Goal: Task Accomplishment & Management: Manage account settings

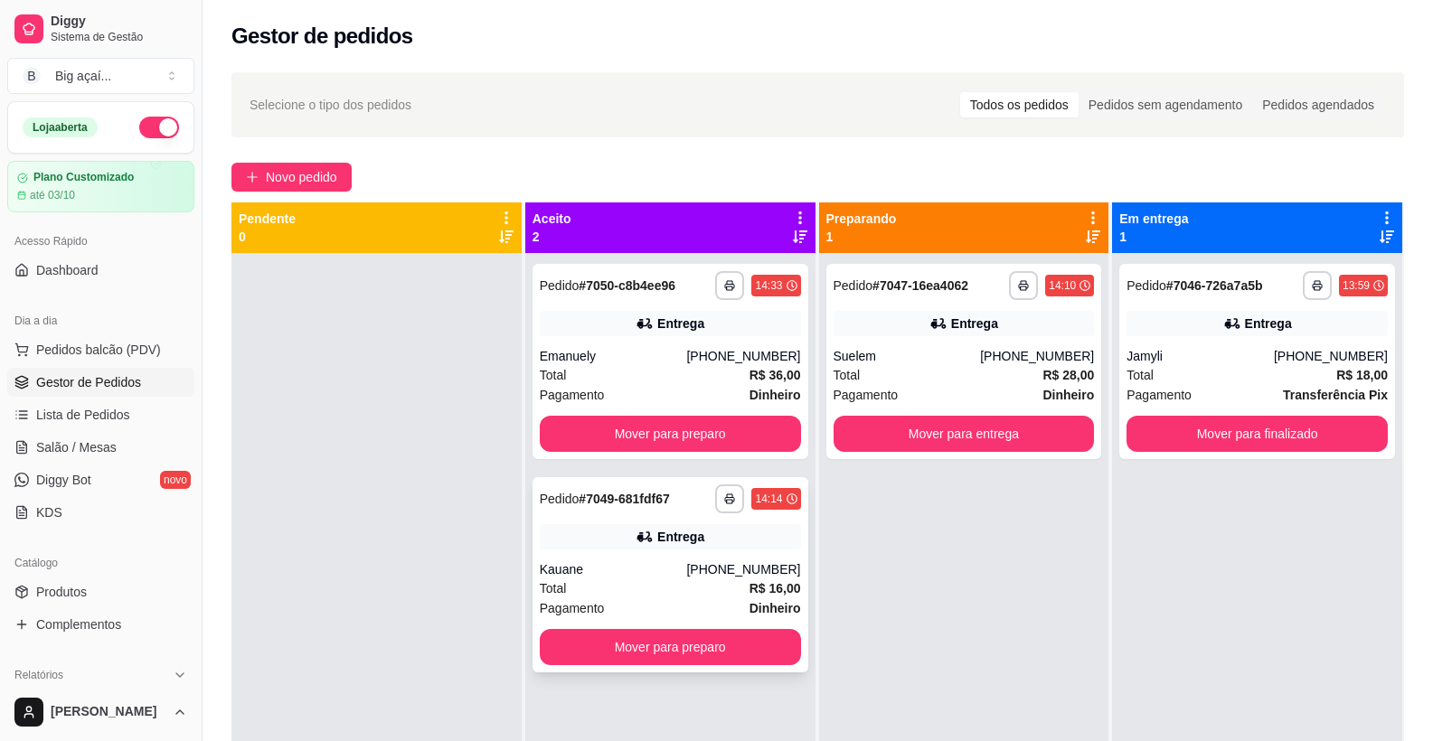
scroll to position [90, 0]
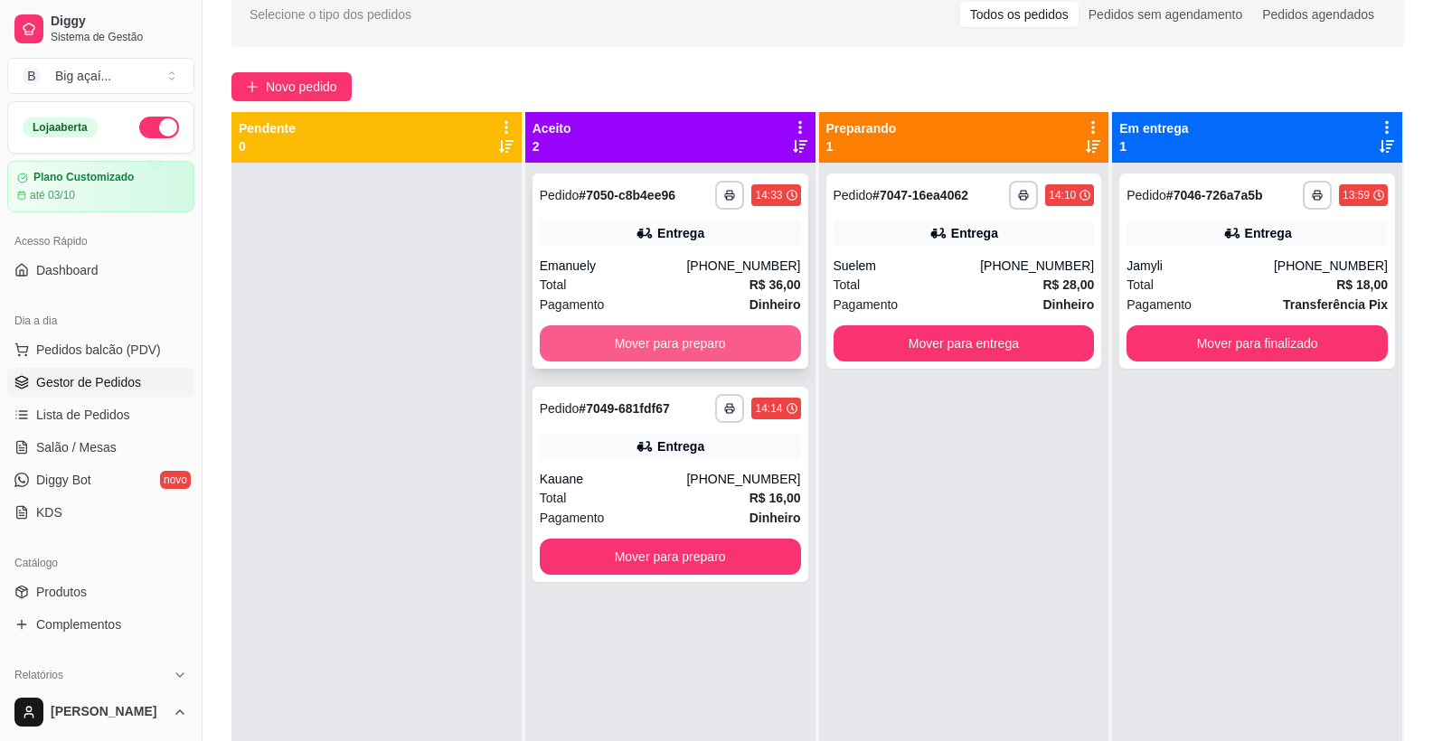
click at [724, 336] on button "Mover para preparo" at bounding box center [670, 343] width 261 height 36
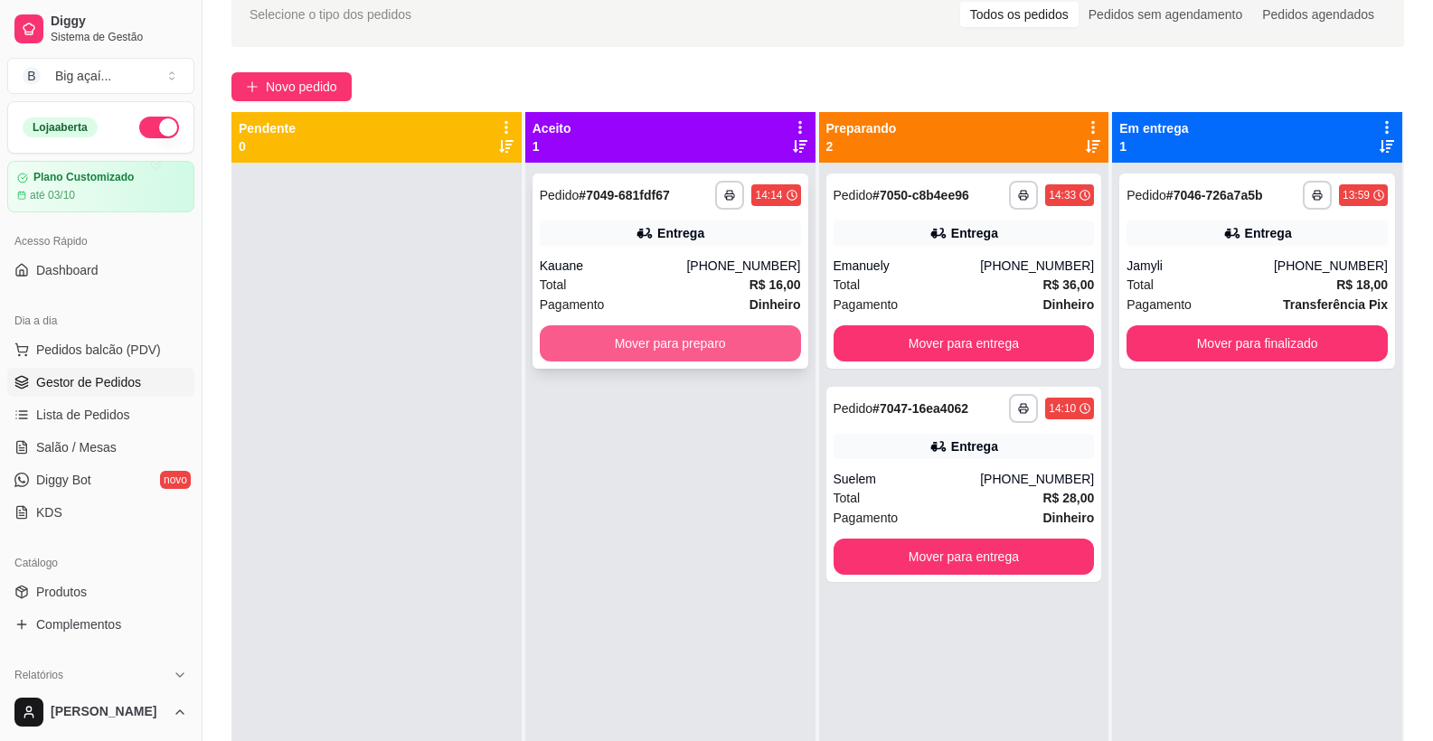
click at [677, 347] on button "Mover para preparo" at bounding box center [670, 343] width 261 height 36
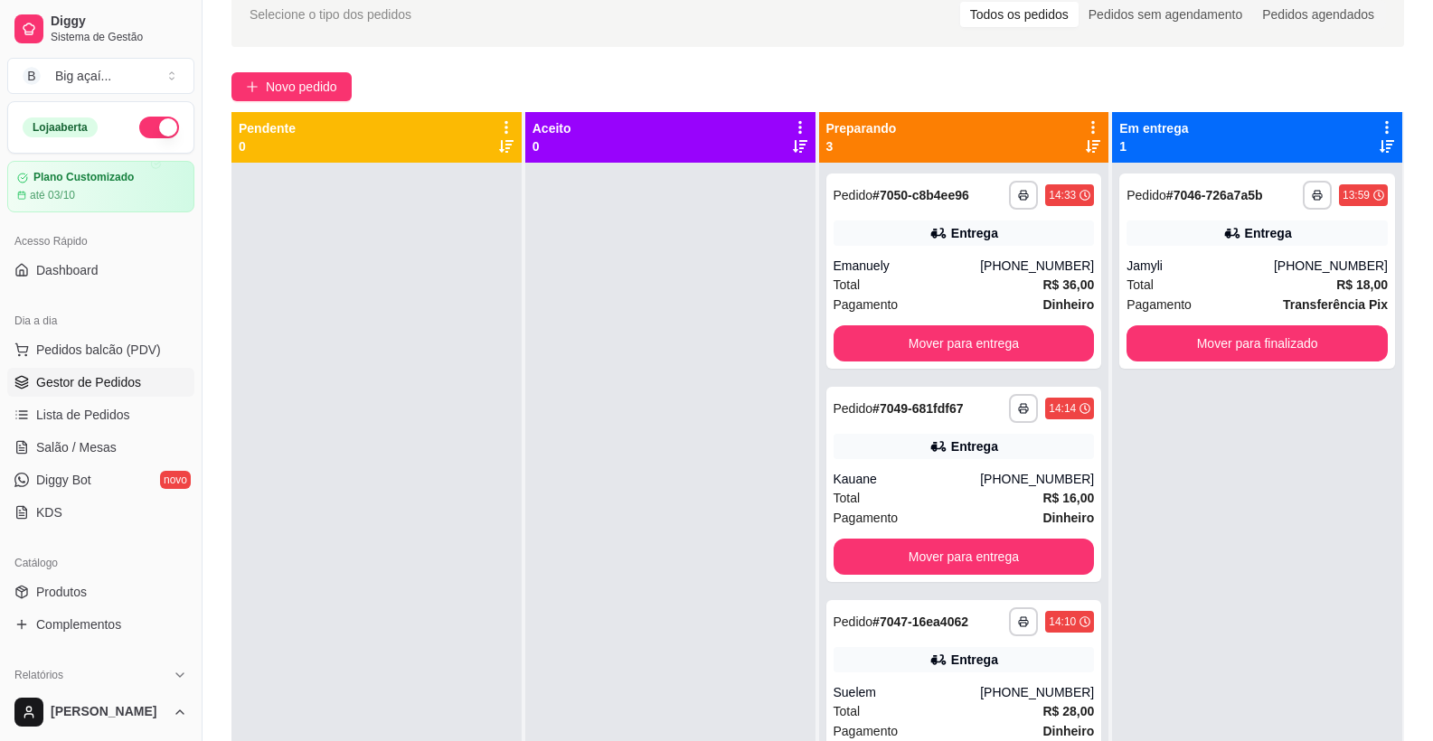
scroll to position [276, 0]
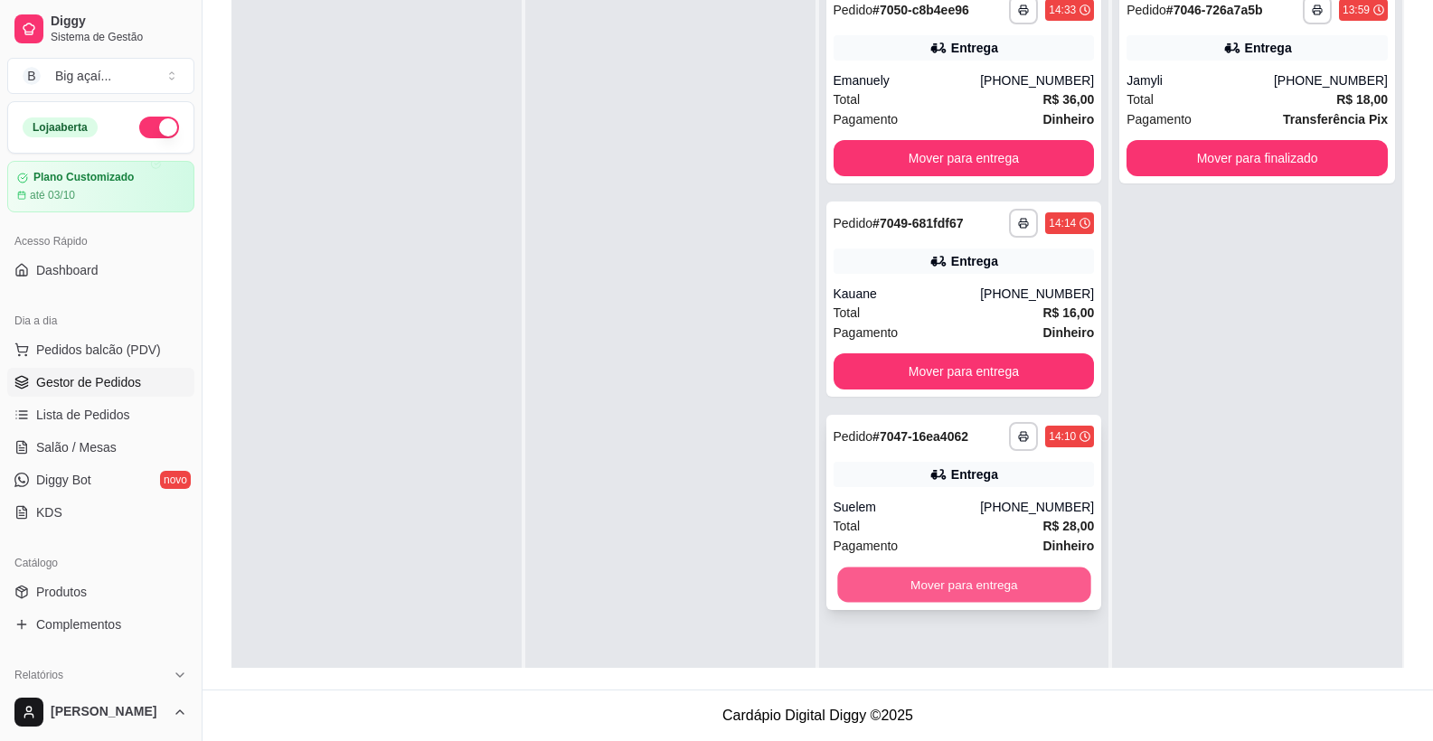
click at [1034, 589] on button "Mover para entrega" at bounding box center [963, 585] width 253 height 35
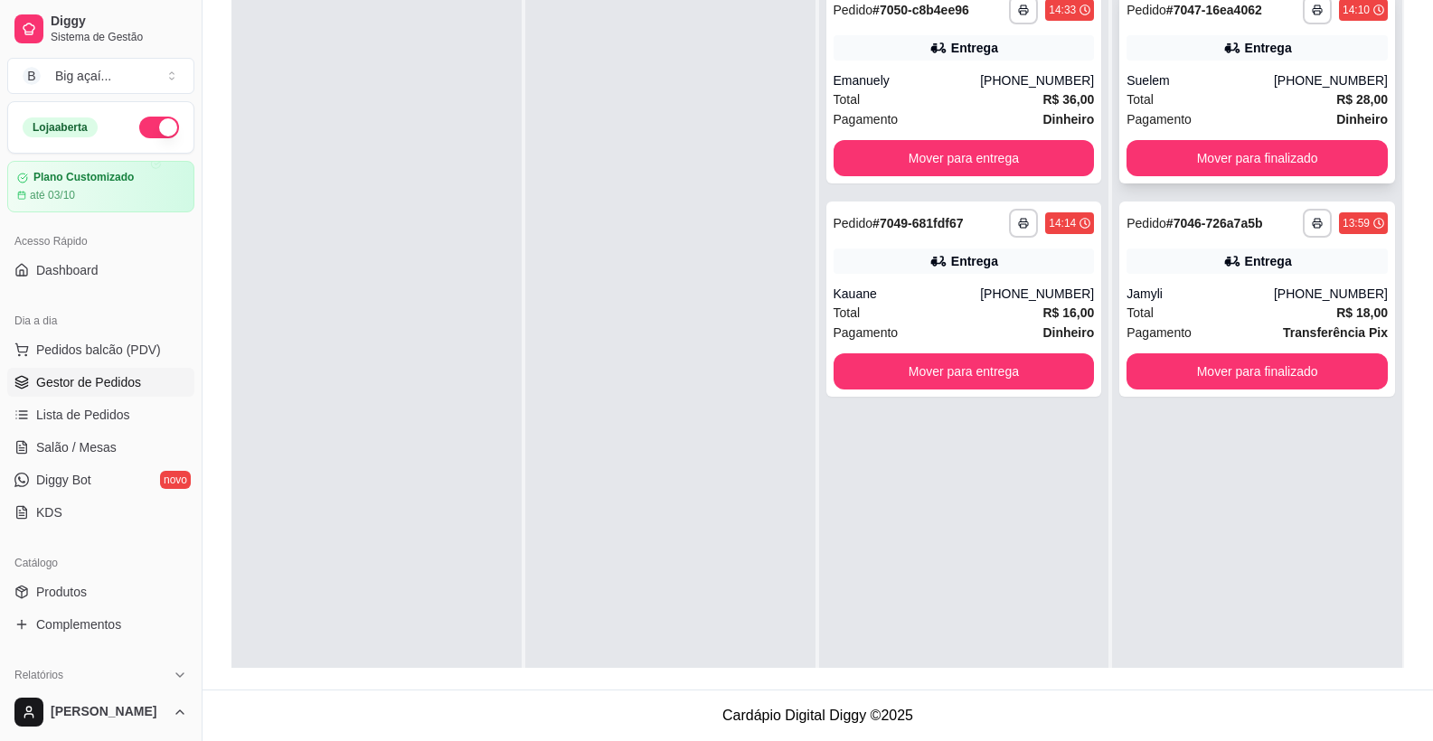
click at [1227, 124] on div "Pagamento Dinheiro" at bounding box center [1256, 119] width 261 height 20
click at [1273, 149] on button "Mover para finalizado" at bounding box center [1257, 158] width 253 height 35
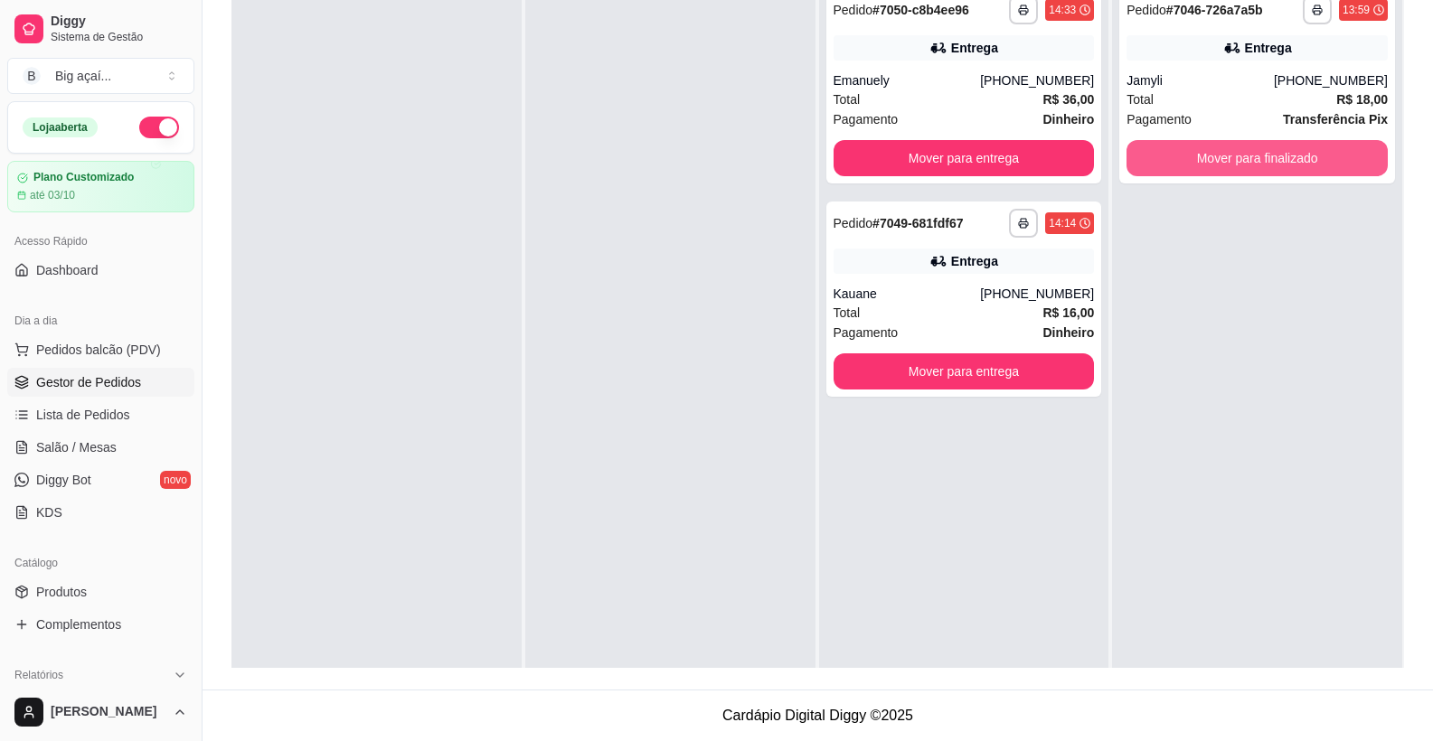
click at [1273, 149] on button "Mover para finalizado" at bounding box center [1256, 158] width 261 height 36
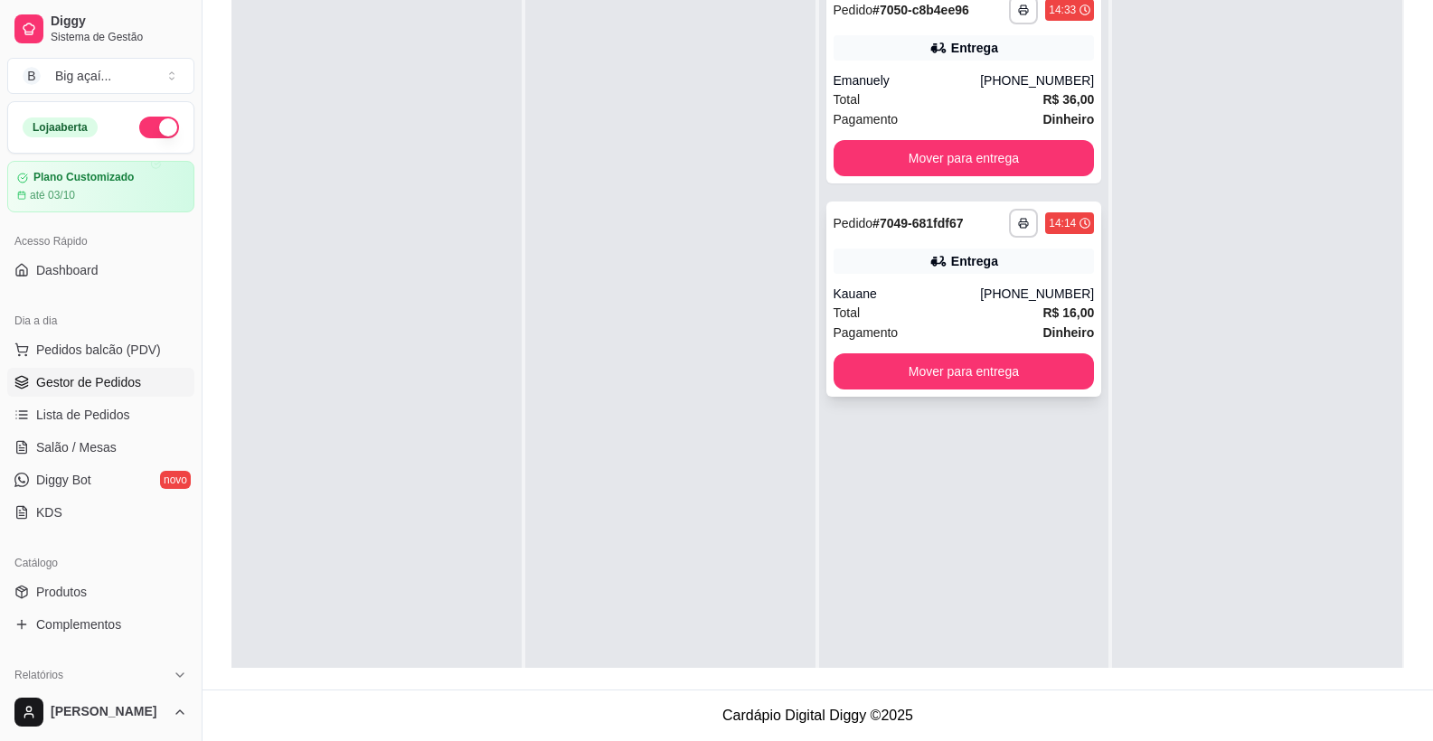
click at [935, 291] on div "Kauane" at bounding box center [906, 294] width 147 height 18
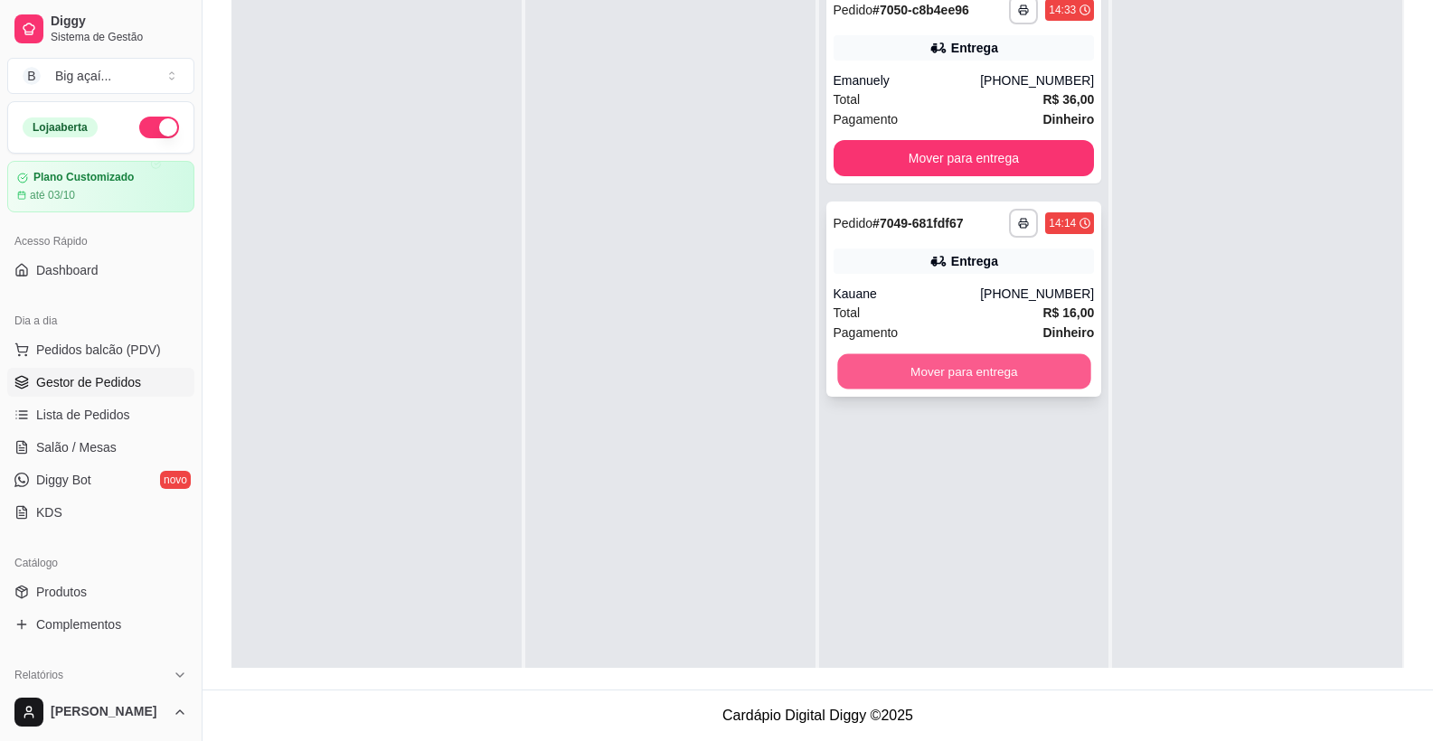
click at [982, 381] on button "Mover para entrega" at bounding box center [963, 371] width 253 height 35
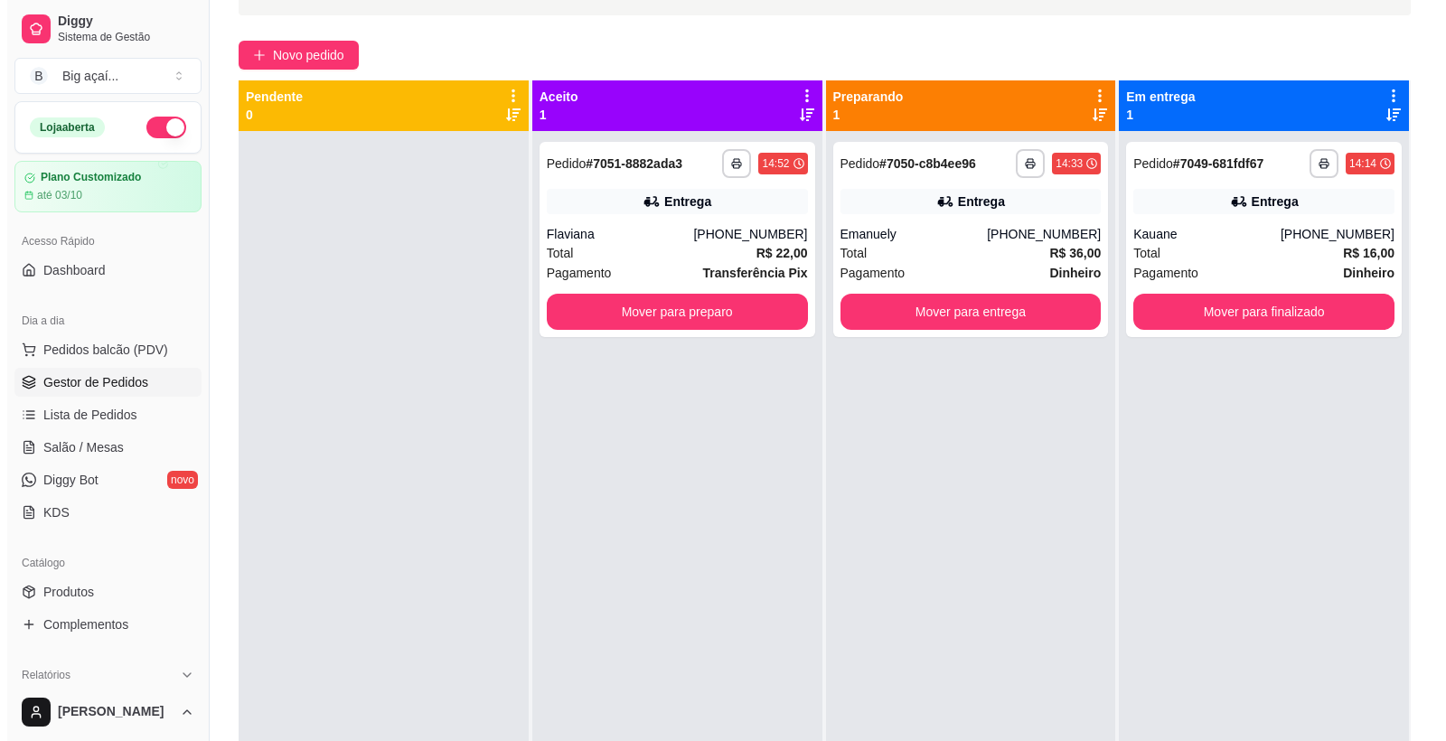
scroll to position [0, 0]
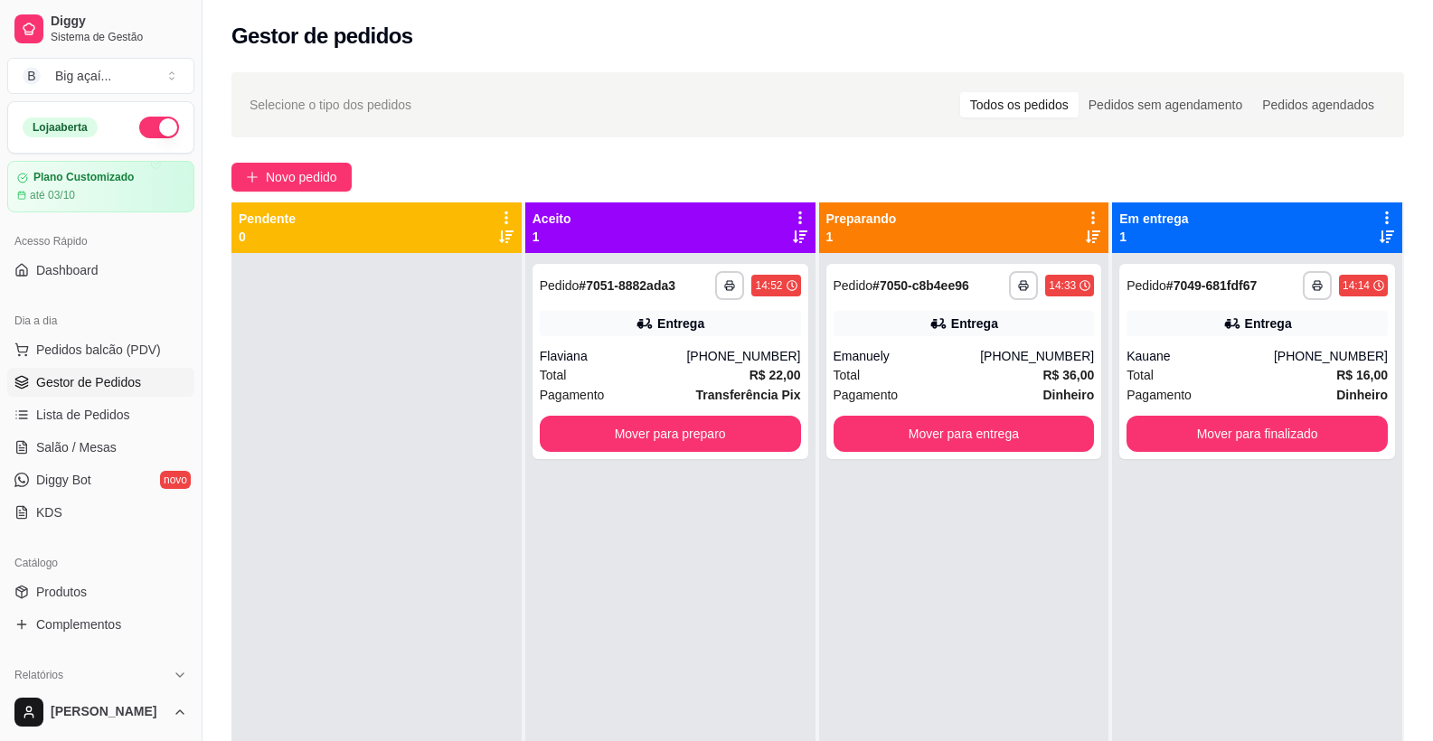
click at [154, 122] on button "button" at bounding box center [159, 128] width 40 height 22
click at [66, 344] on span "Pedidos balcão (PDV)" at bounding box center [98, 350] width 125 height 18
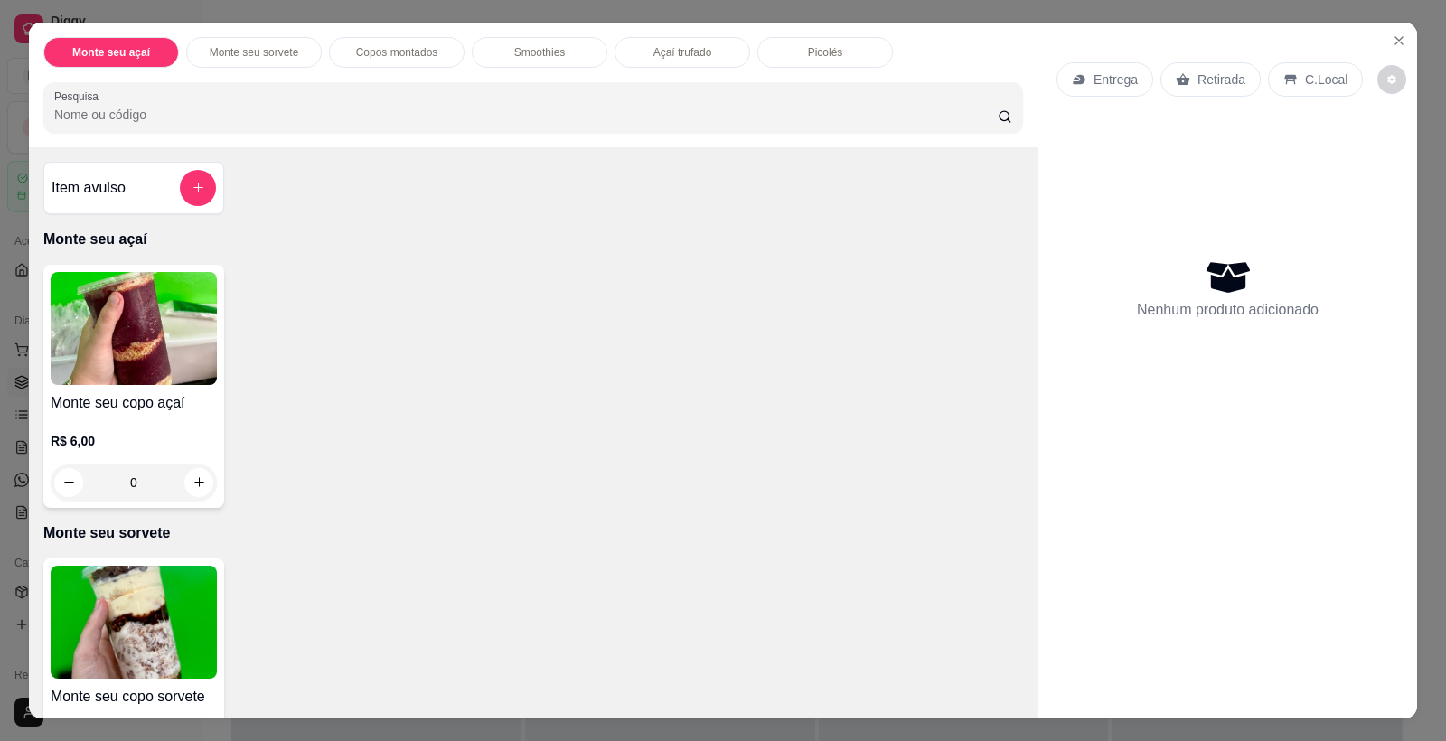
click at [165, 378] on img at bounding box center [134, 328] width 166 height 113
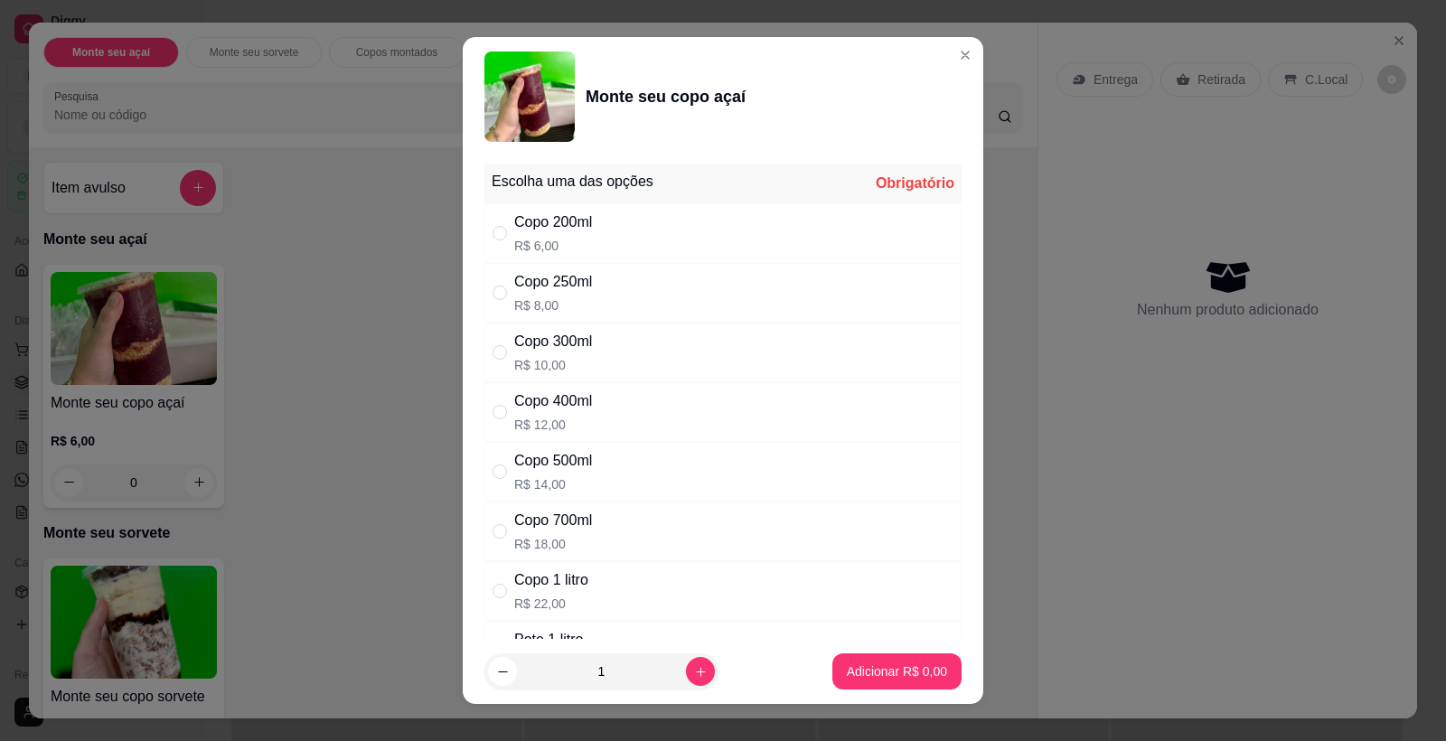
click at [588, 466] on div "Copo 500ml R$ 14,00" at bounding box center [723, 472] width 477 height 60
radio input "true"
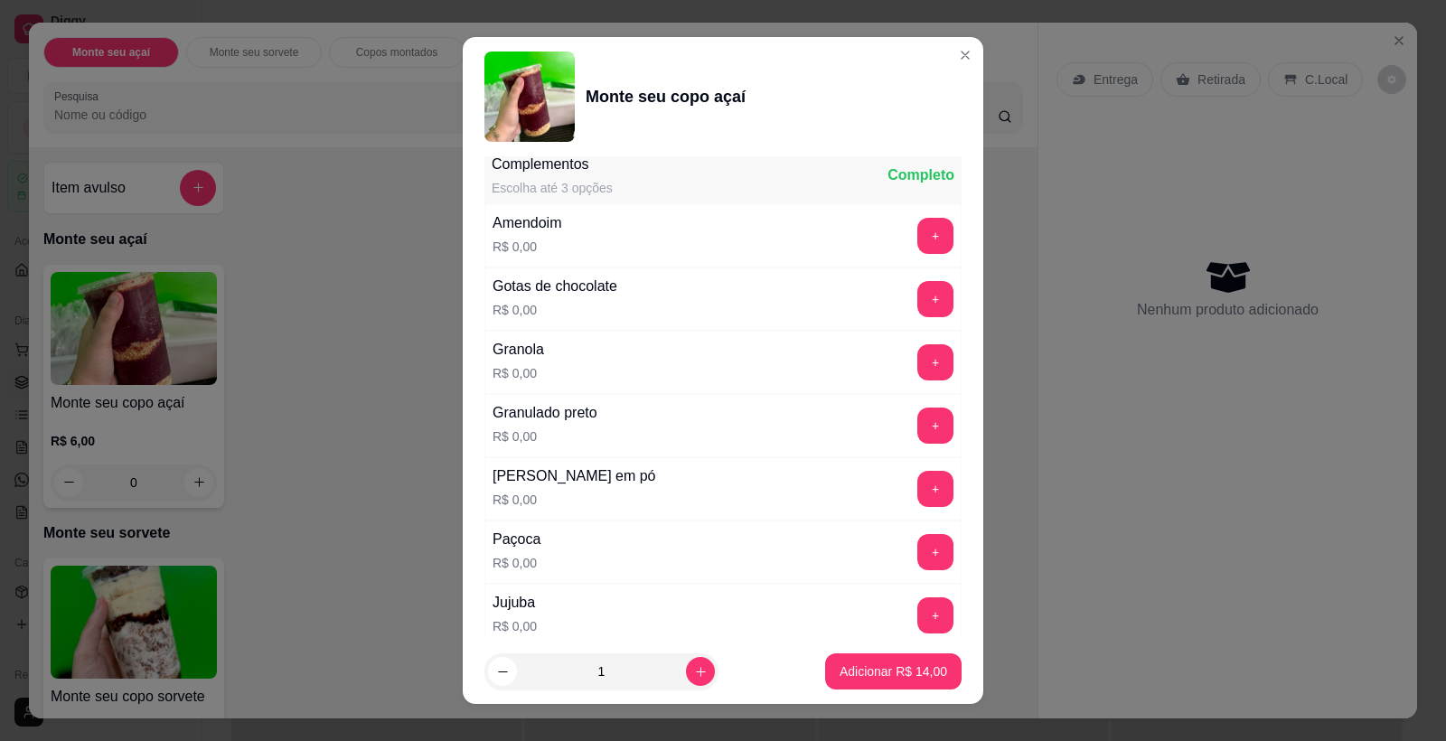
scroll to position [814, 0]
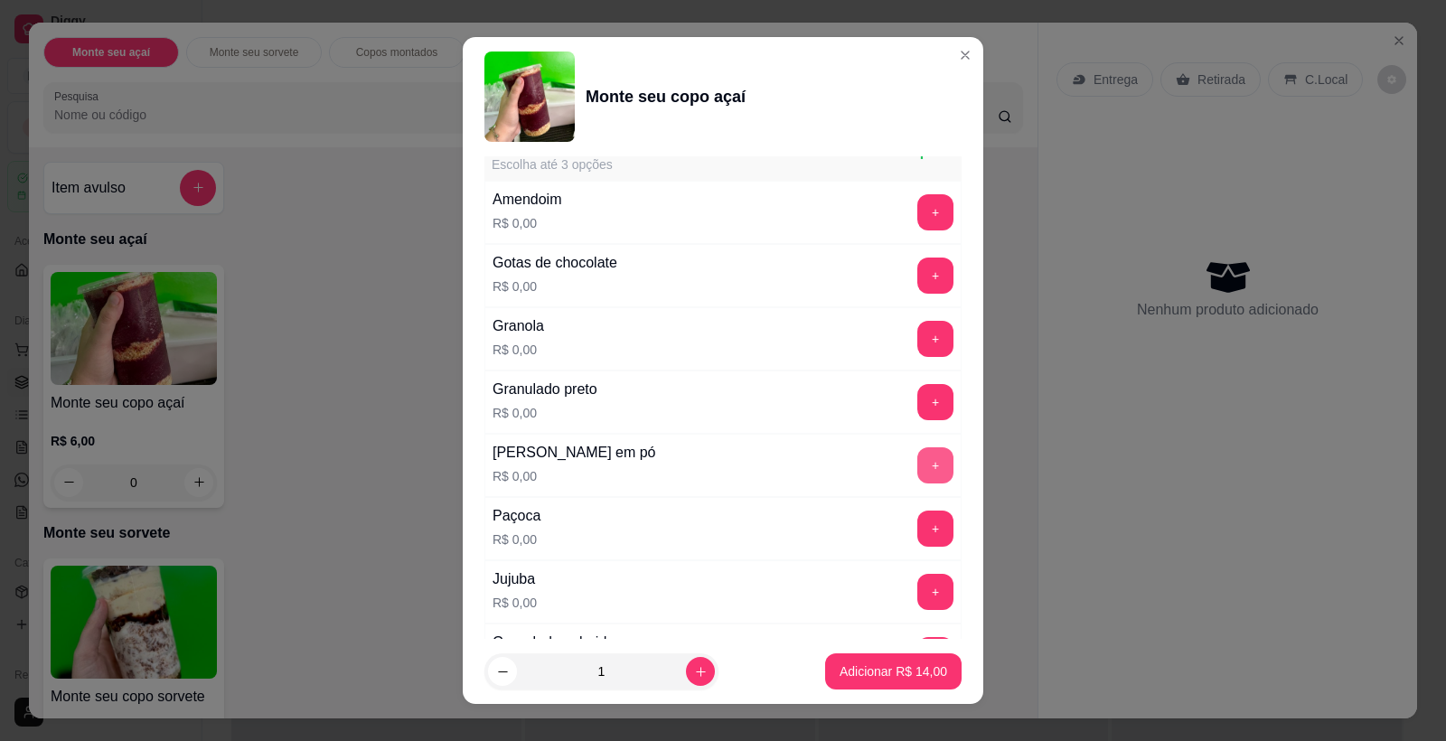
click at [917, 467] on button "+" at bounding box center [935, 465] width 36 height 36
click at [918, 528] on button "+" at bounding box center [935, 529] width 35 height 35
click at [918, 403] on button "+" at bounding box center [935, 402] width 35 height 35
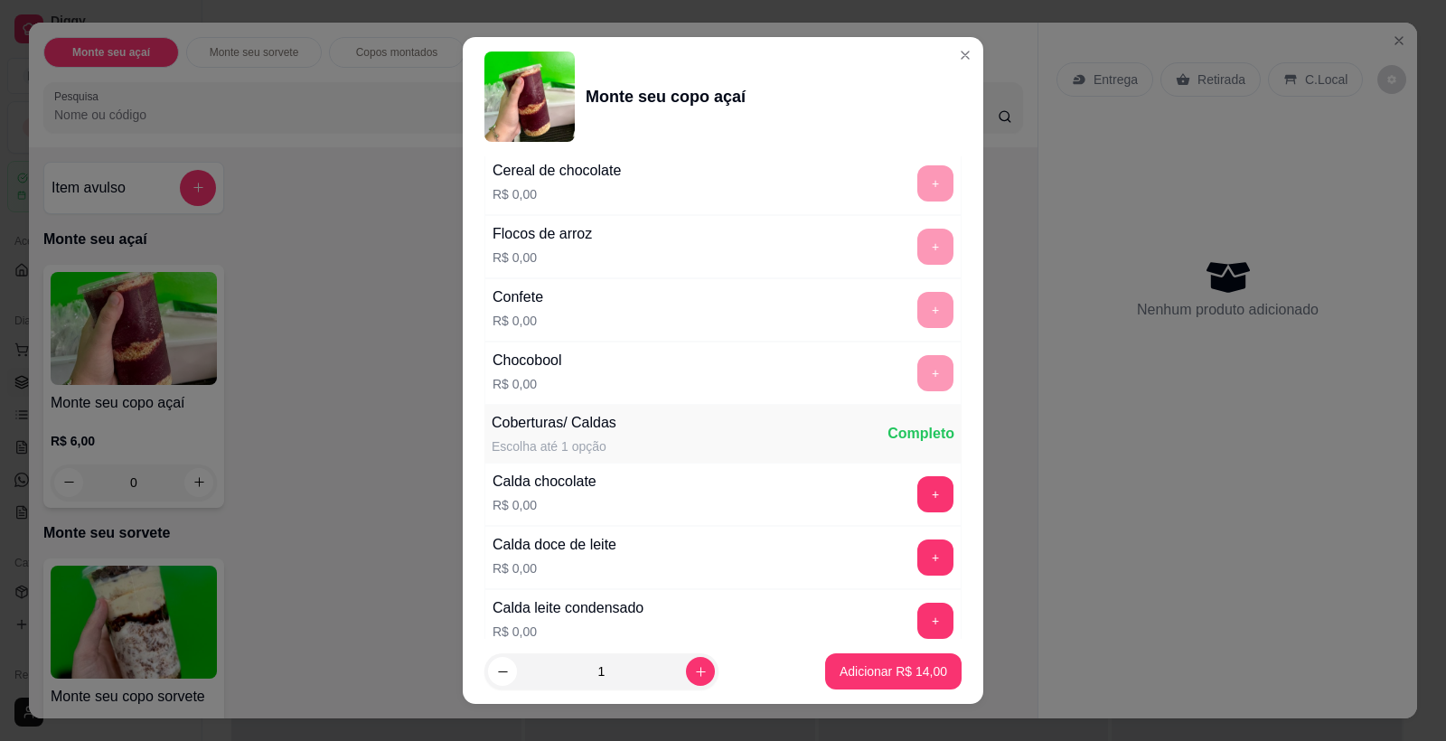
scroll to position [1482, 0]
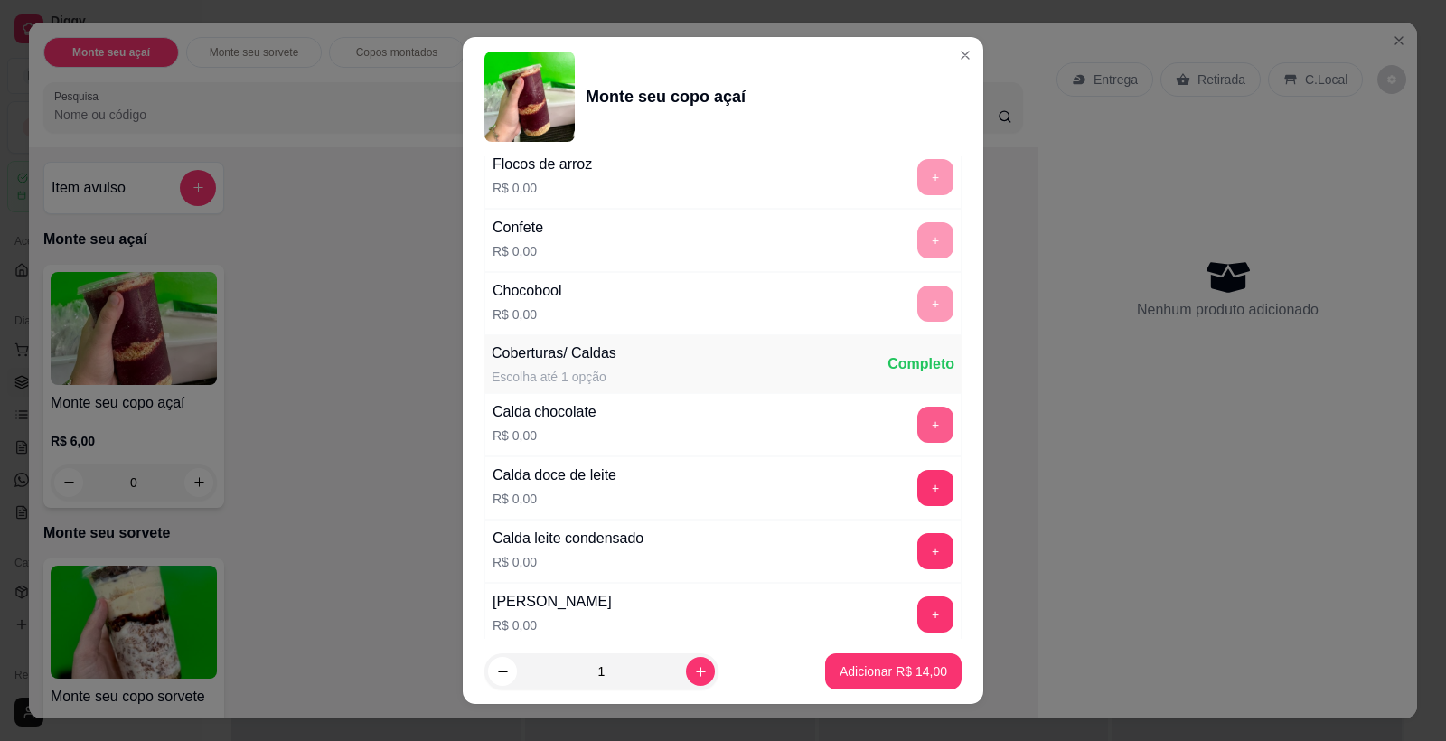
click at [917, 404] on div "Calda chocolate R$ 0,00 +" at bounding box center [723, 424] width 477 height 63
click at [917, 421] on button "+" at bounding box center [935, 425] width 36 height 36
click at [838, 421] on button "-" at bounding box center [855, 425] width 35 height 35
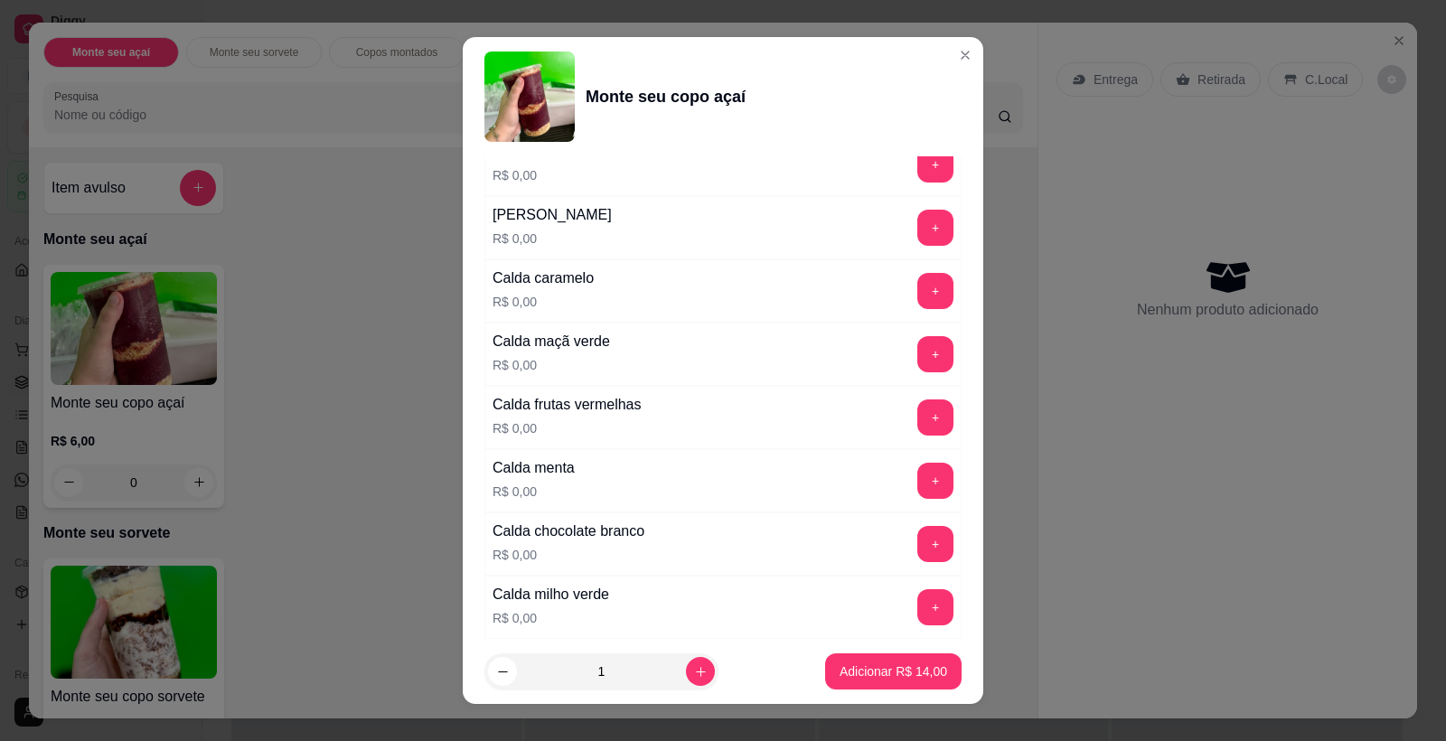
scroll to position [1910, 0]
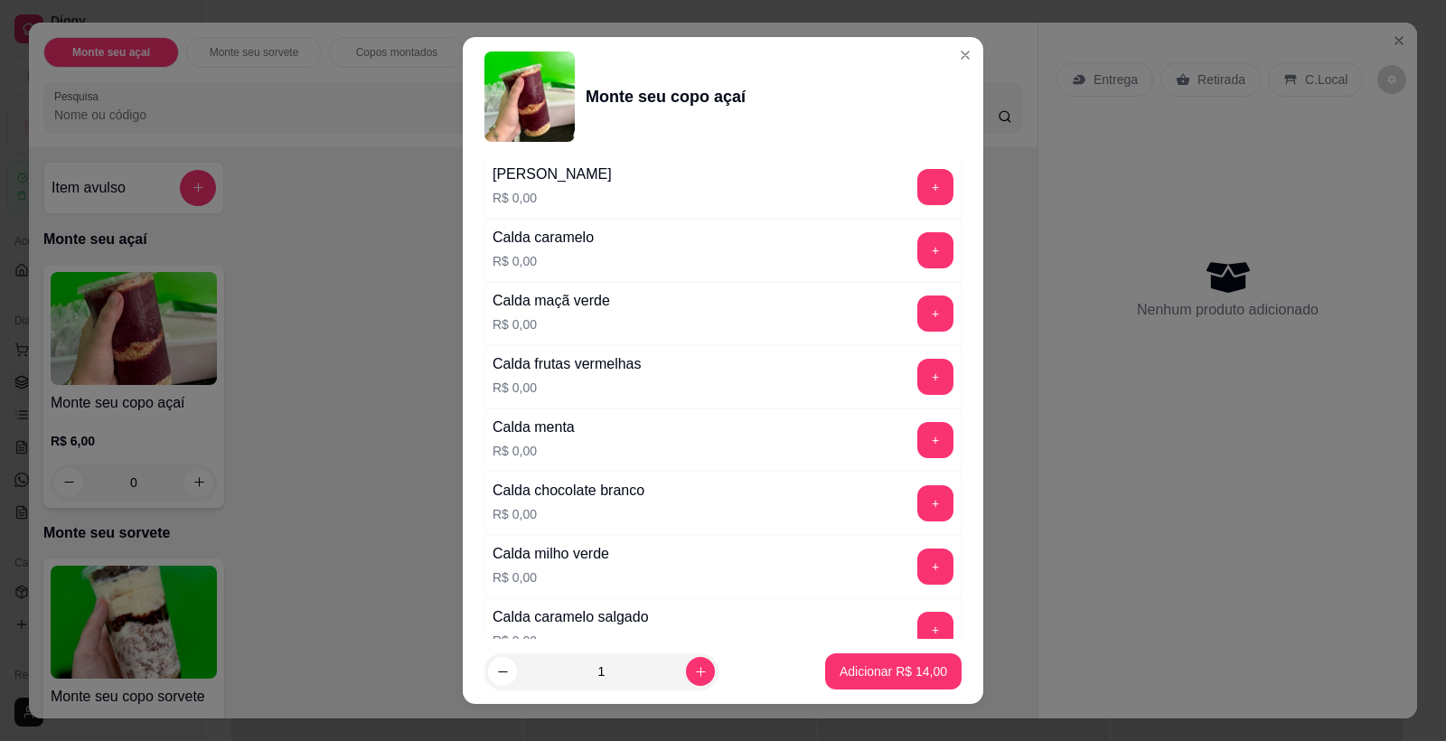
click at [917, 494] on button "+" at bounding box center [935, 503] width 36 height 36
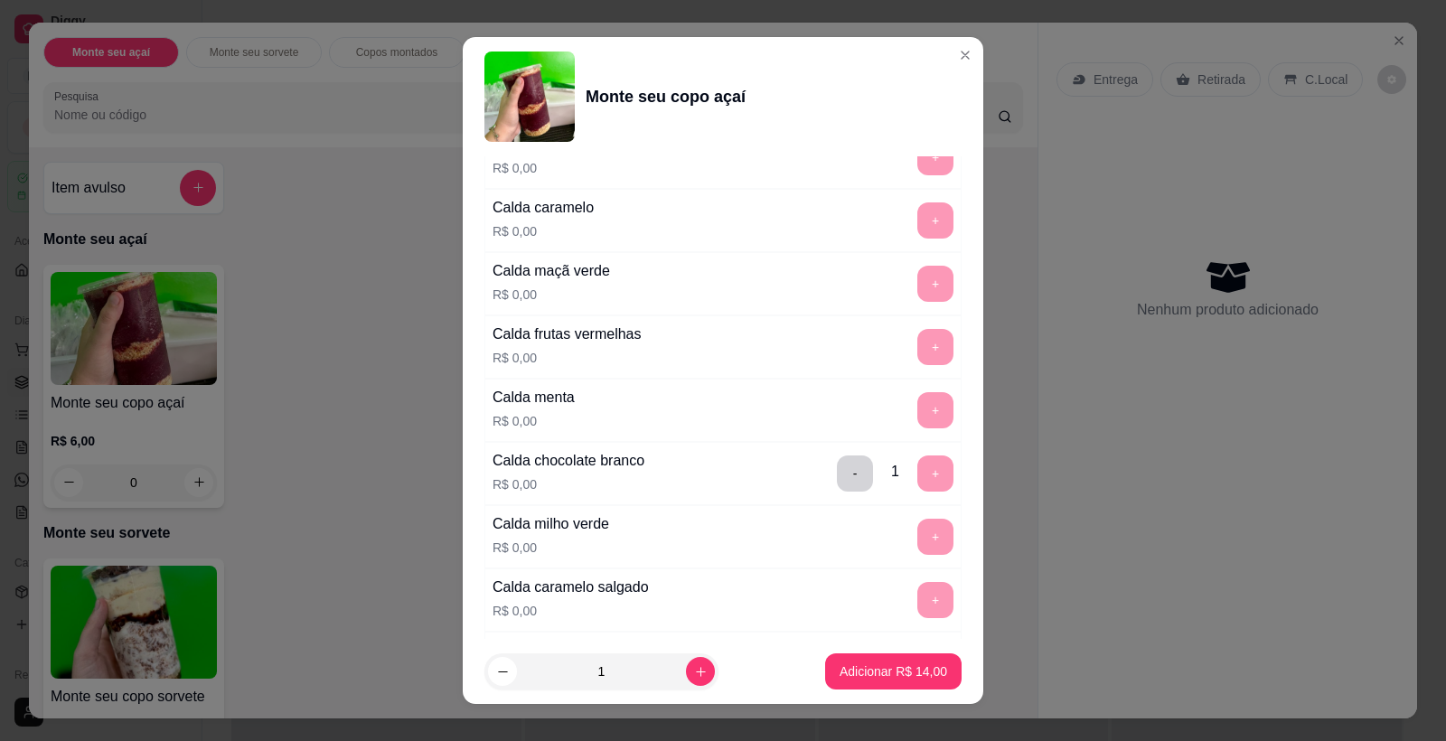
scroll to position [1987, 0]
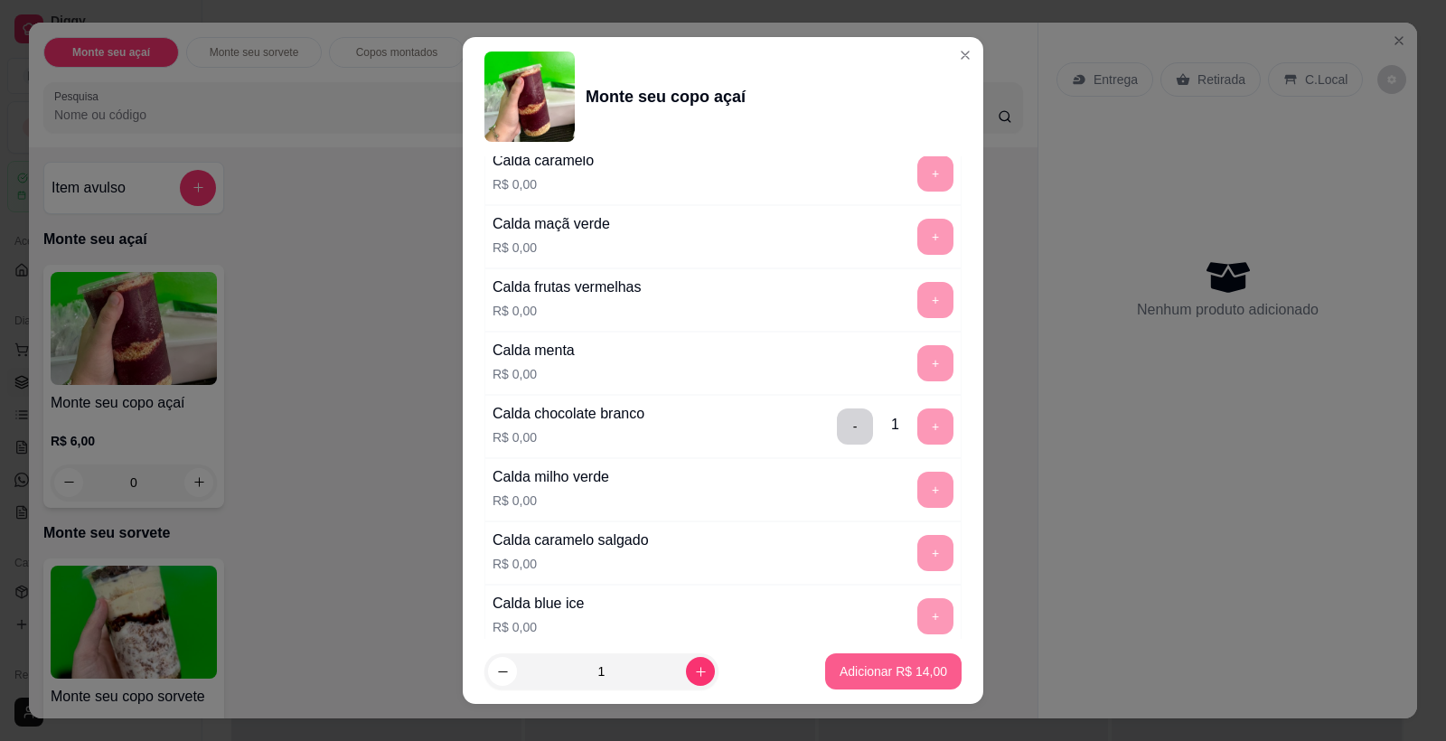
click at [862, 656] on button "Adicionar R$ 14,00" at bounding box center [893, 672] width 136 height 36
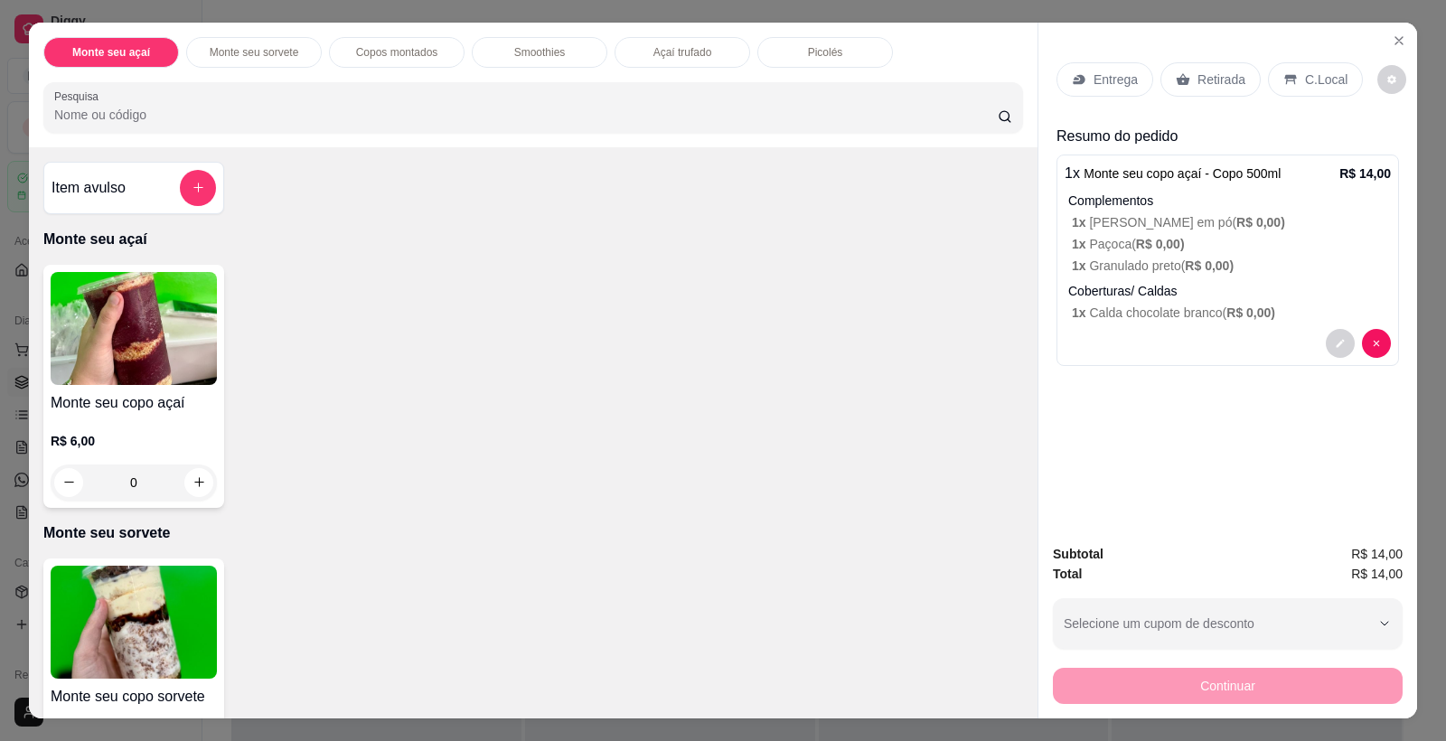
click at [1184, 84] on div "Retirada" at bounding box center [1211, 79] width 100 height 34
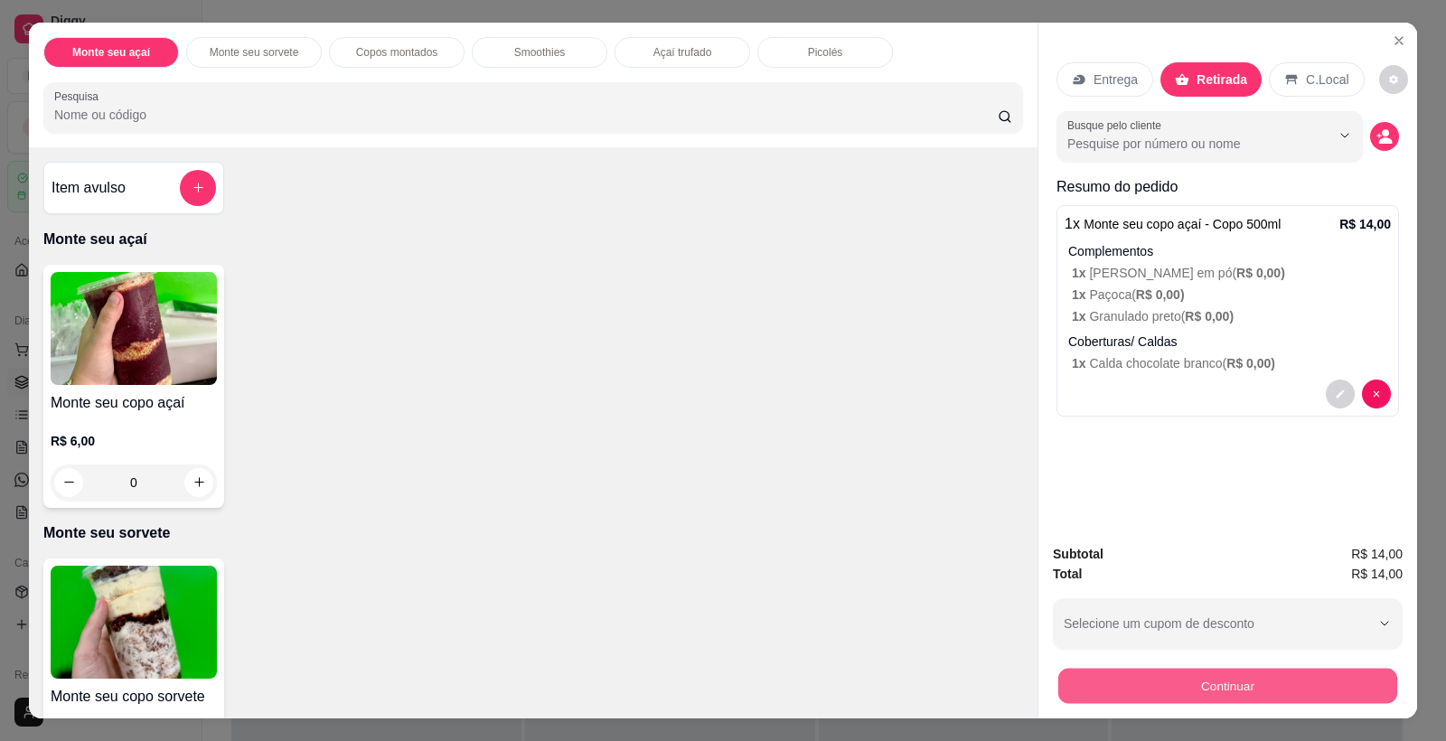
click at [1256, 691] on button "Continuar" at bounding box center [1227, 686] width 339 height 35
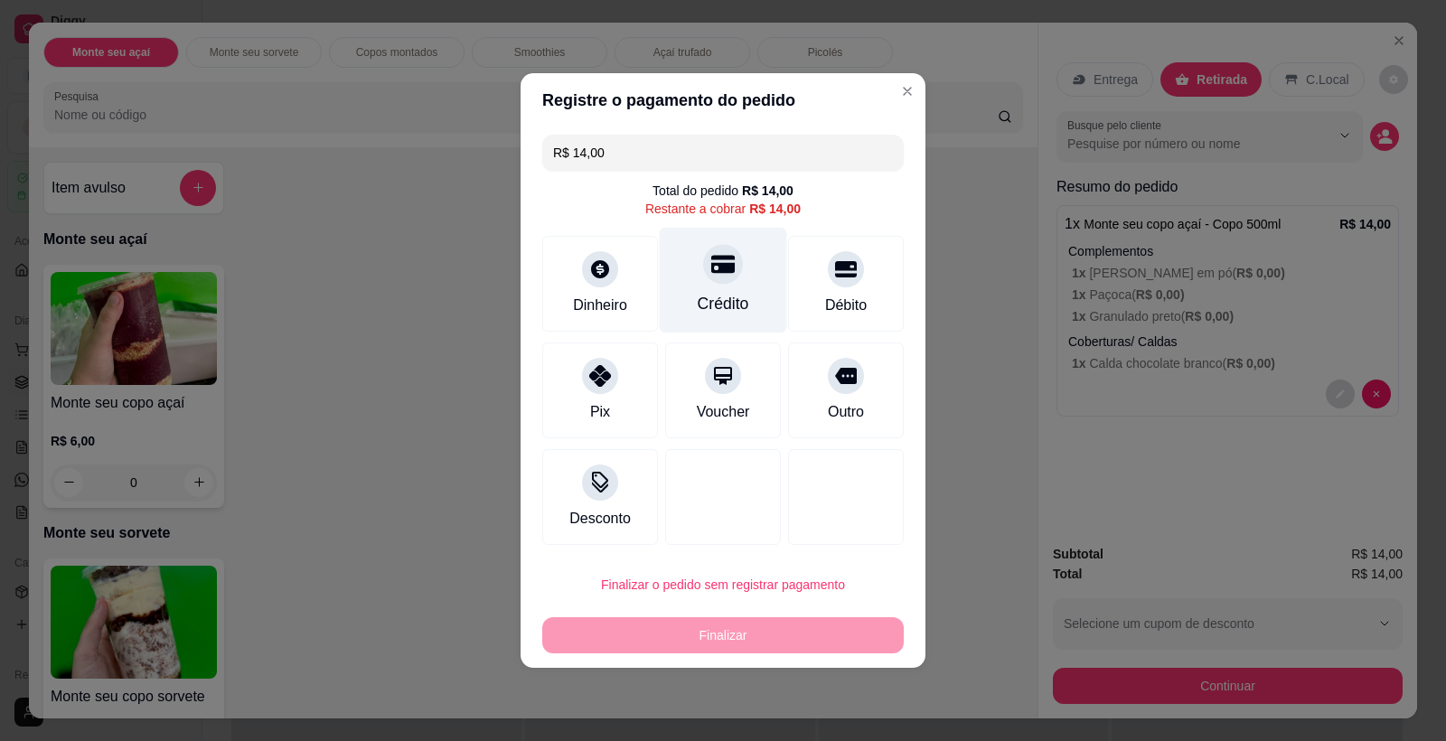
click at [733, 278] on div "Crédito" at bounding box center [723, 281] width 127 height 106
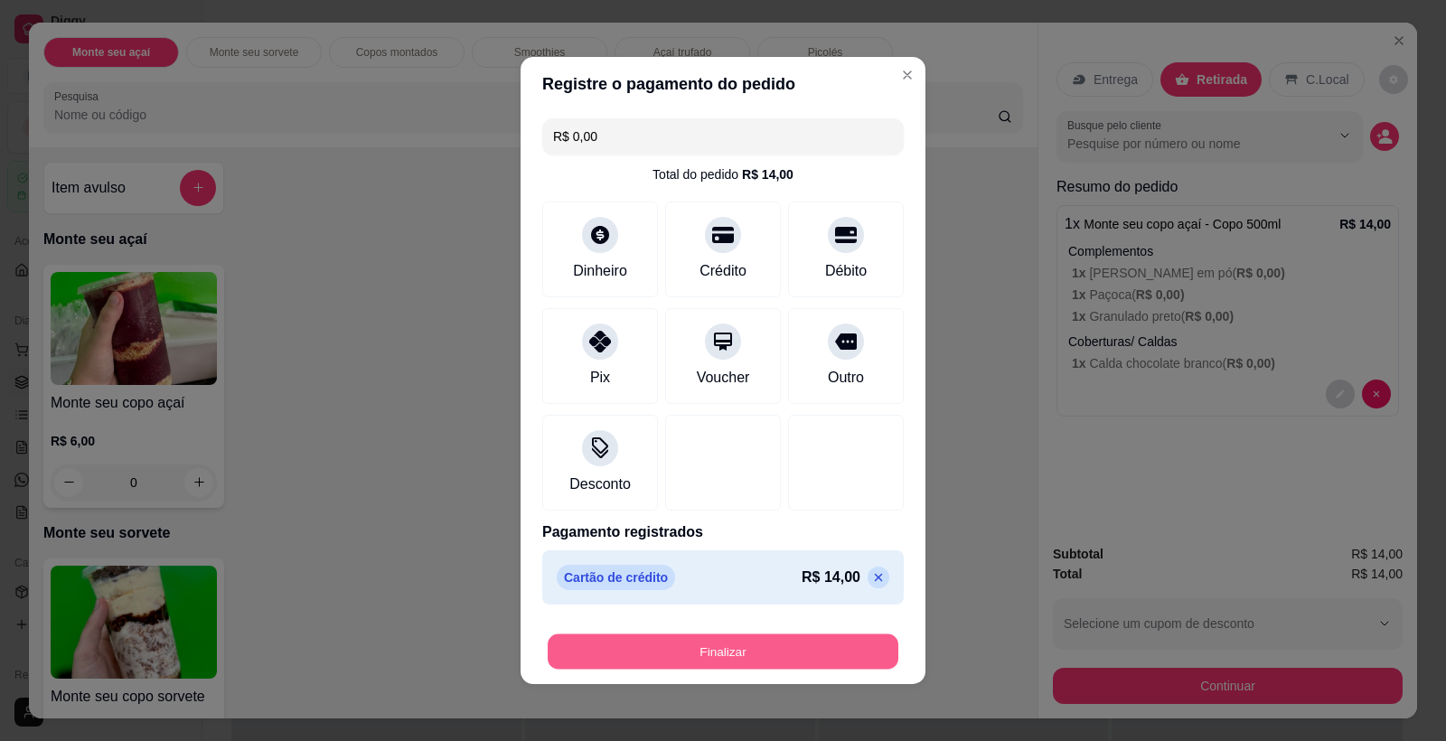
click at [807, 652] on button "Finalizar" at bounding box center [723, 652] width 351 height 35
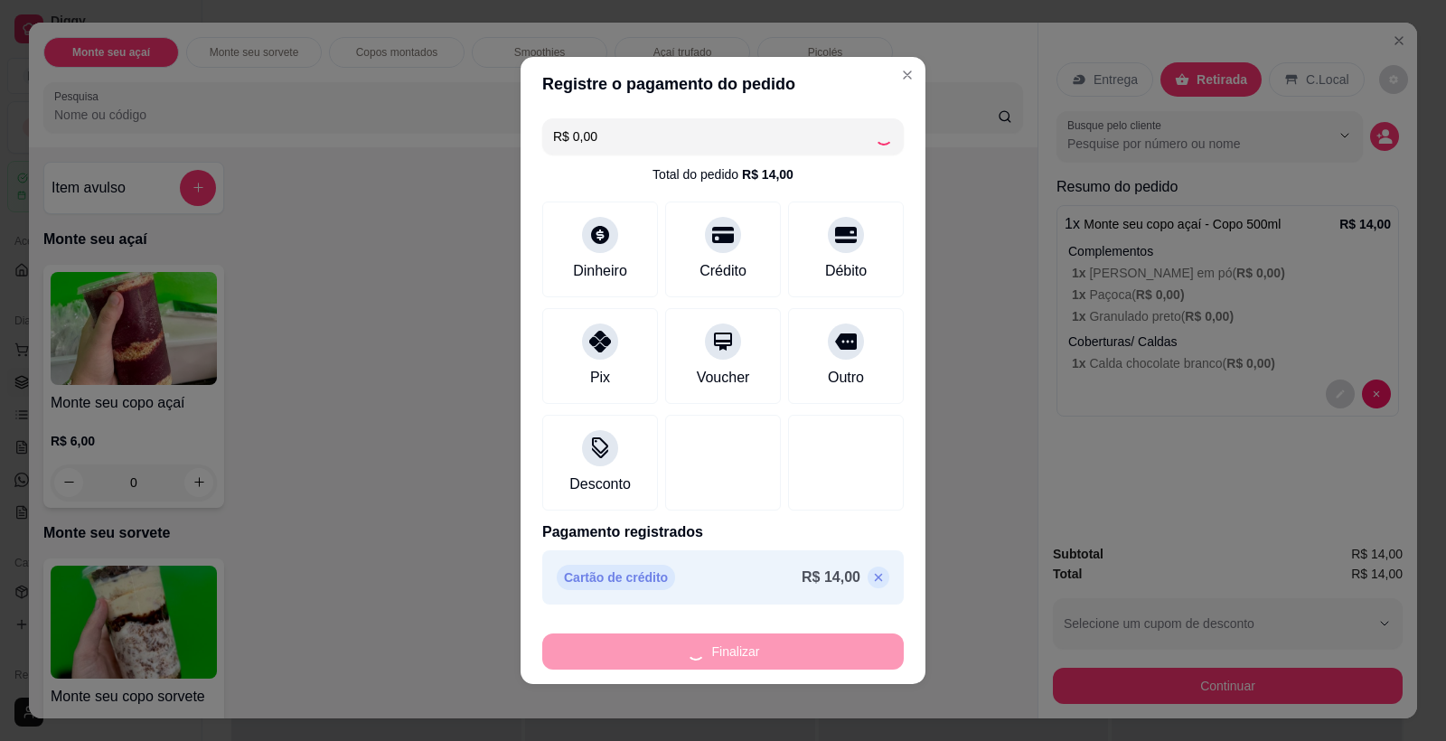
type input "-R$ 14,00"
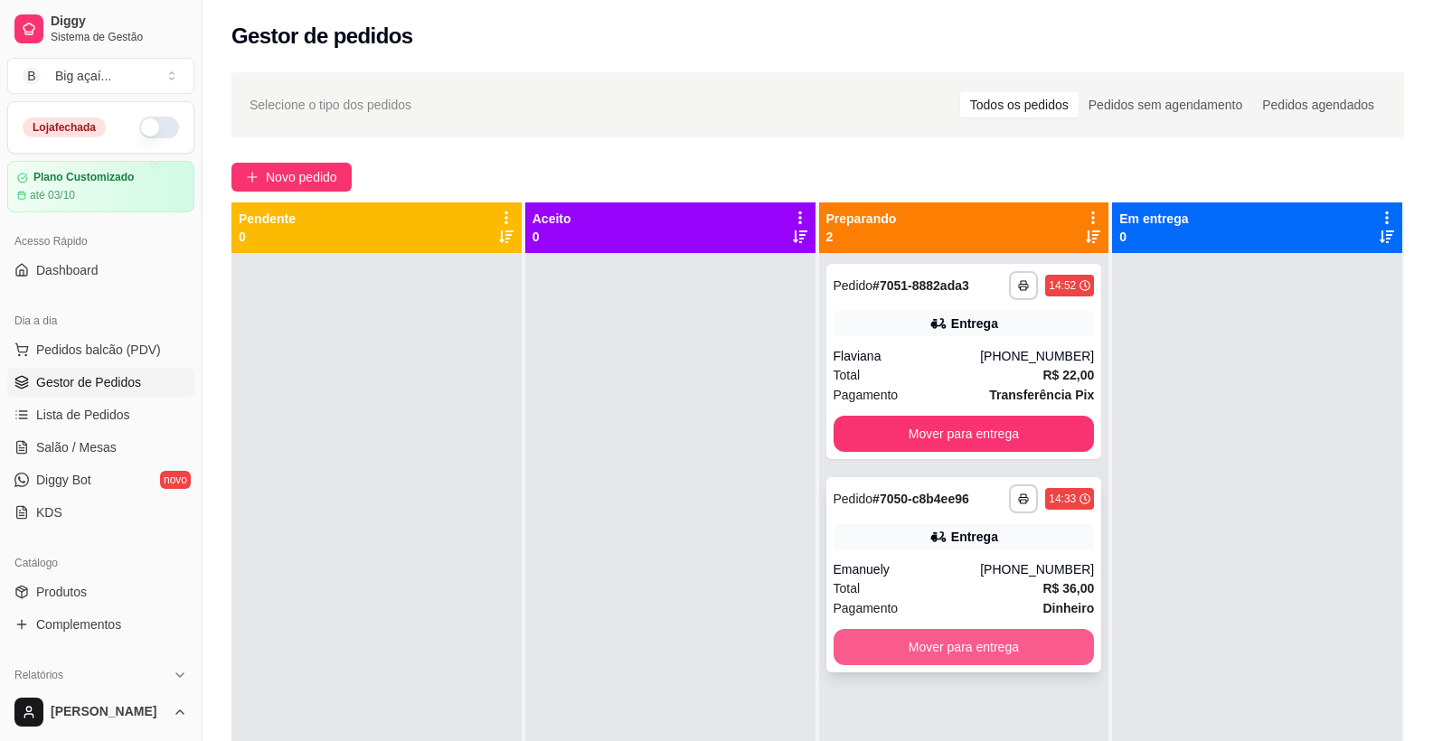
click at [997, 662] on button "Mover para entrega" at bounding box center [963, 647] width 261 height 36
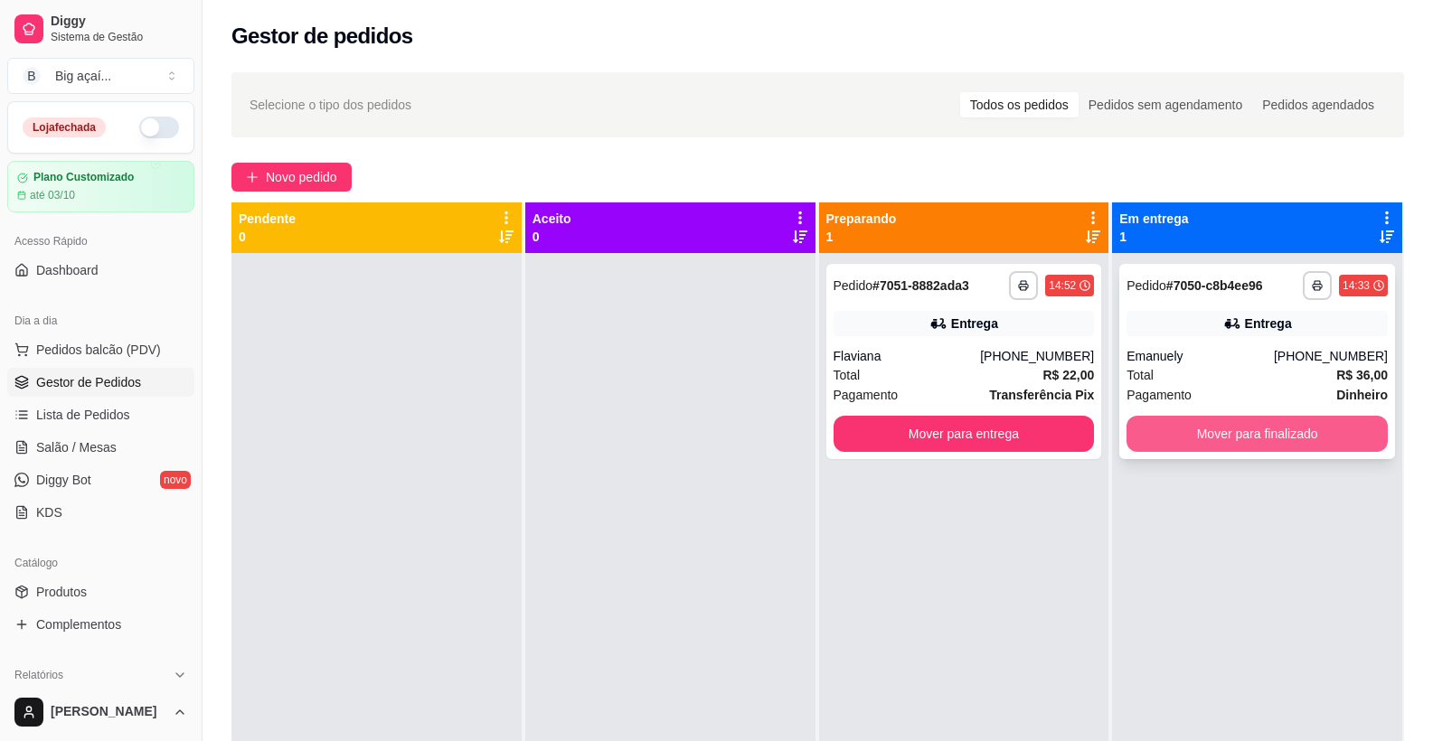
click at [1242, 438] on button "Mover para finalizado" at bounding box center [1256, 434] width 261 height 36
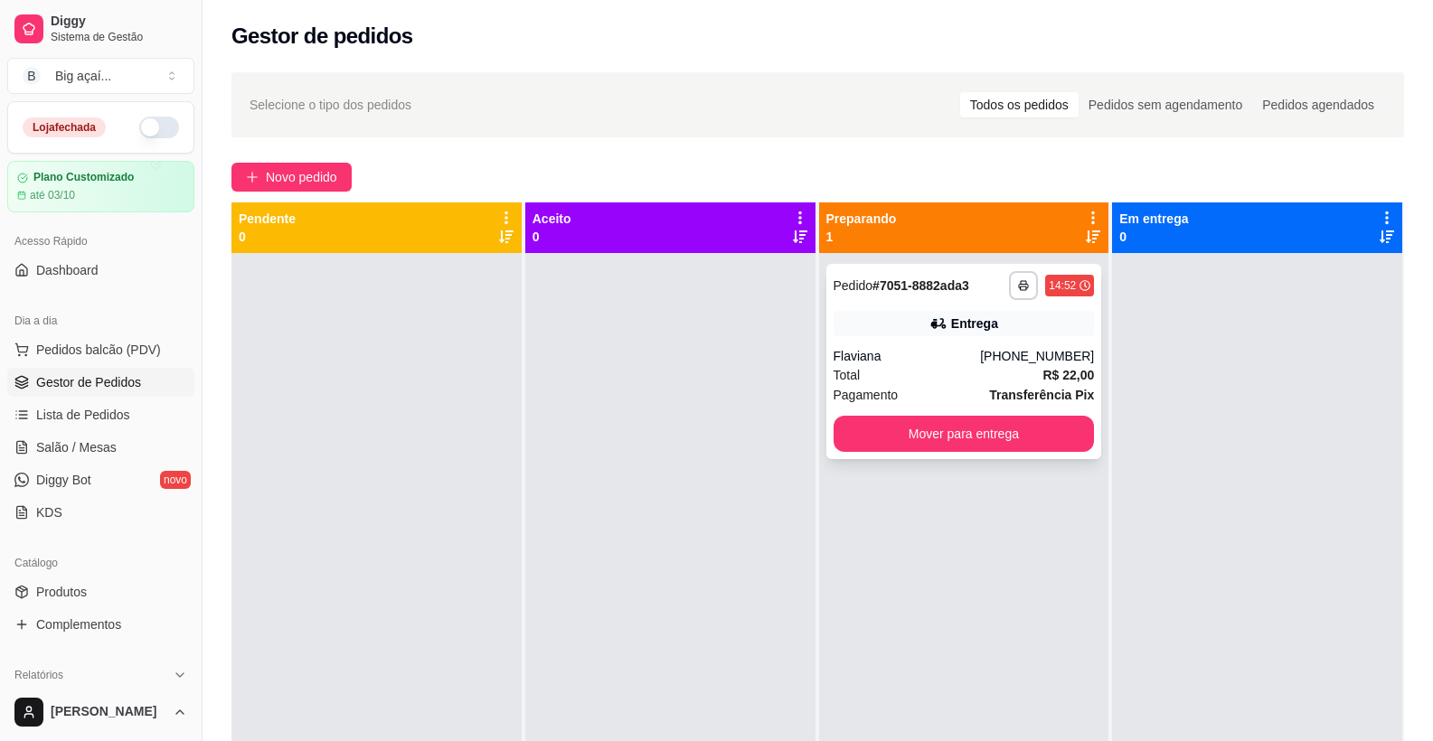
click at [964, 350] on div "Flaviana" at bounding box center [906, 356] width 147 height 18
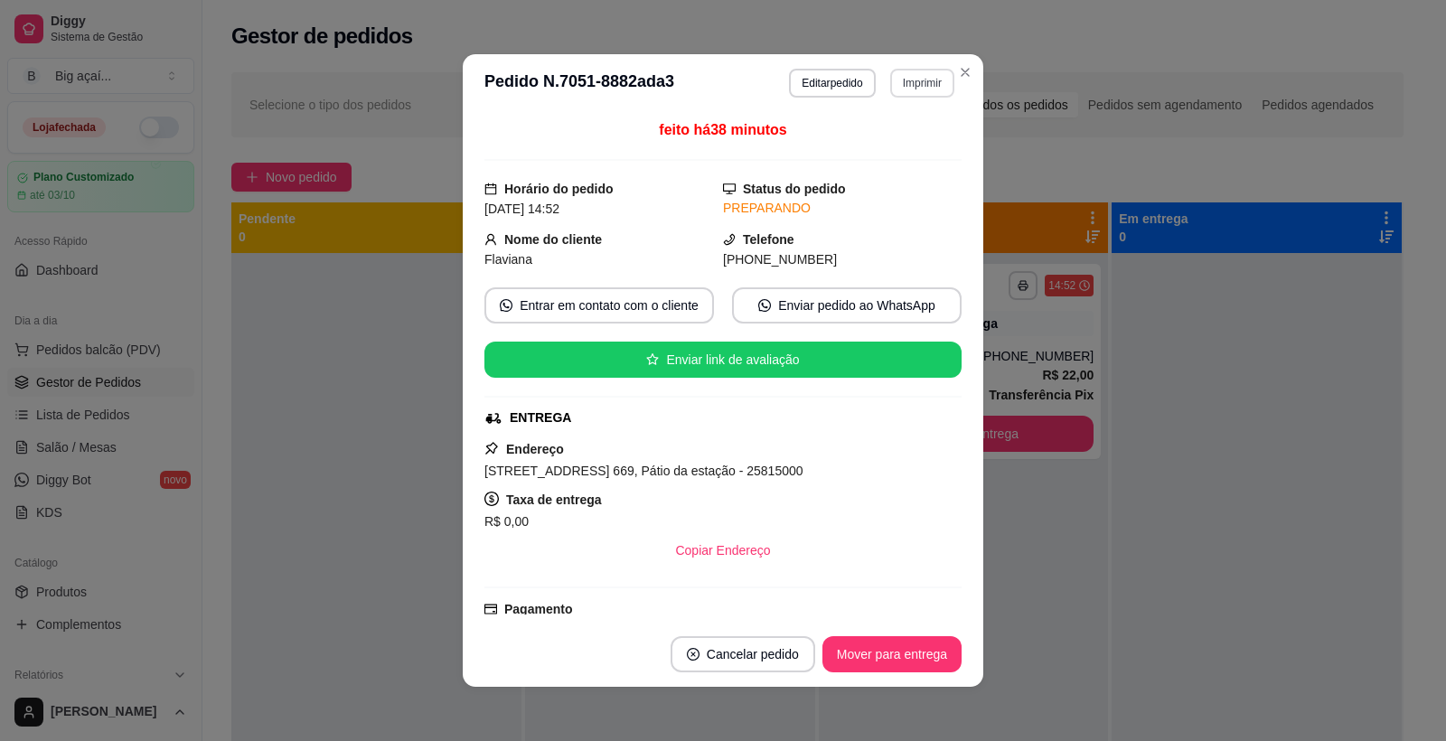
click at [927, 88] on button "Imprimir" at bounding box center [922, 83] width 64 height 29
click at [910, 146] on button "IMPRESSORA" at bounding box center [884, 146] width 127 height 28
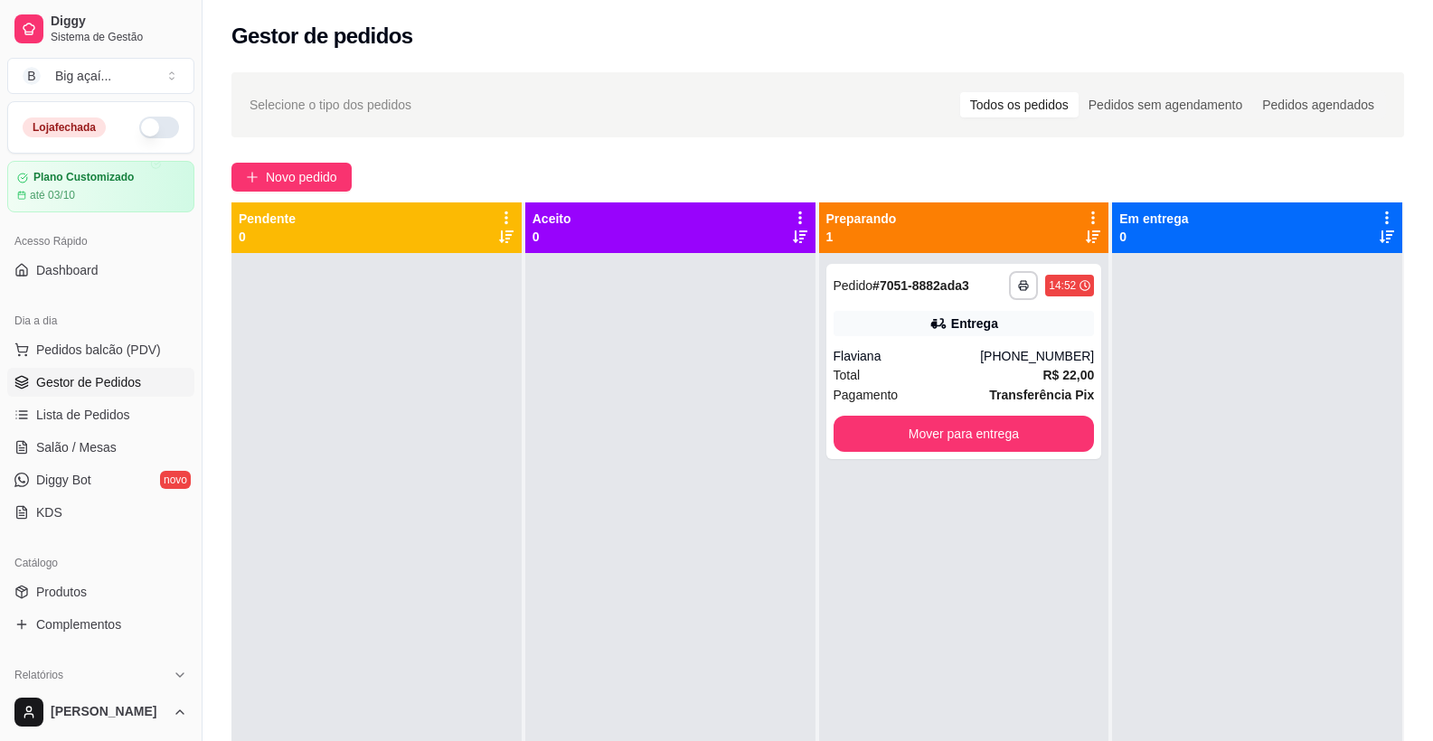
click at [144, 128] on button "button" at bounding box center [159, 128] width 40 height 22
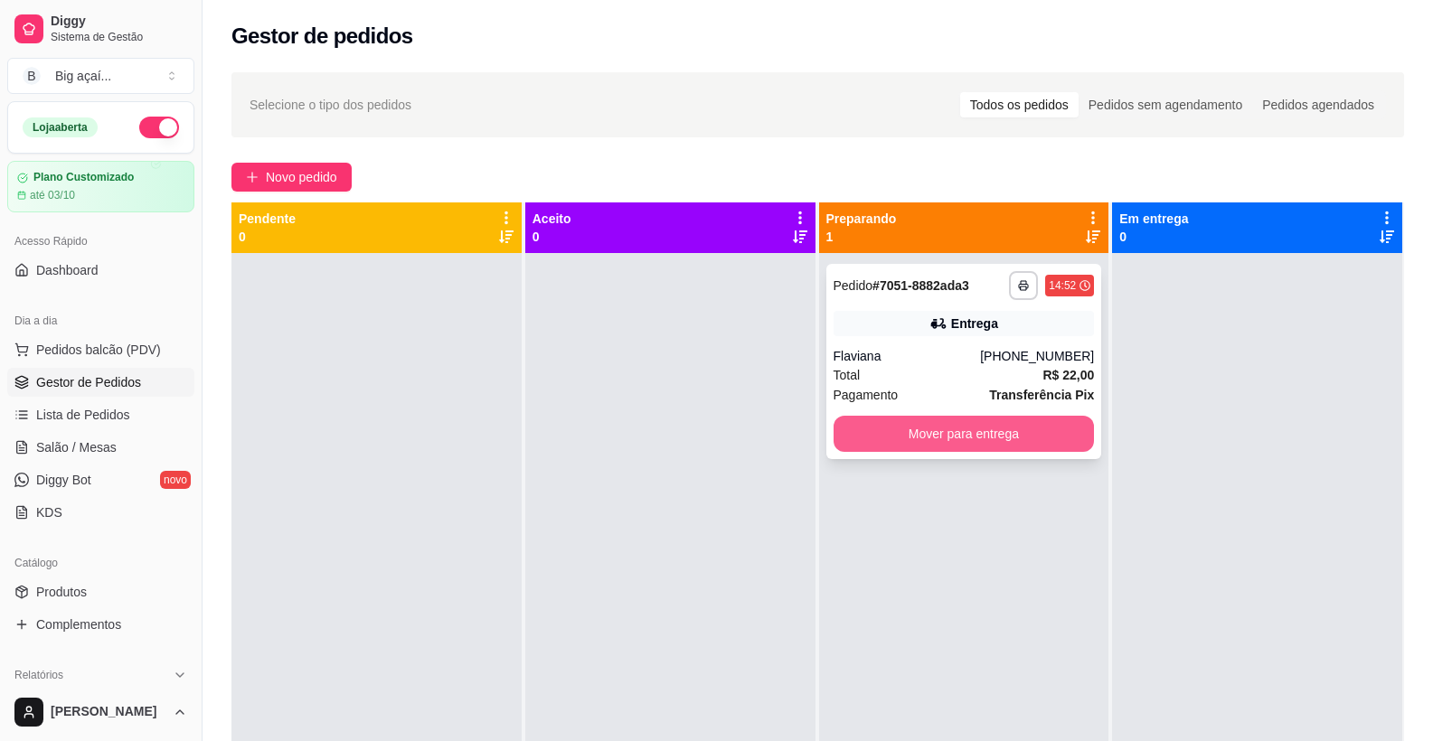
click at [999, 433] on button "Mover para entrega" at bounding box center [963, 434] width 261 height 36
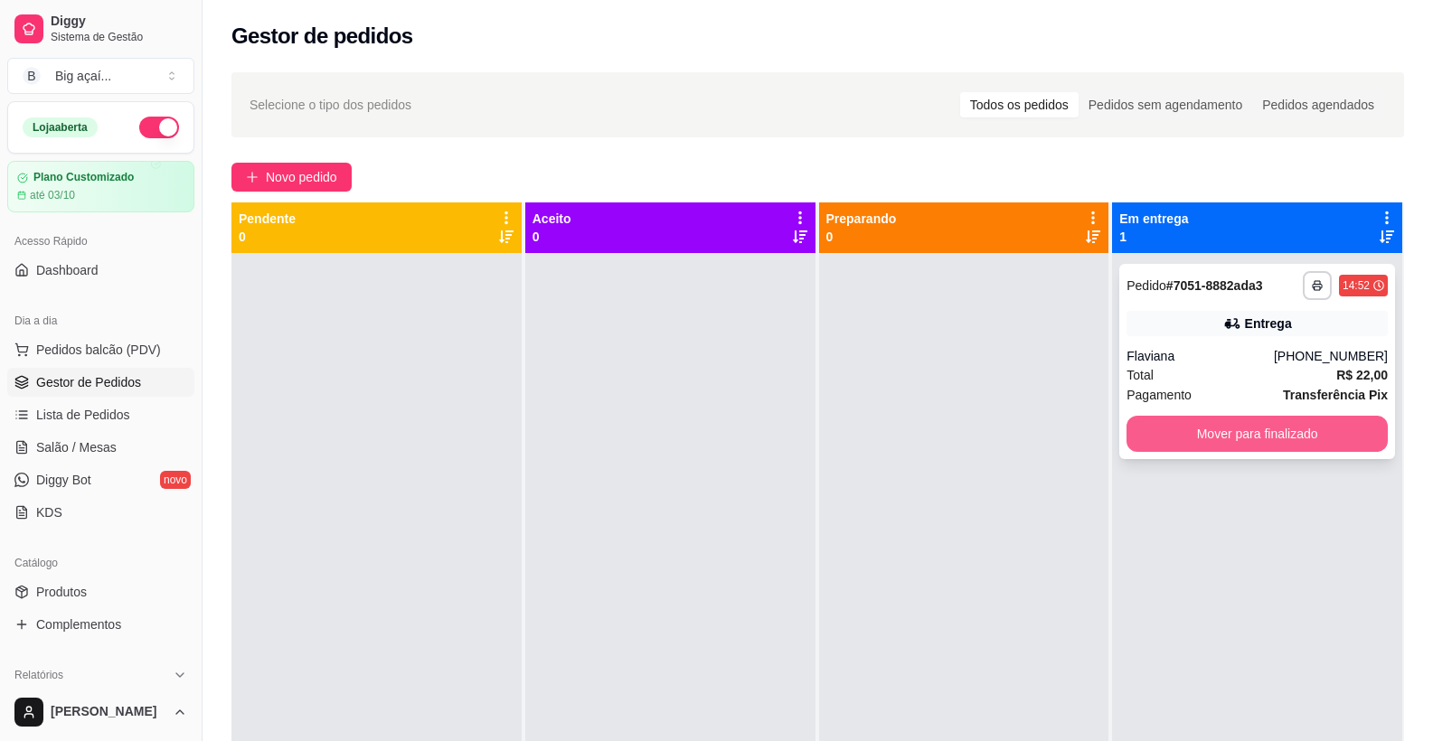
click at [1297, 429] on button "Mover para finalizado" at bounding box center [1256, 434] width 261 height 36
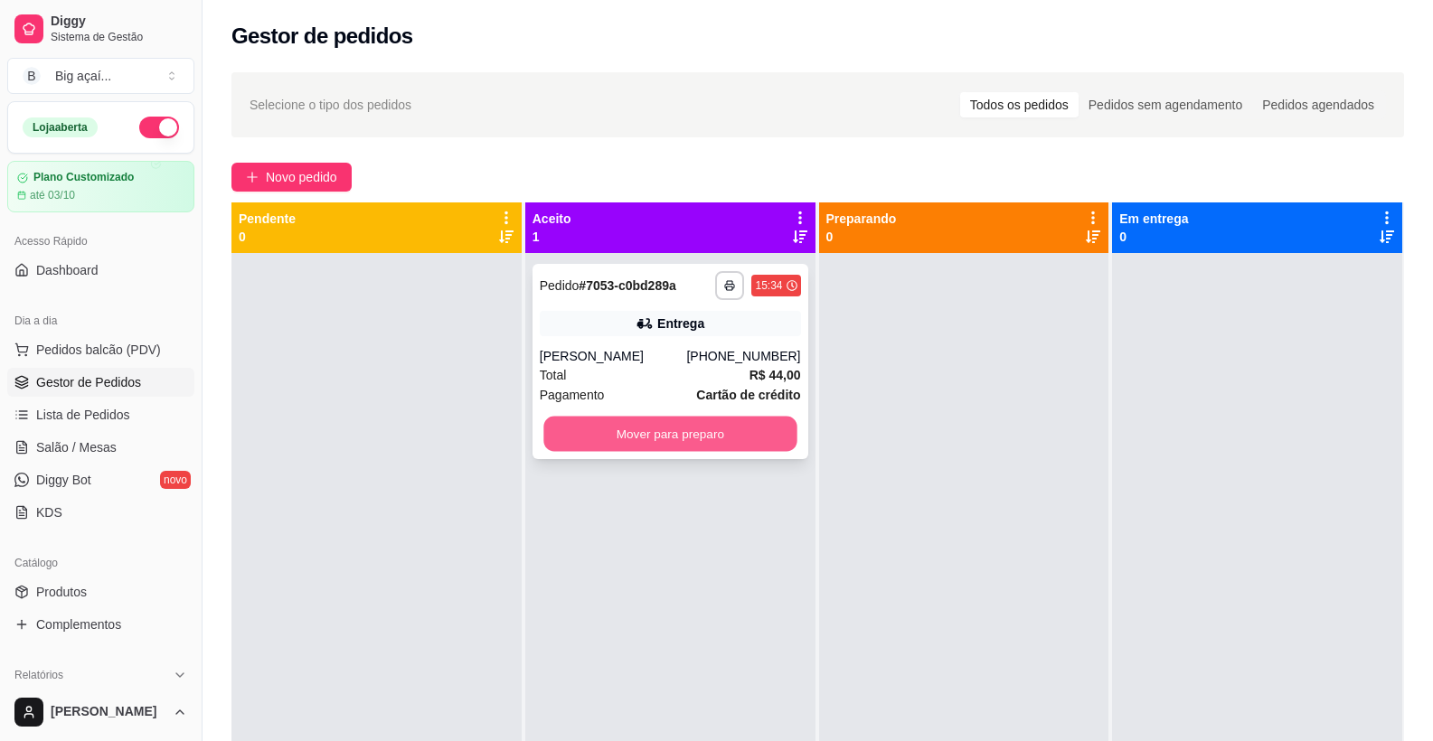
click at [685, 445] on button "Mover para preparo" at bounding box center [669, 434] width 253 height 35
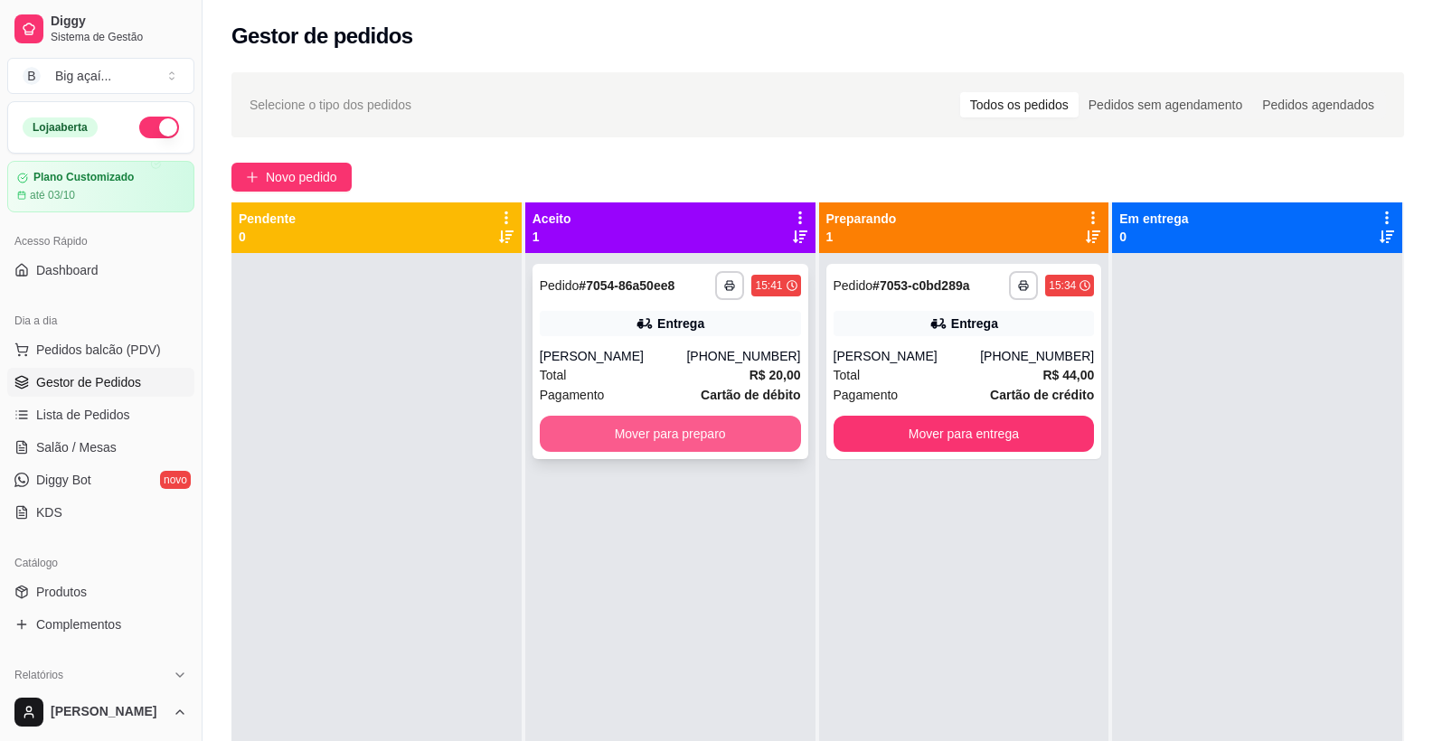
click at [726, 452] on button "Mover para preparo" at bounding box center [670, 434] width 261 height 36
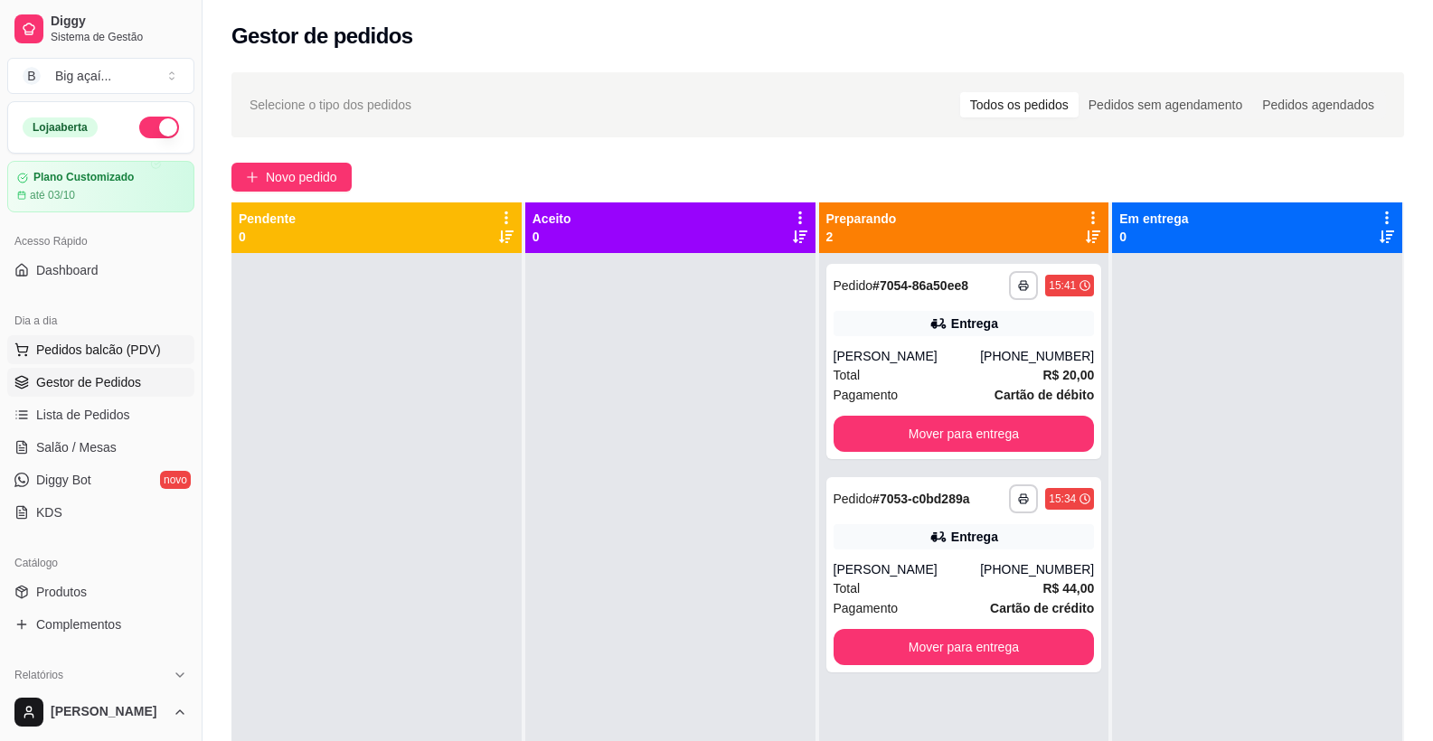
click at [128, 343] on span "Pedidos balcão (PDV)" at bounding box center [98, 350] width 125 height 18
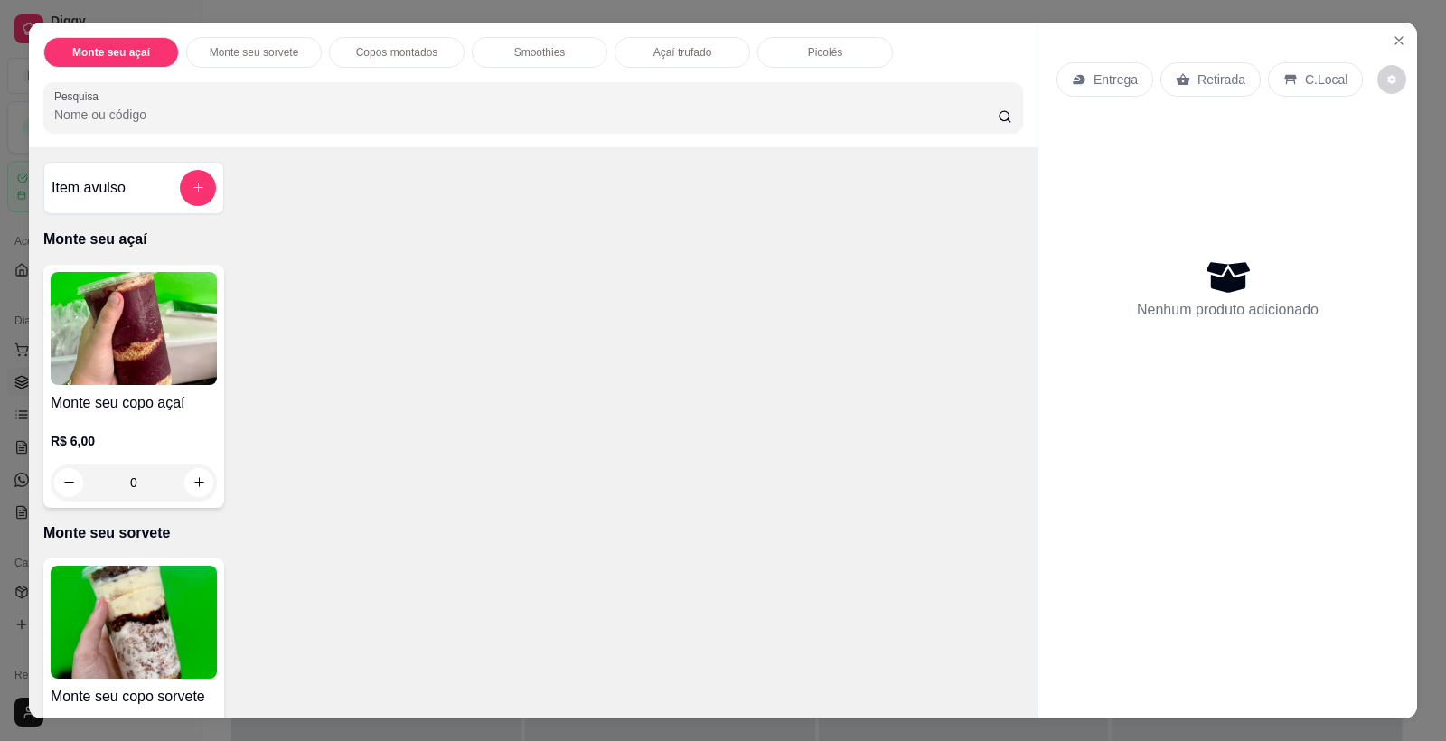
click at [159, 539] on p "Monte seu sorvete" at bounding box center [533, 533] width 980 height 22
click at [169, 612] on img at bounding box center [134, 622] width 166 height 113
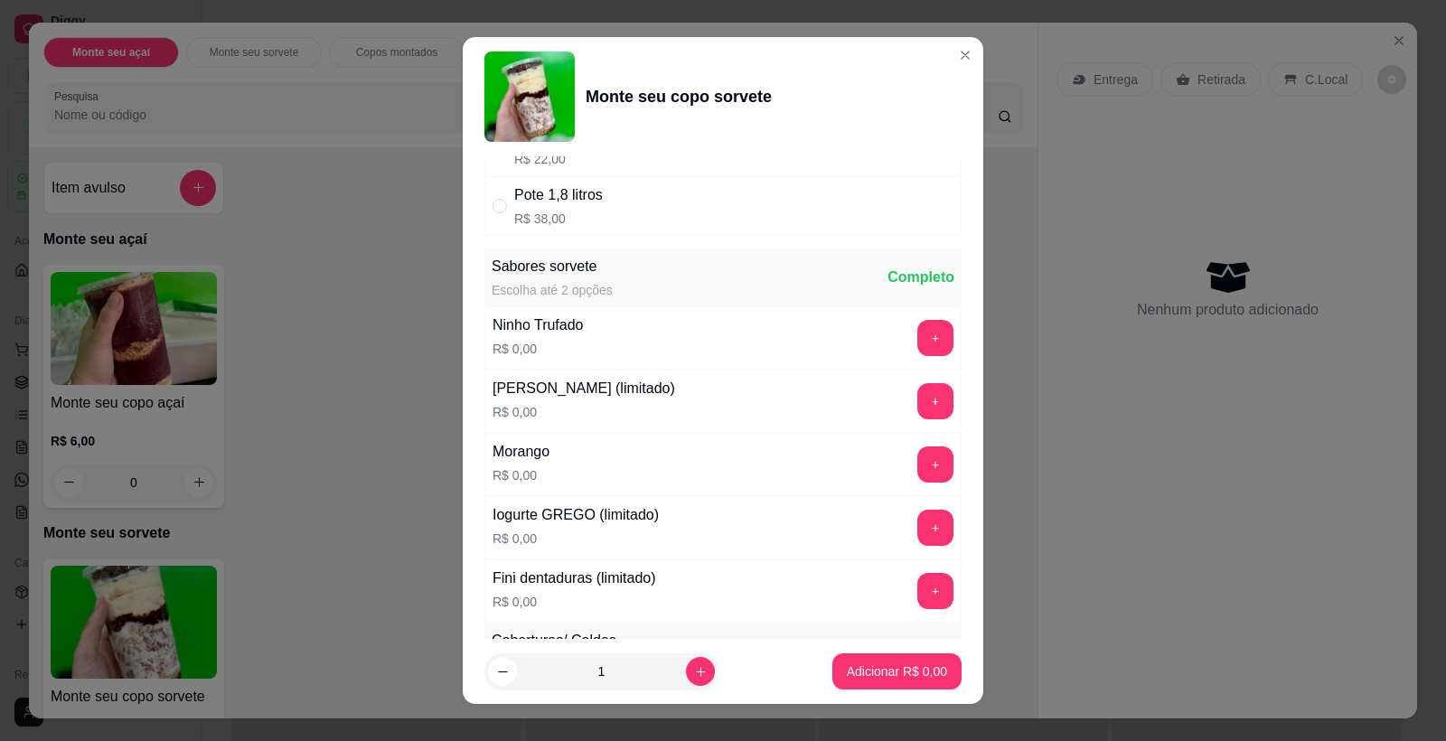
scroll to position [552, 0]
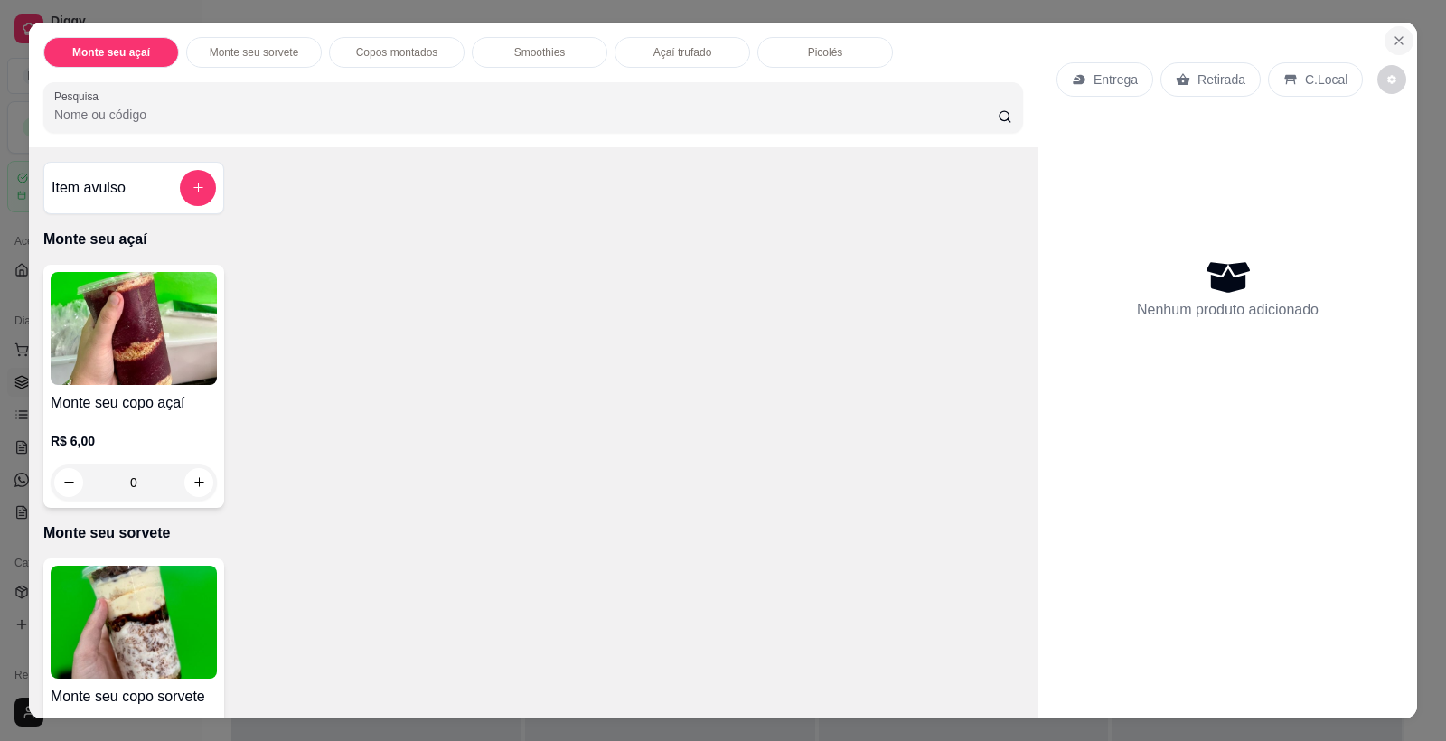
click at [1392, 40] on icon "Close" at bounding box center [1399, 40] width 14 height 14
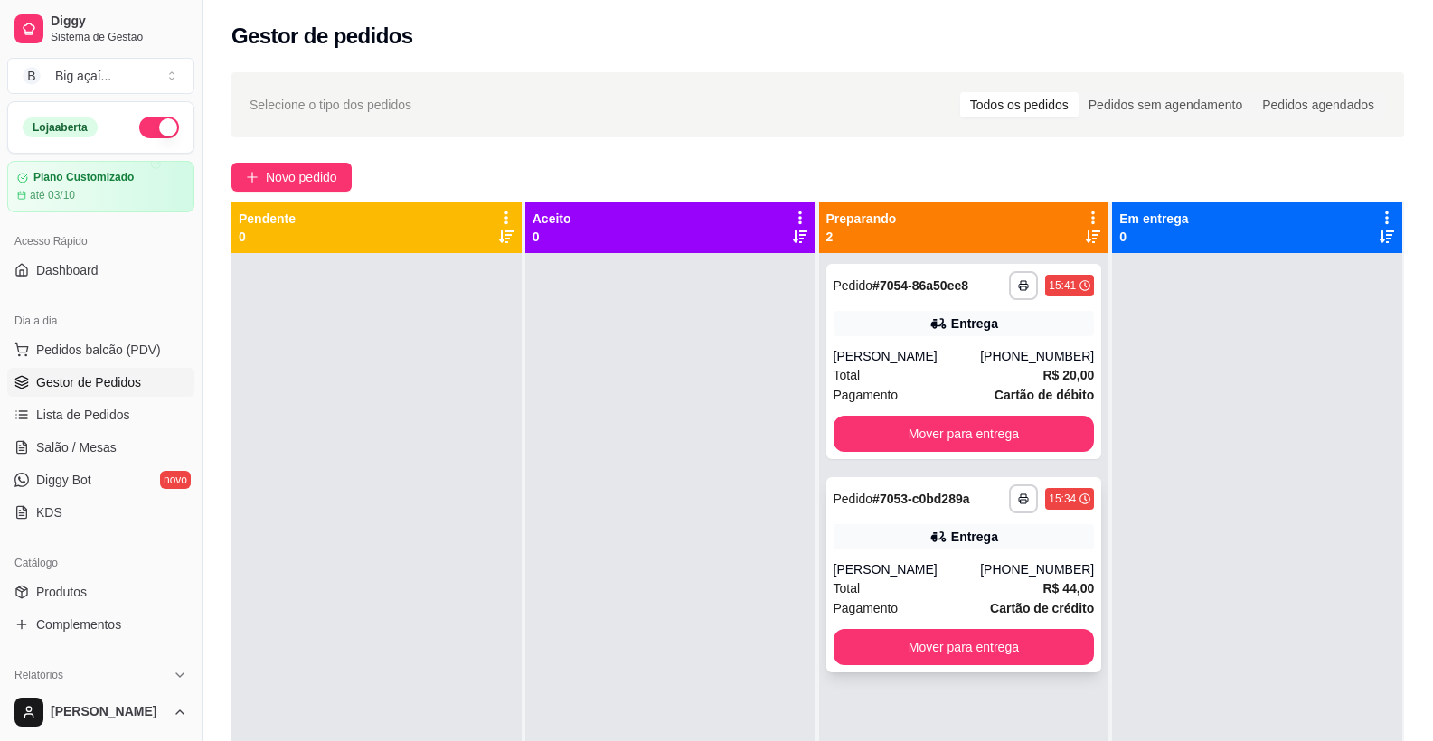
click at [913, 579] on div "[PERSON_NAME]" at bounding box center [906, 569] width 147 height 18
click at [972, 365] on div "[PERSON_NAME]" at bounding box center [906, 356] width 147 height 18
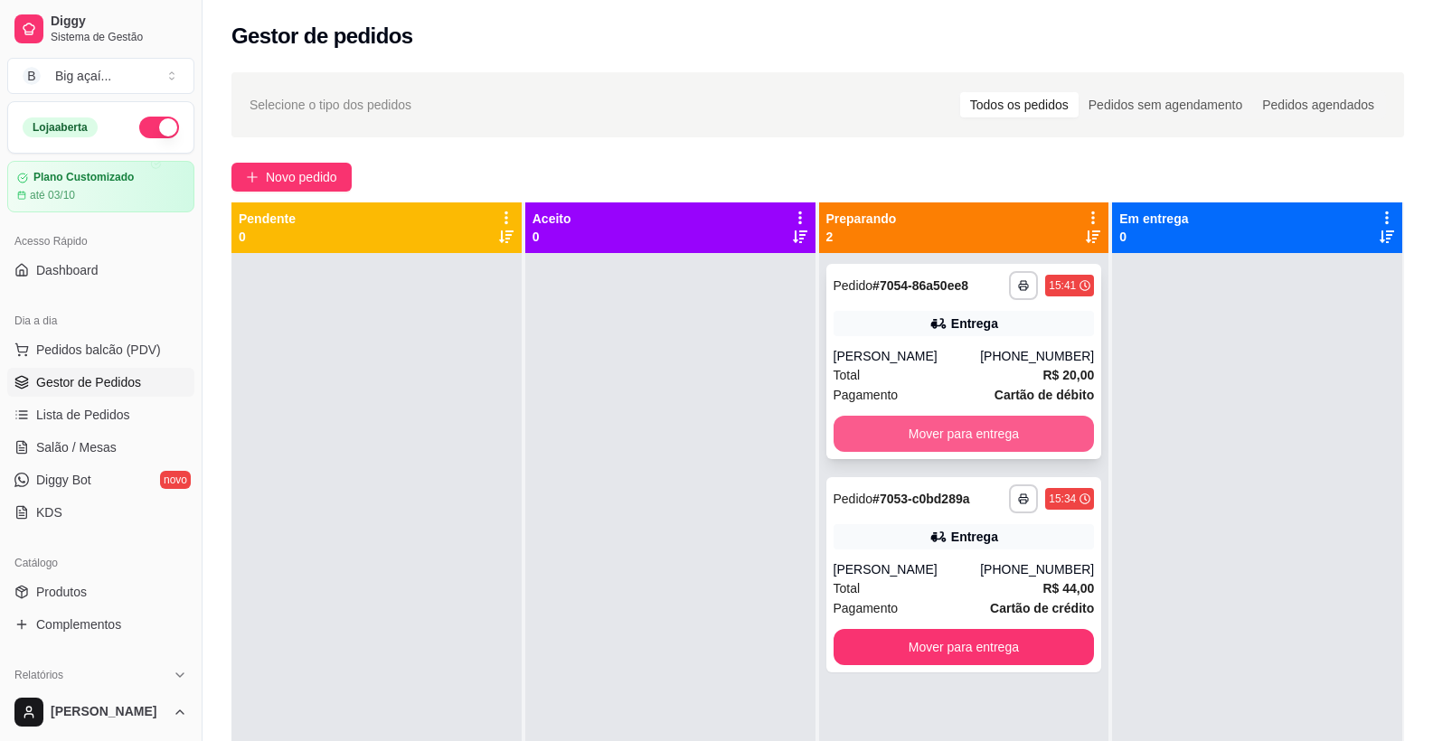
click at [928, 452] on button "Mover para entrega" at bounding box center [963, 434] width 261 height 36
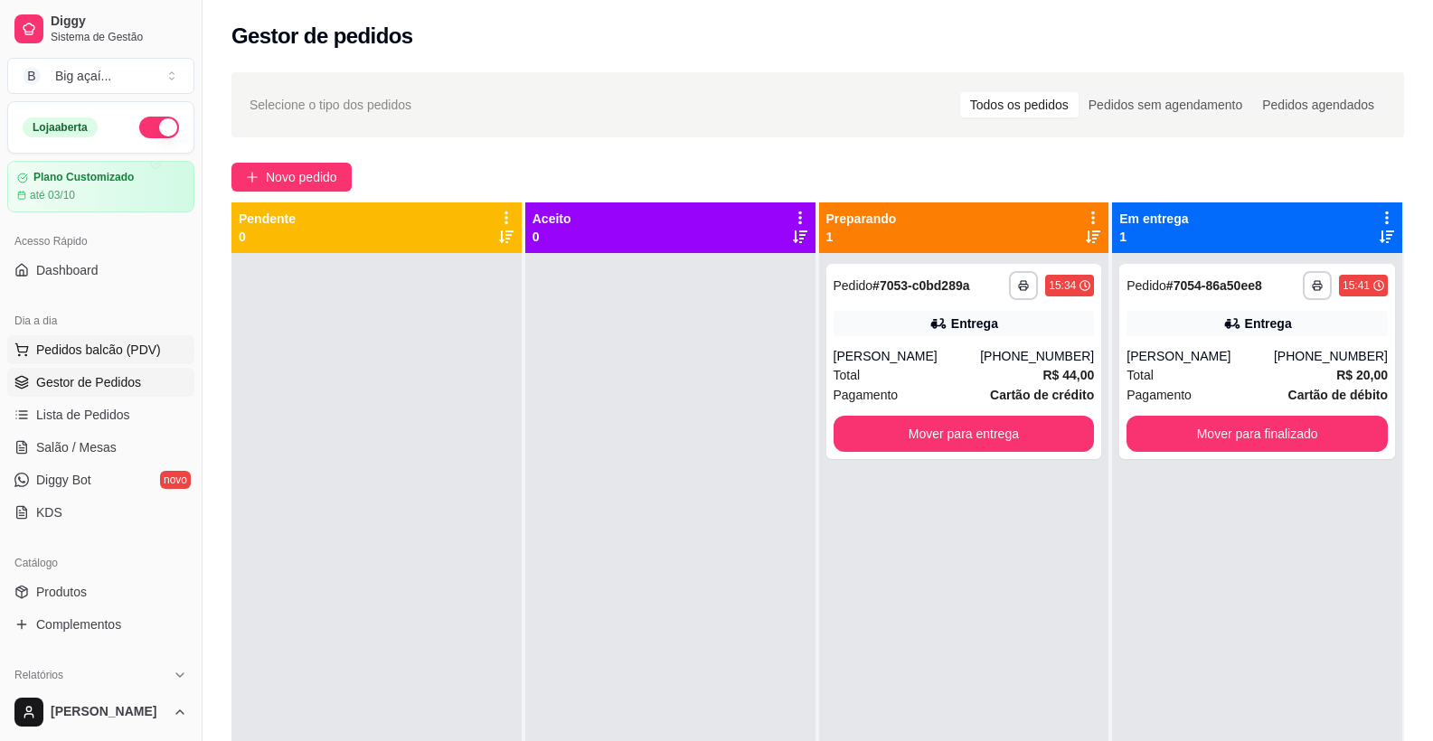
click at [135, 346] on span "Pedidos balcão (PDV)" at bounding box center [98, 350] width 125 height 18
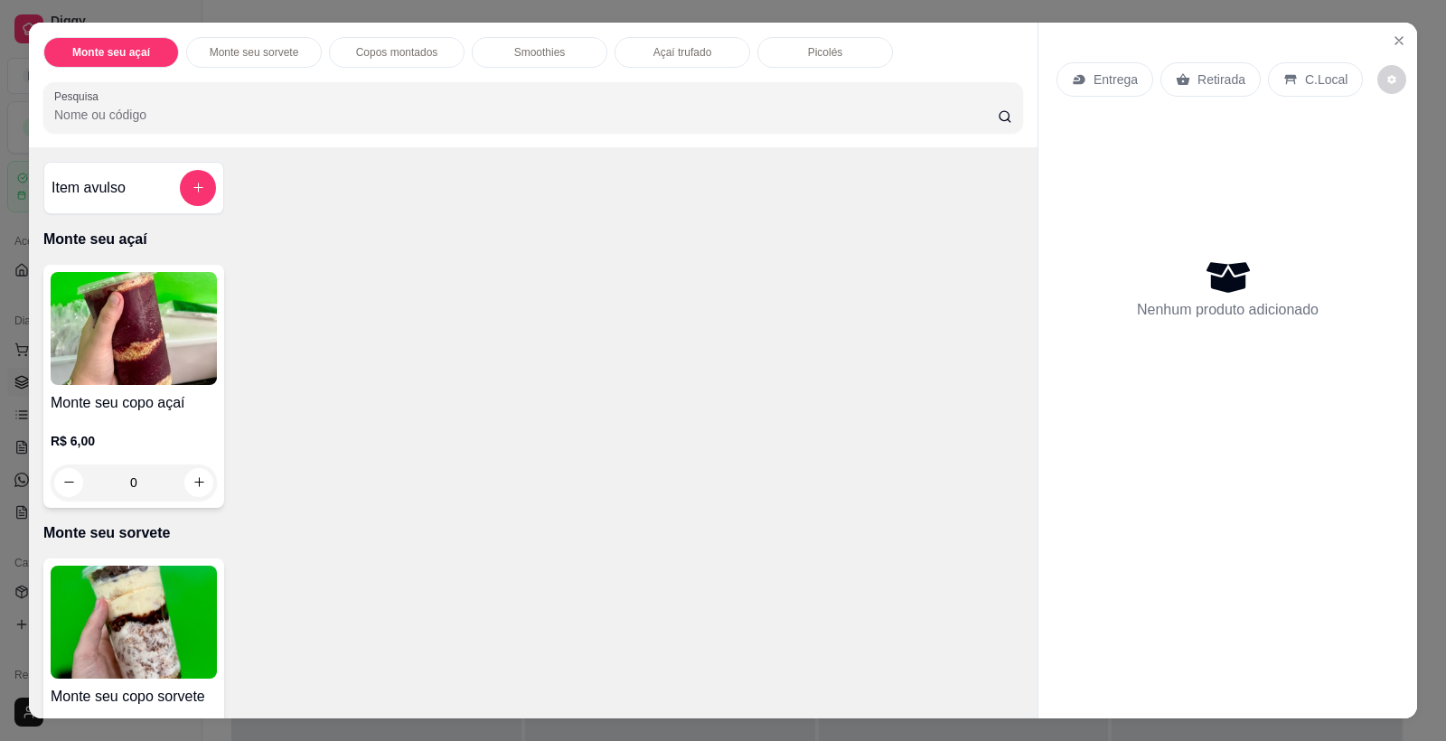
click at [187, 329] on img at bounding box center [134, 328] width 166 height 113
click at [177, 601] on img at bounding box center [134, 622] width 166 height 113
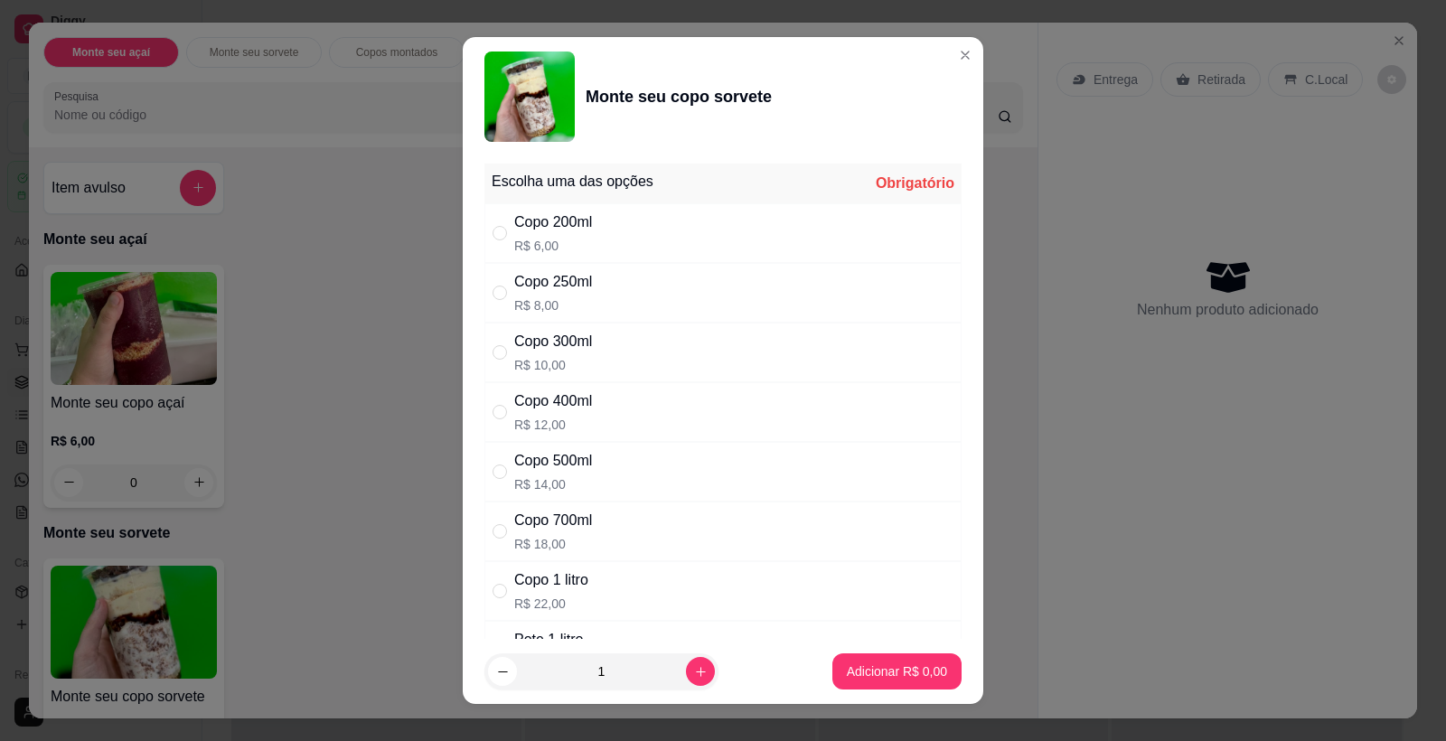
click at [550, 320] on div "Copo 250ml R$ 8,00" at bounding box center [723, 293] width 477 height 60
click at [595, 353] on div "Copo 300ml R$ 10,00" at bounding box center [723, 353] width 477 height 60
radio input "false"
radio input "true"
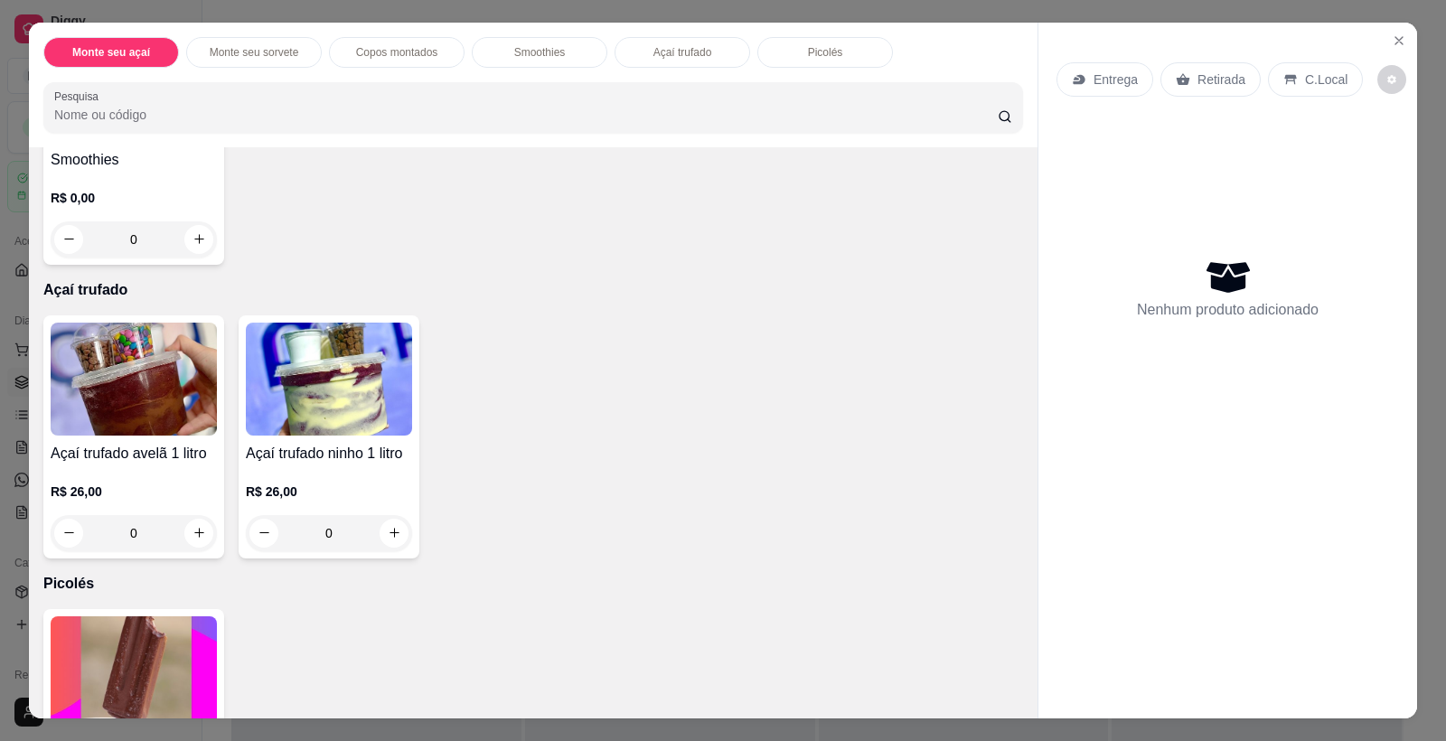
scroll to position [1393, 0]
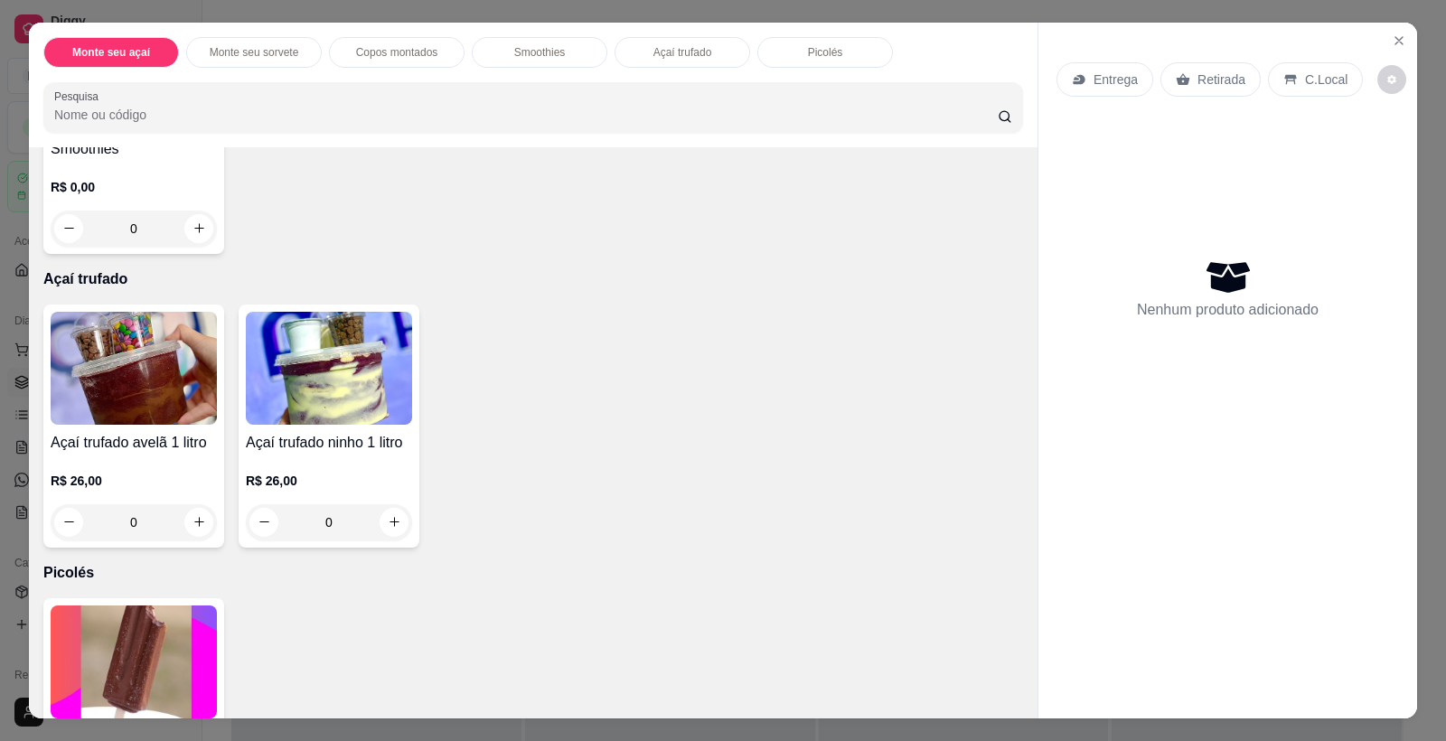
click at [152, 187] on p "R$ 0,00" at bounding box center [134, 187] width 166 height 18
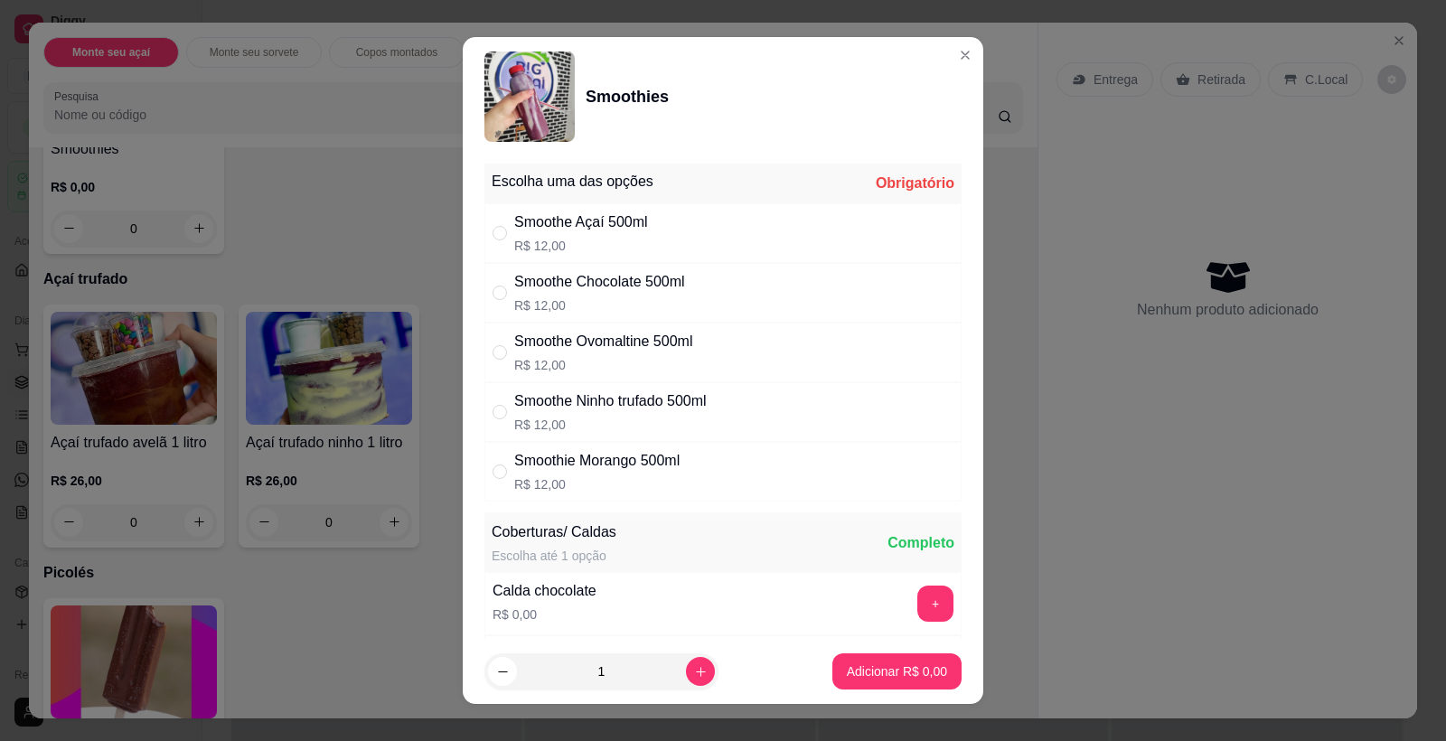
click at [677, 447] on div "Smoothie Morango 500ml R$ 12,00" at bounding box center [723, 472] width 477 height 60
radio input "true"
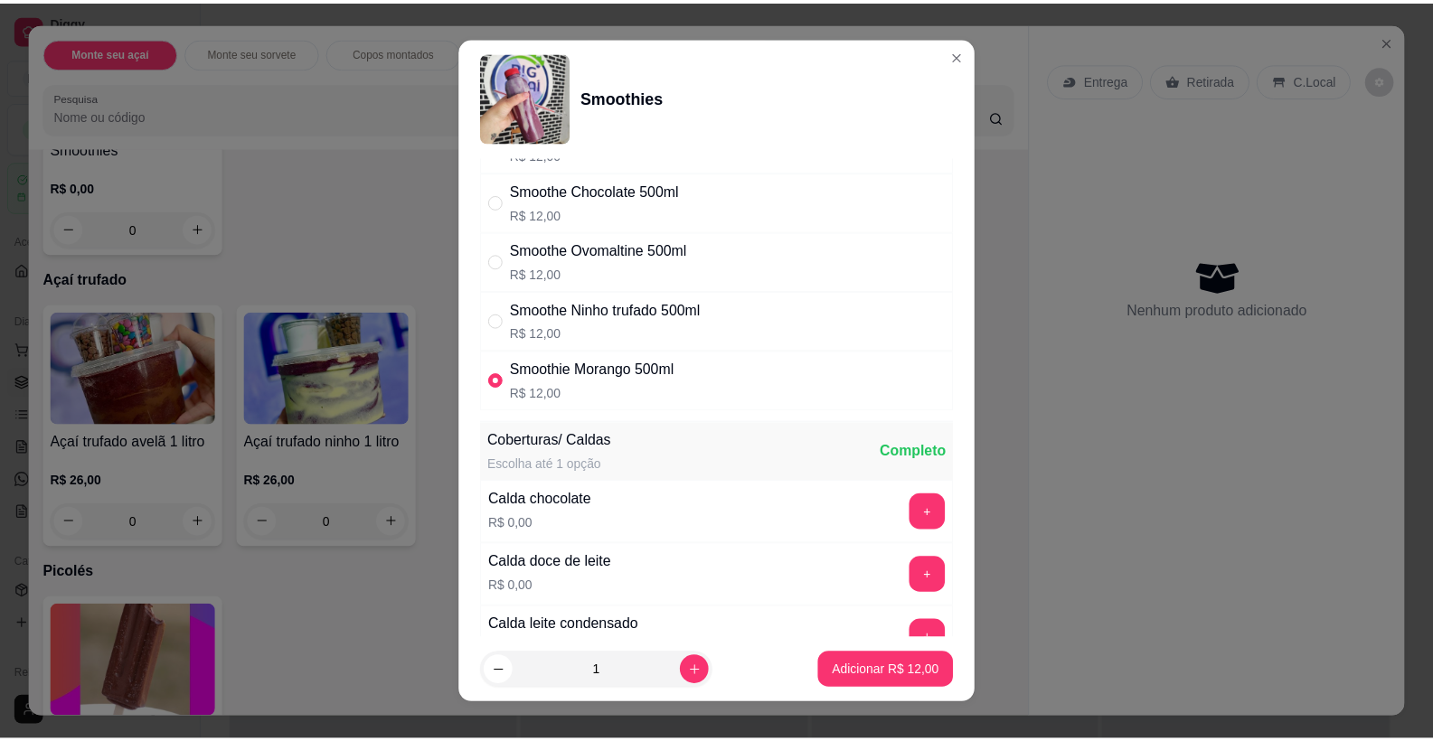
scroll to position [170, 0]
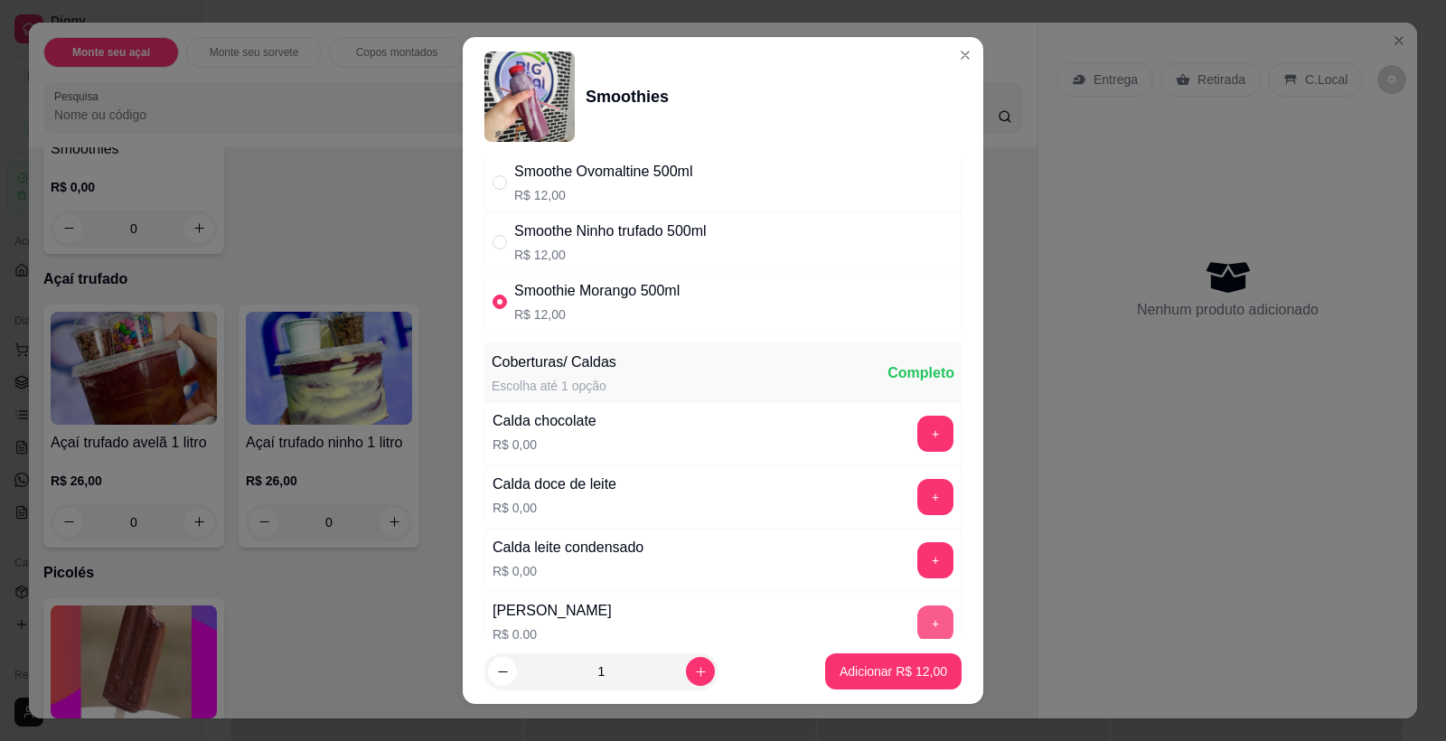
click at [917, 613] on button "+" at bounding box center [935, 624] width 36 height 36
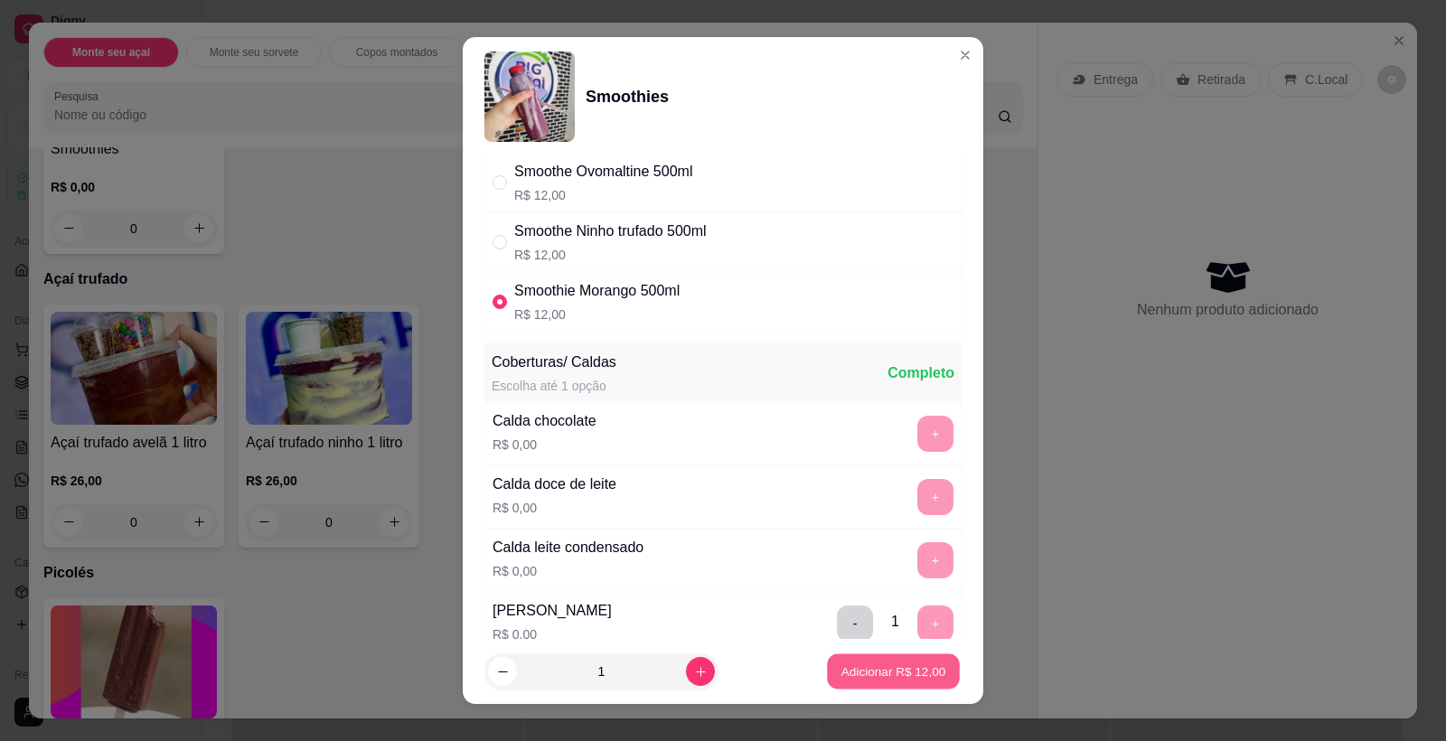
click at [880, 680] on p "Adicionar R$ 12,00" at bounding box center [894, 671] width 105 height 17
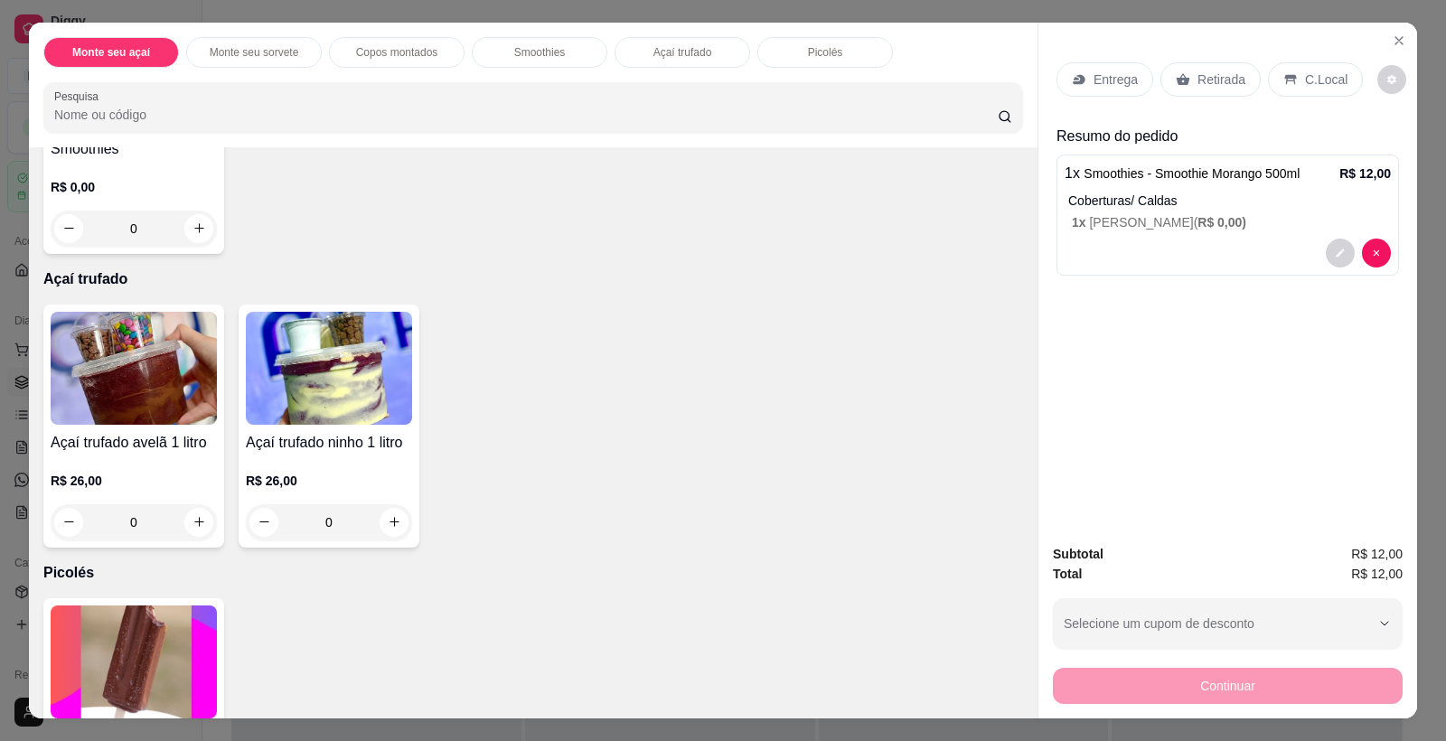
click at [1206, 84] on p "Retirada" at bounding box center [1222, 80] width 48 height 18
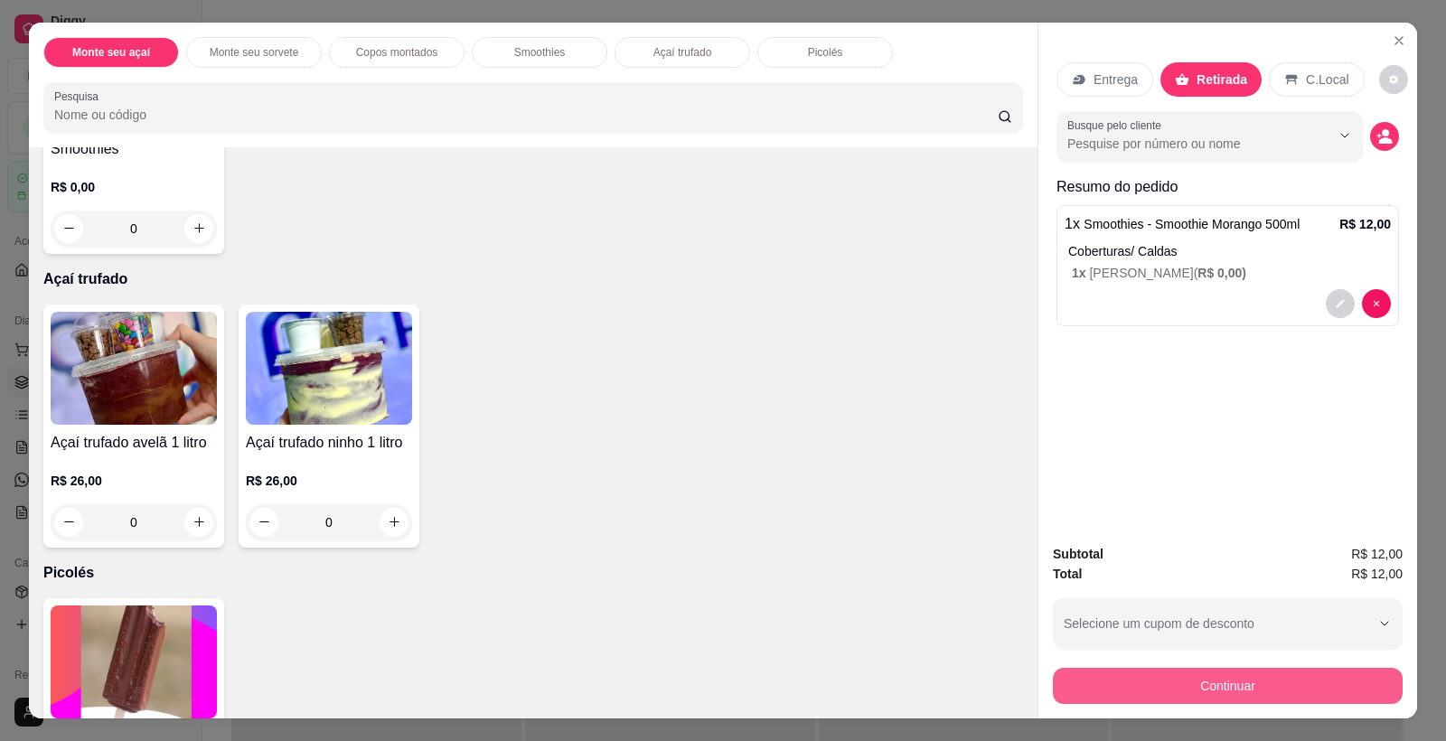
click at [1229, 692] on button "Continuar" at bounding box center [1228, 686] width 350 height 36
click at [739, 264] on div "Crédito" at bounding box center [723, 281] width 127 height 106
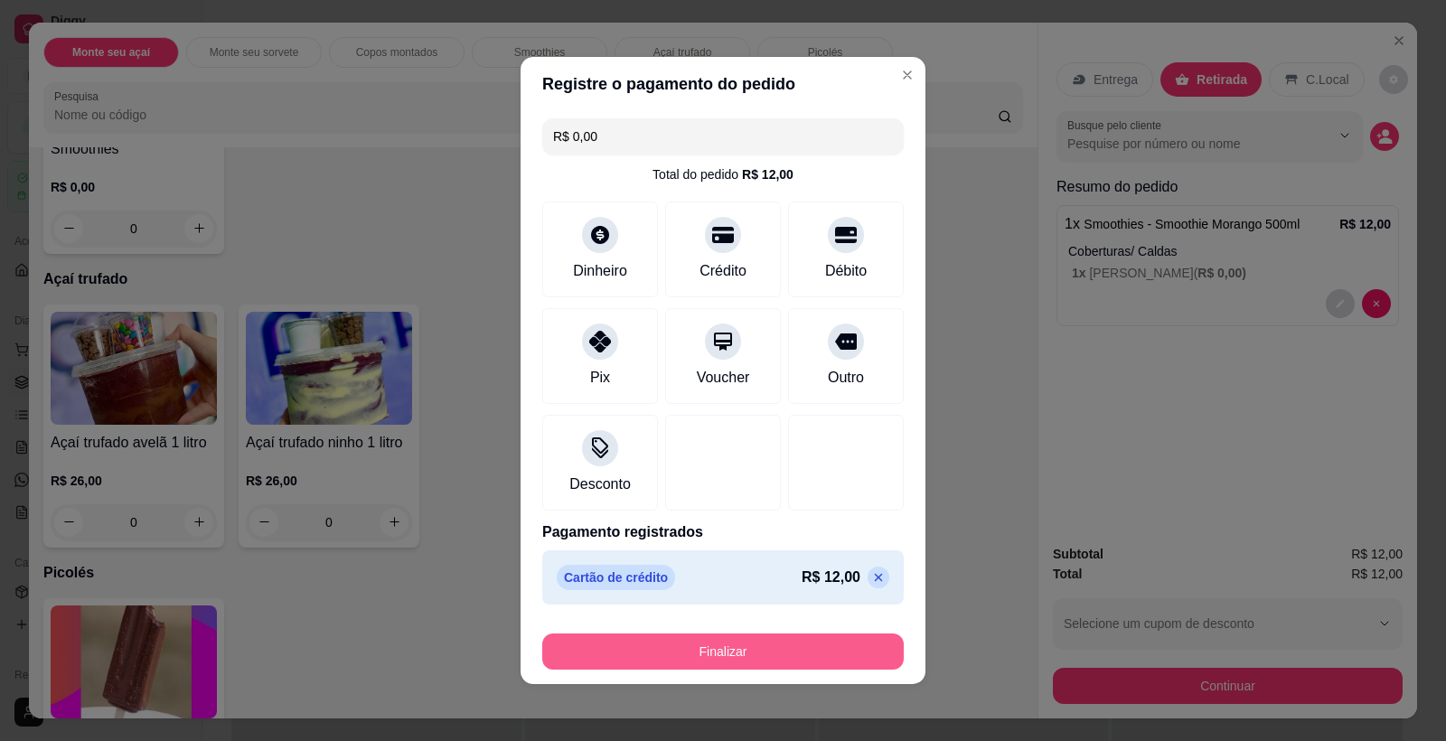
click at [724, 642] on button "Finalizar" at bounding box center [723, 652] width 362 height 36
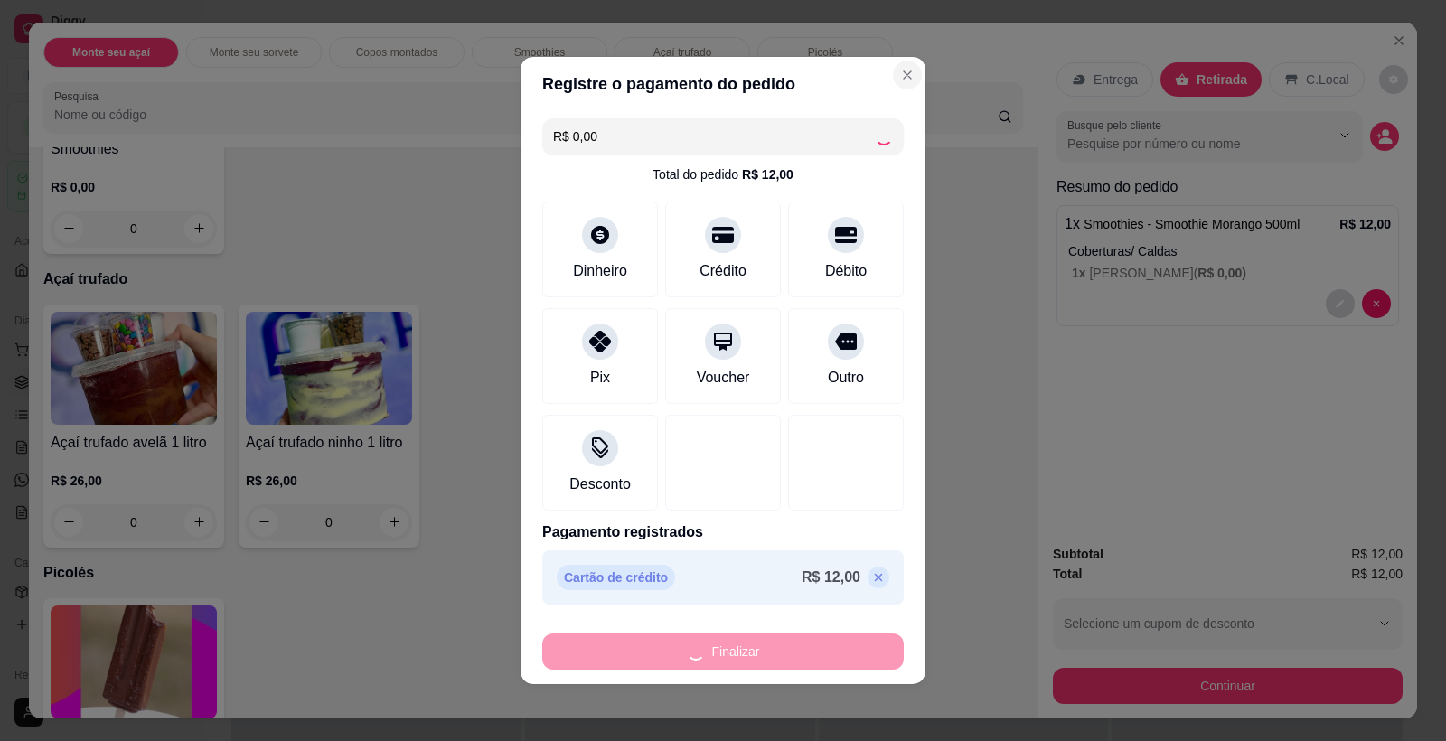
type input "-R$ 12,00"
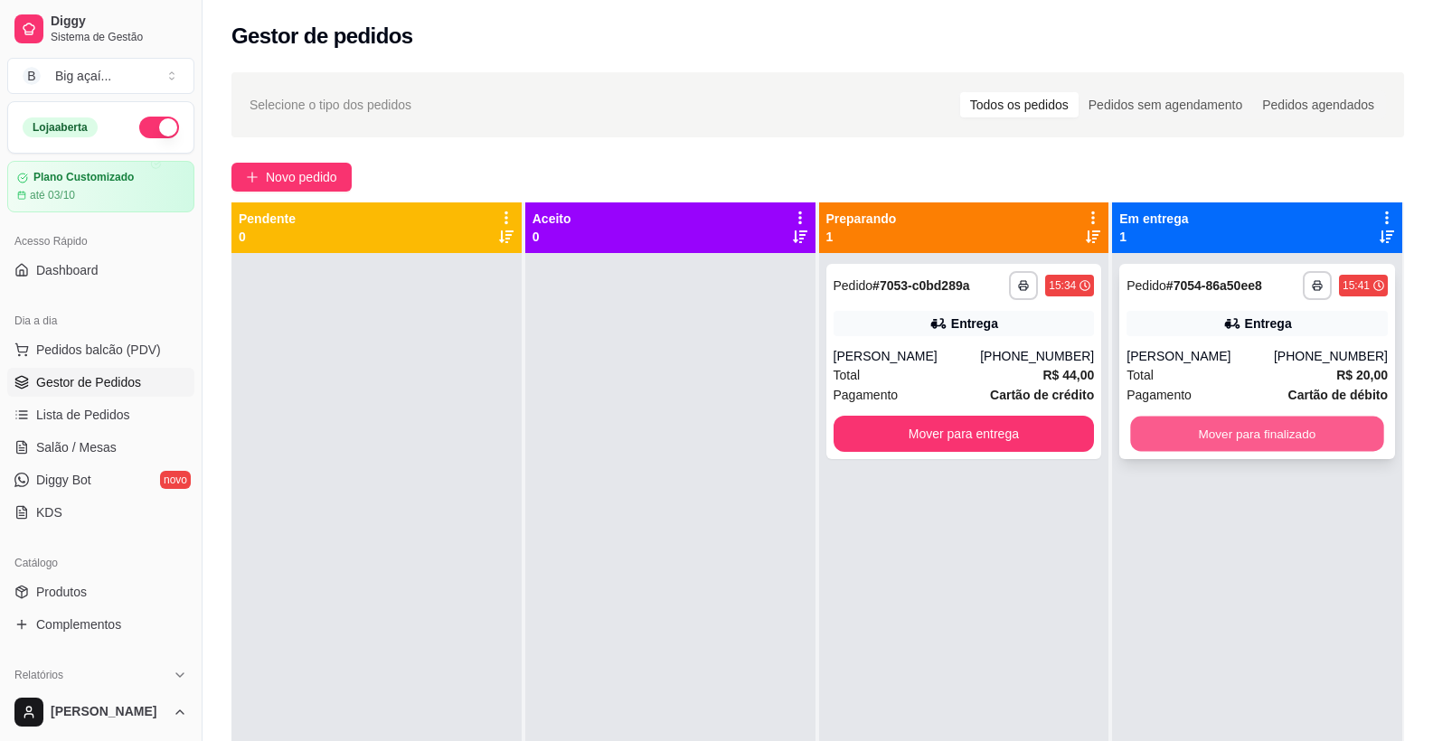
click at [1182, 448] on button "Mover para finalizado" at bounding box center [1257, 434] width 253 height 35
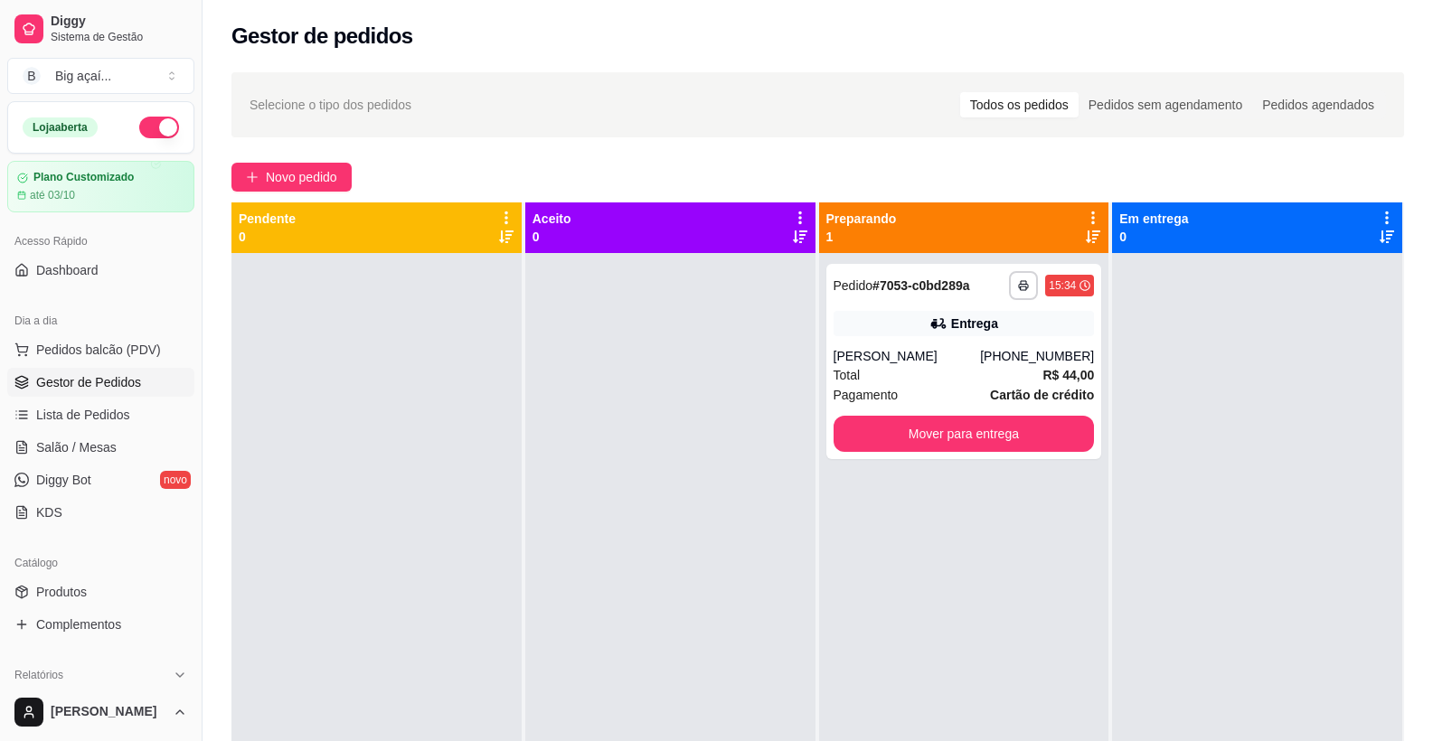
click at [1183, 448] on div at bounding box center [1257, 623] width 290 height 741
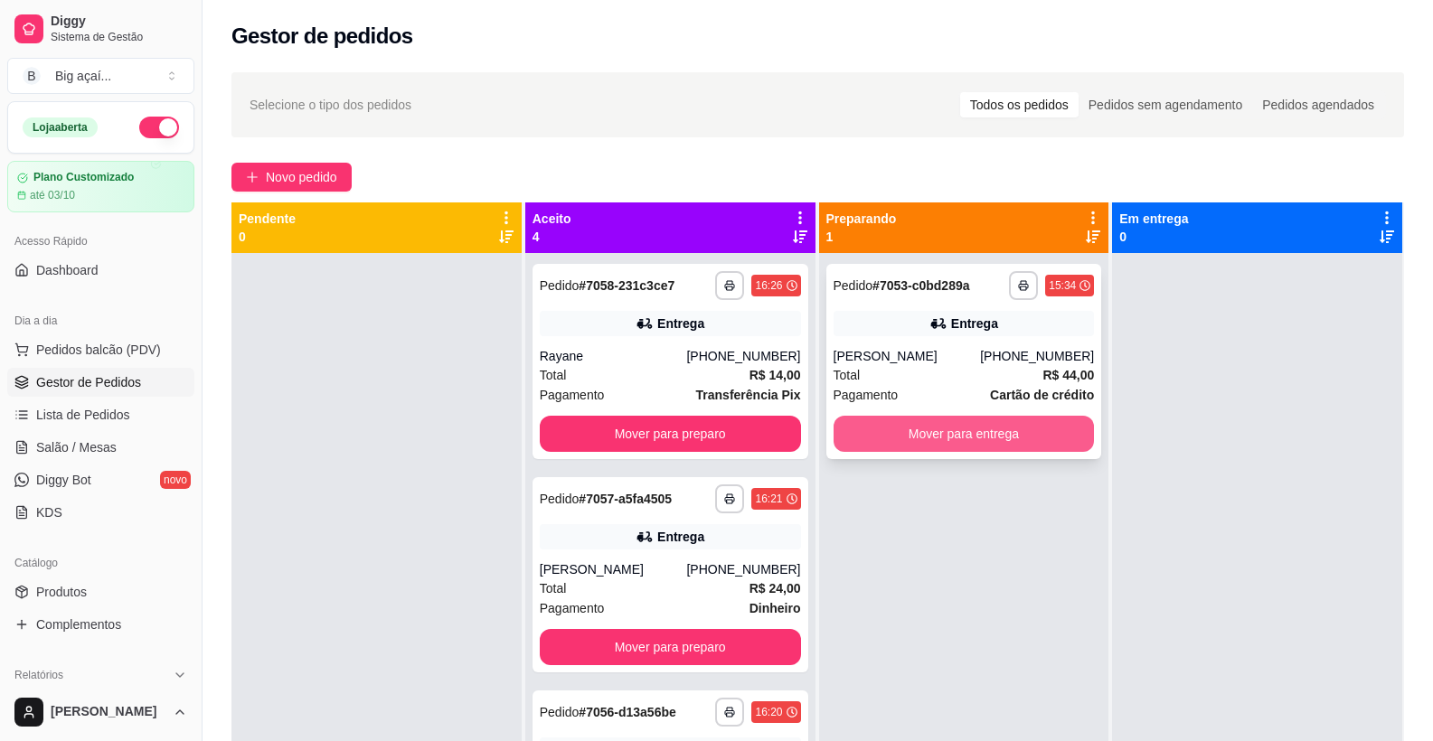
click at [998, 423] on button "Mover para entrega" at bounding box center [963, 434] width 261 height 36
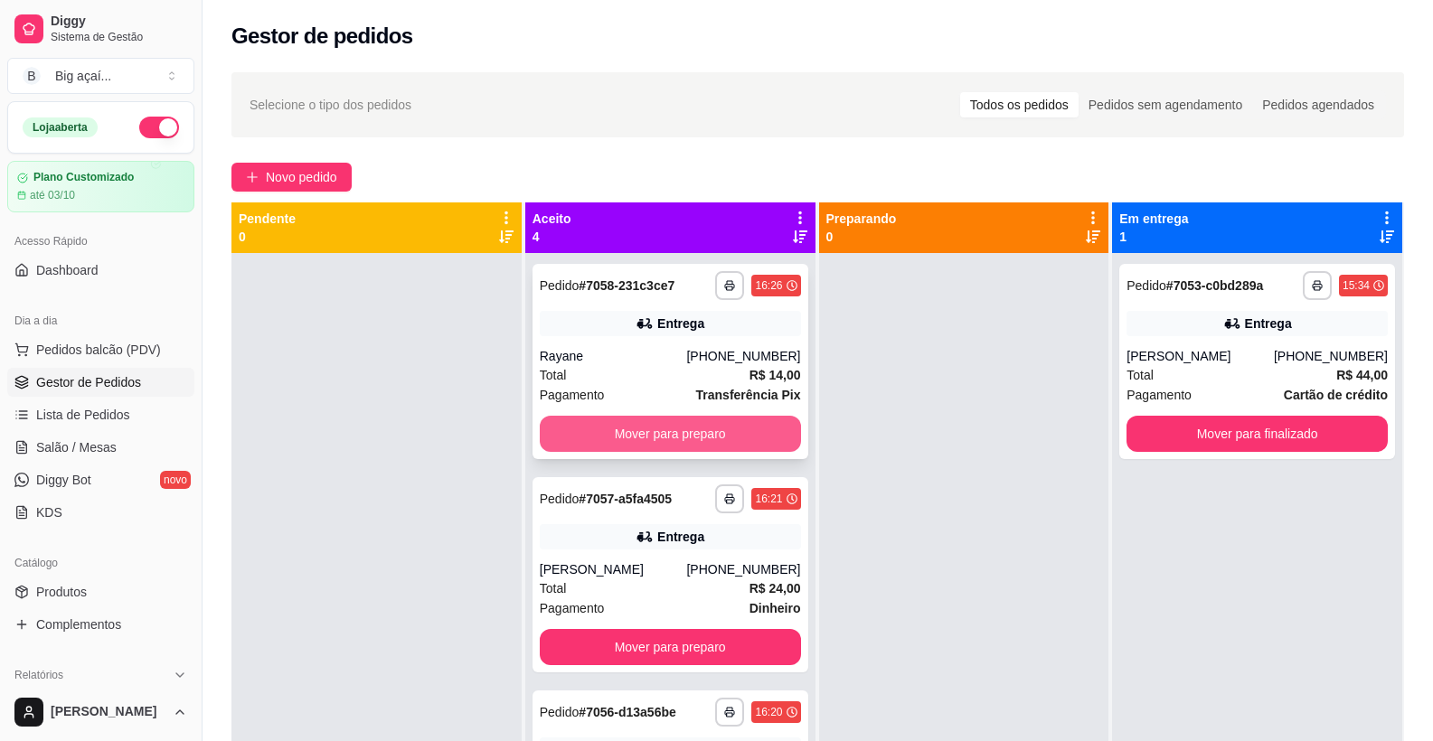
click at [625, 436] on button "Mover para preparo" at bounding box center [670, 434] width 261 height 36
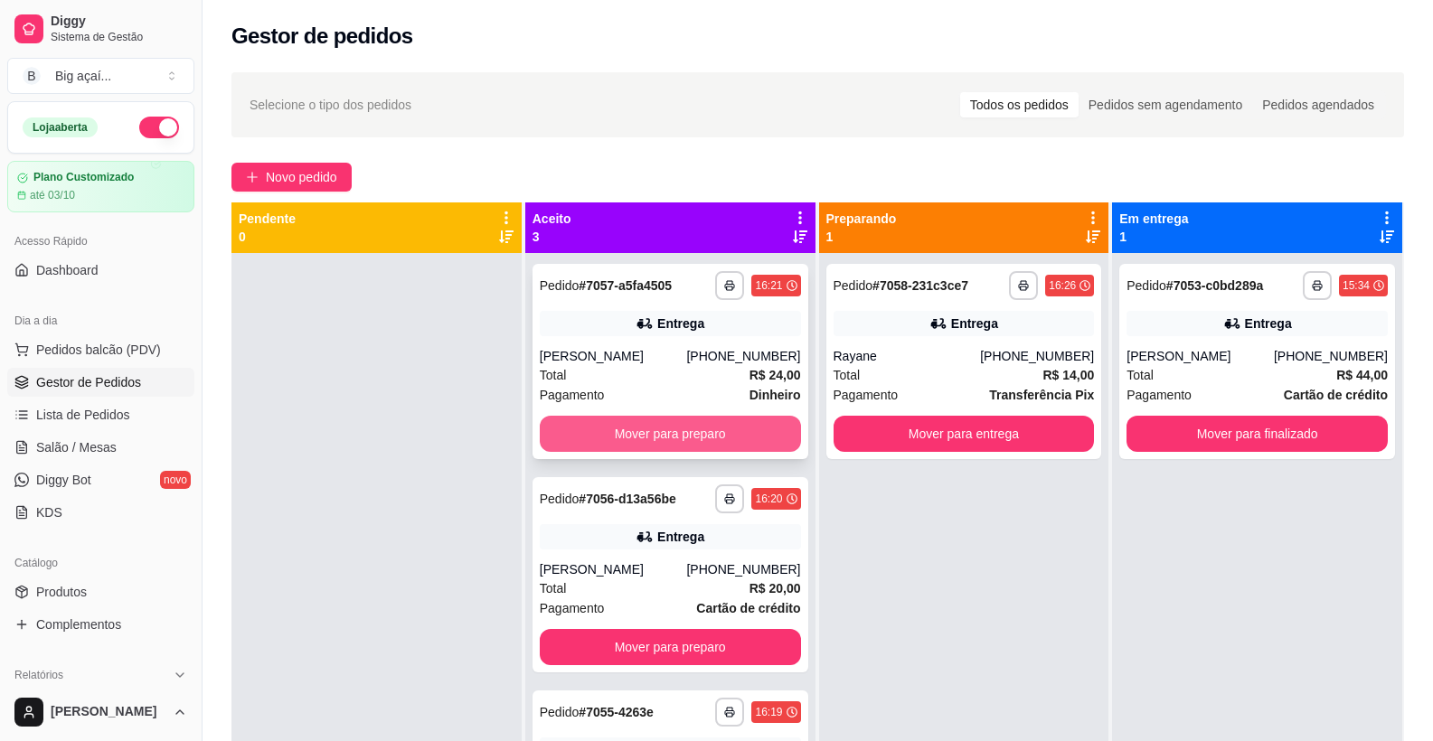
click at [643, 432] on button "Mover para preparo" at bounding box center [670, 434] width 261 height 36
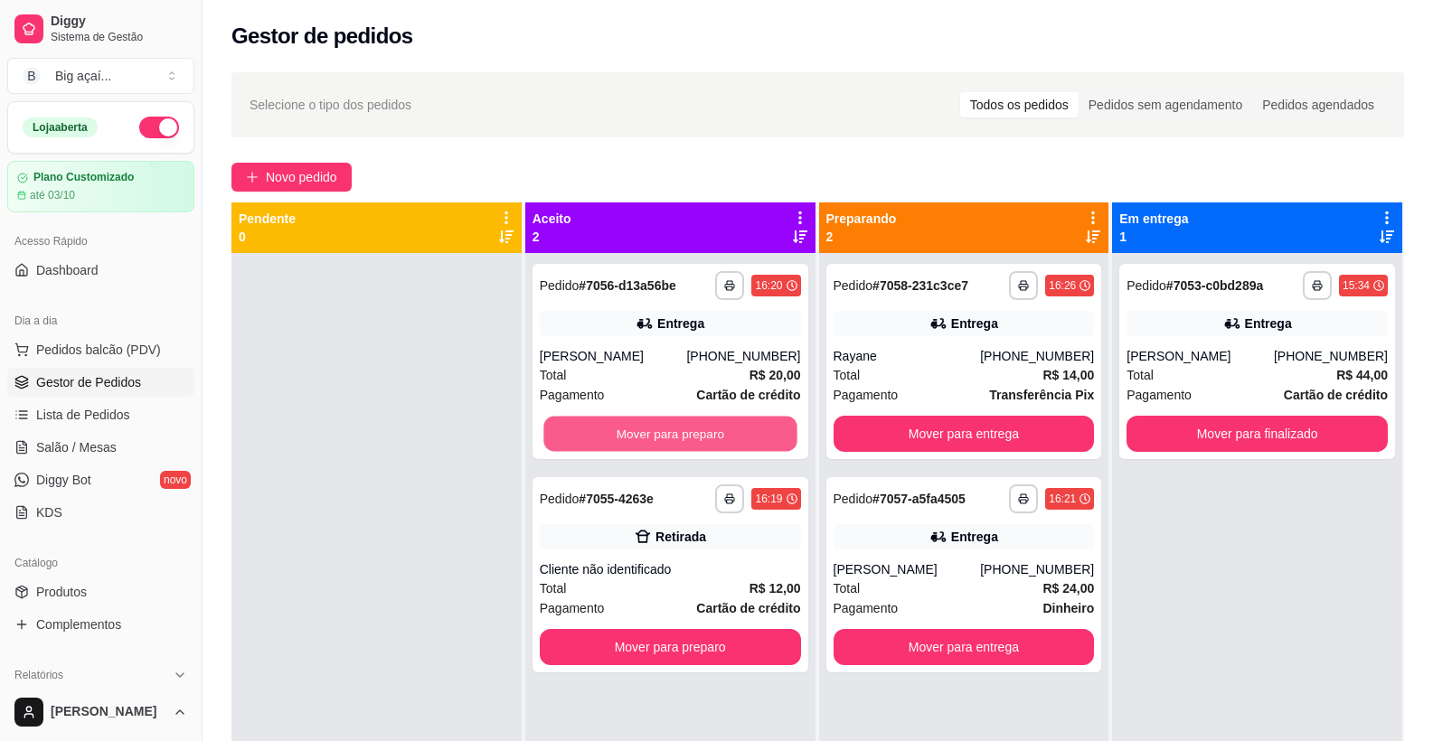
click at [643, 432] on button "Mover para preparo" at bounding box center [669, 434] width 253 height 35
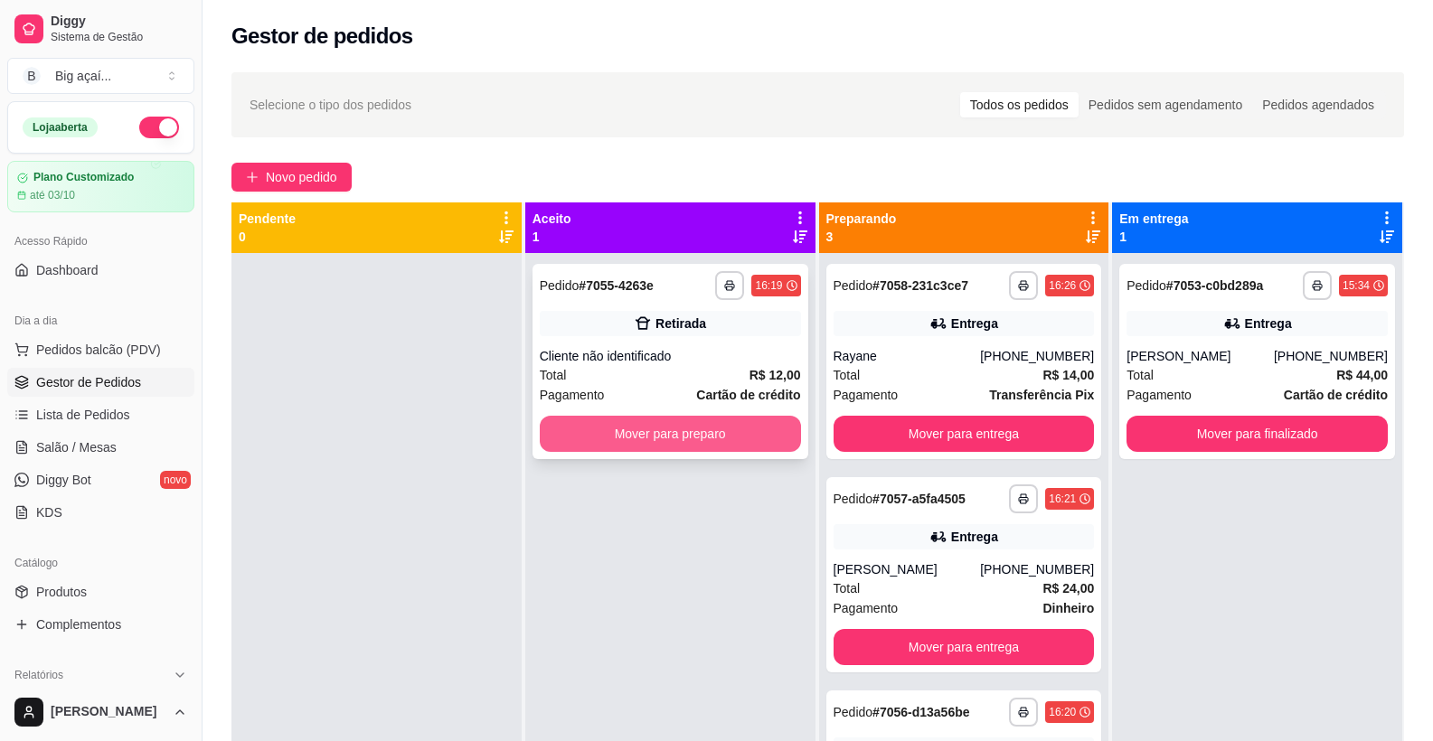
click at [675, 428] on button "Mover para preparo" at bounding box center [670, 434] width 261 height 36
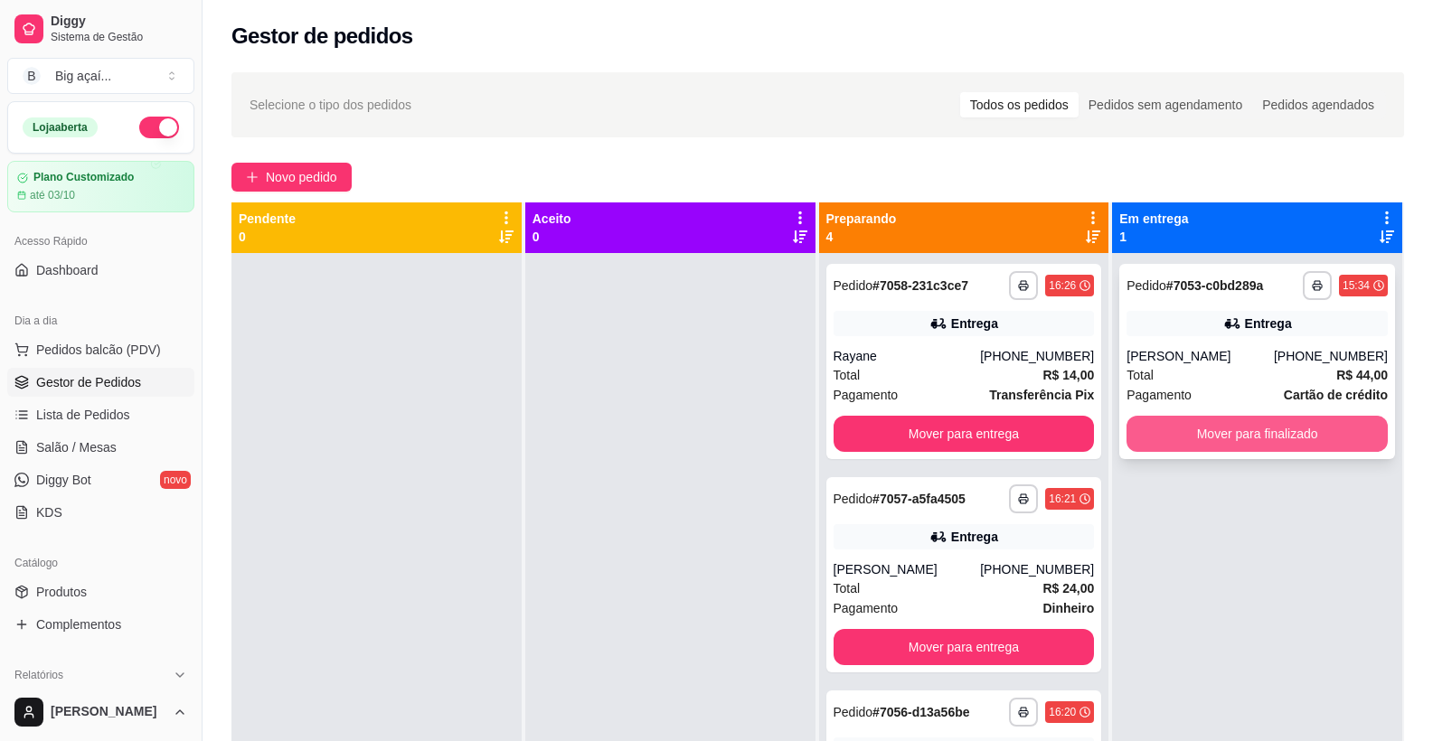
click at [1274, 440] on button "Mover para finalizado" at bounding box center [1256, 434] width 261 height 36
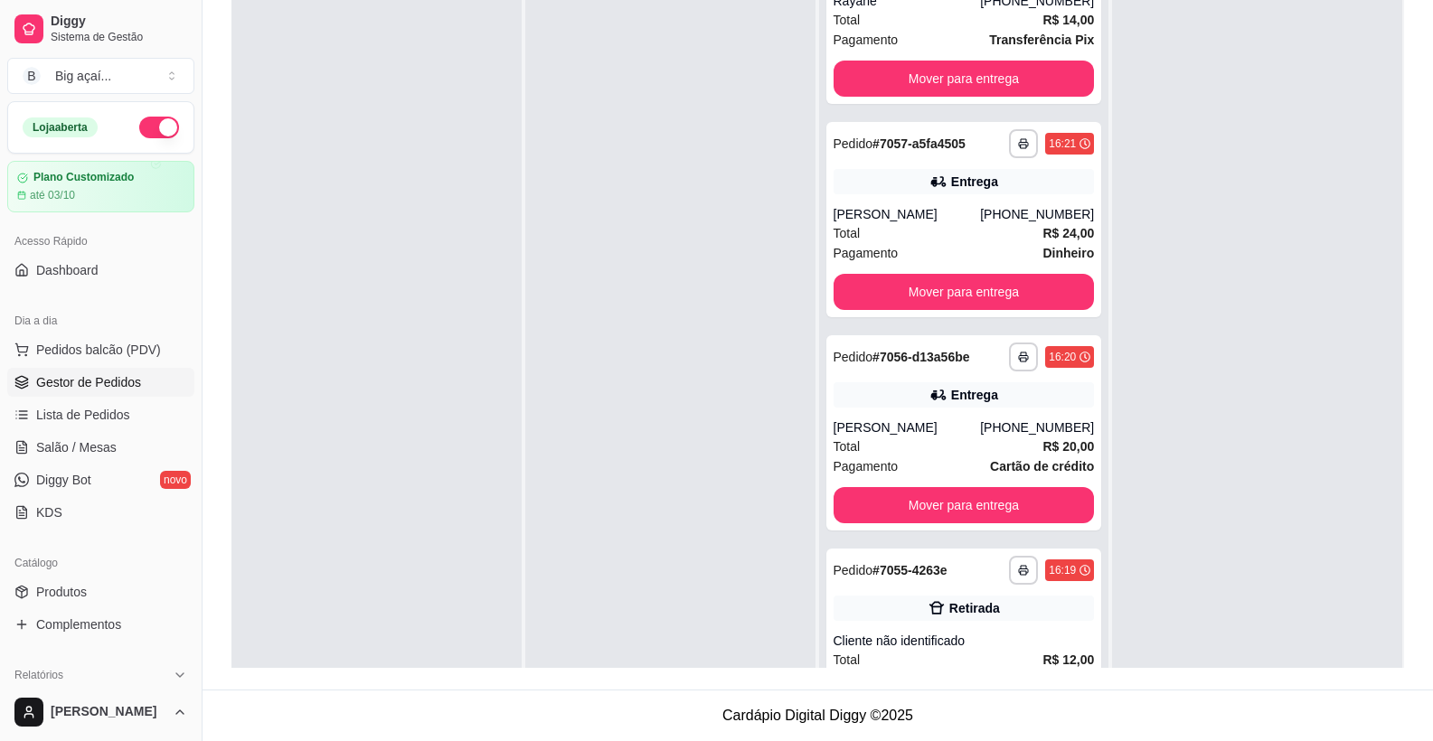
scroll to position [130, 0]
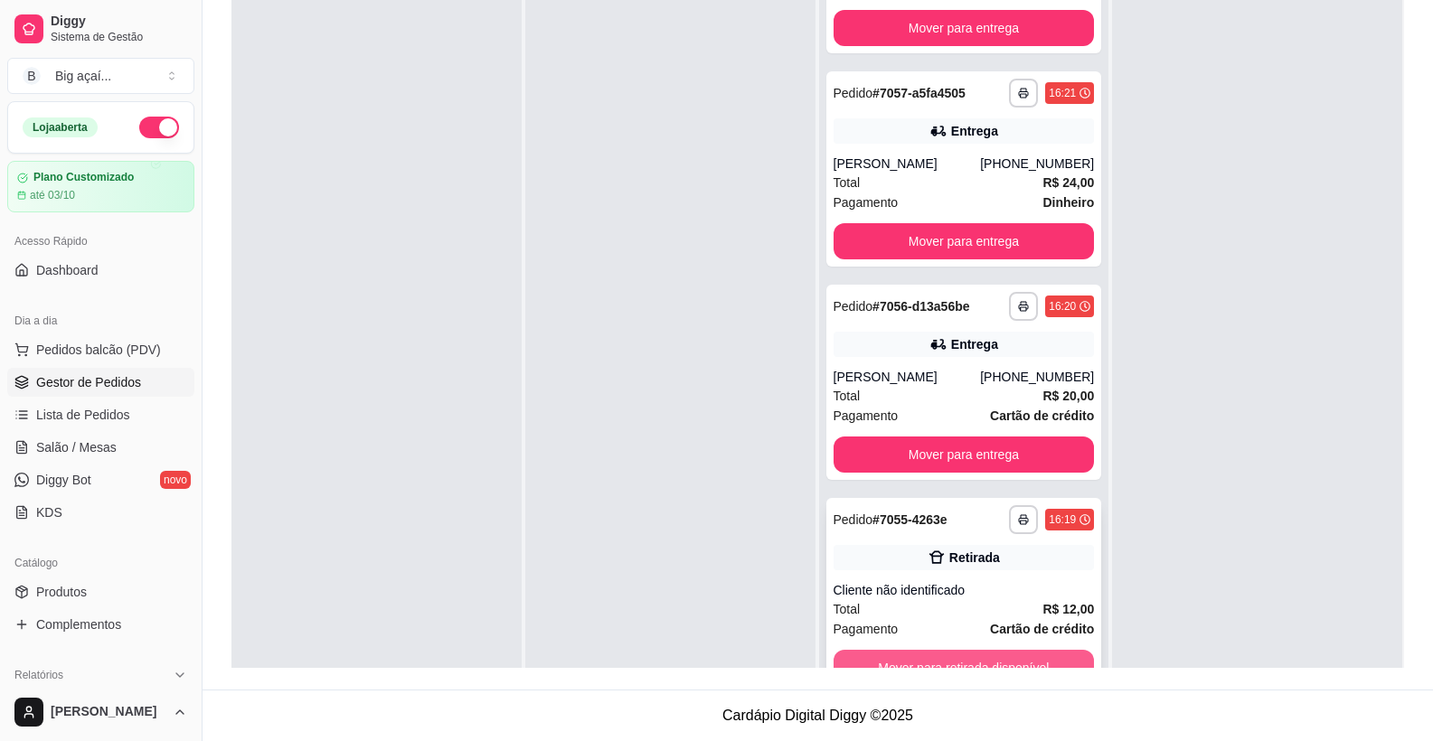
click at [1011, 657] on button "Mover para retirada disponível" at bounding box center [963, 668] width 261 height 36
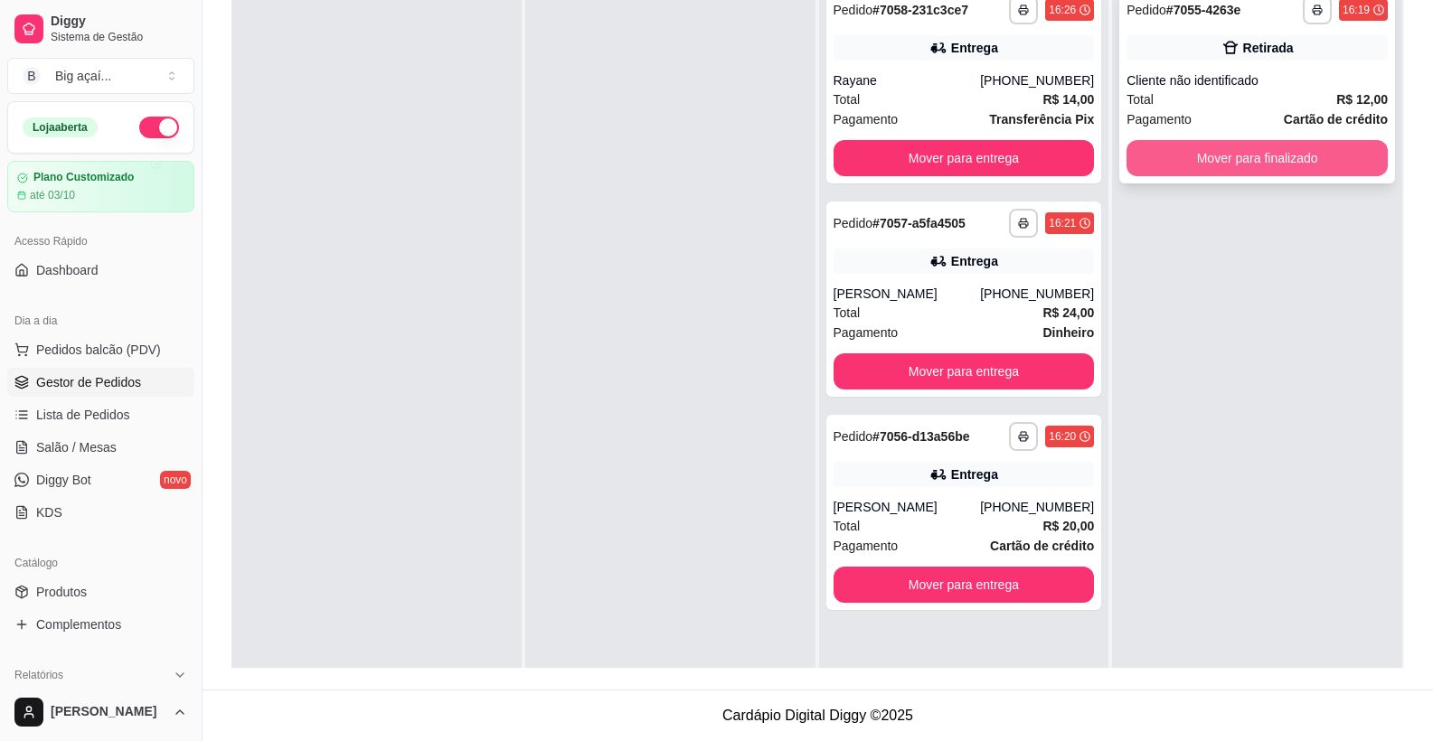
click at [1275, 165] on button "Mover para finalizado" at bounding box center [1256, 158] width 261 height 36
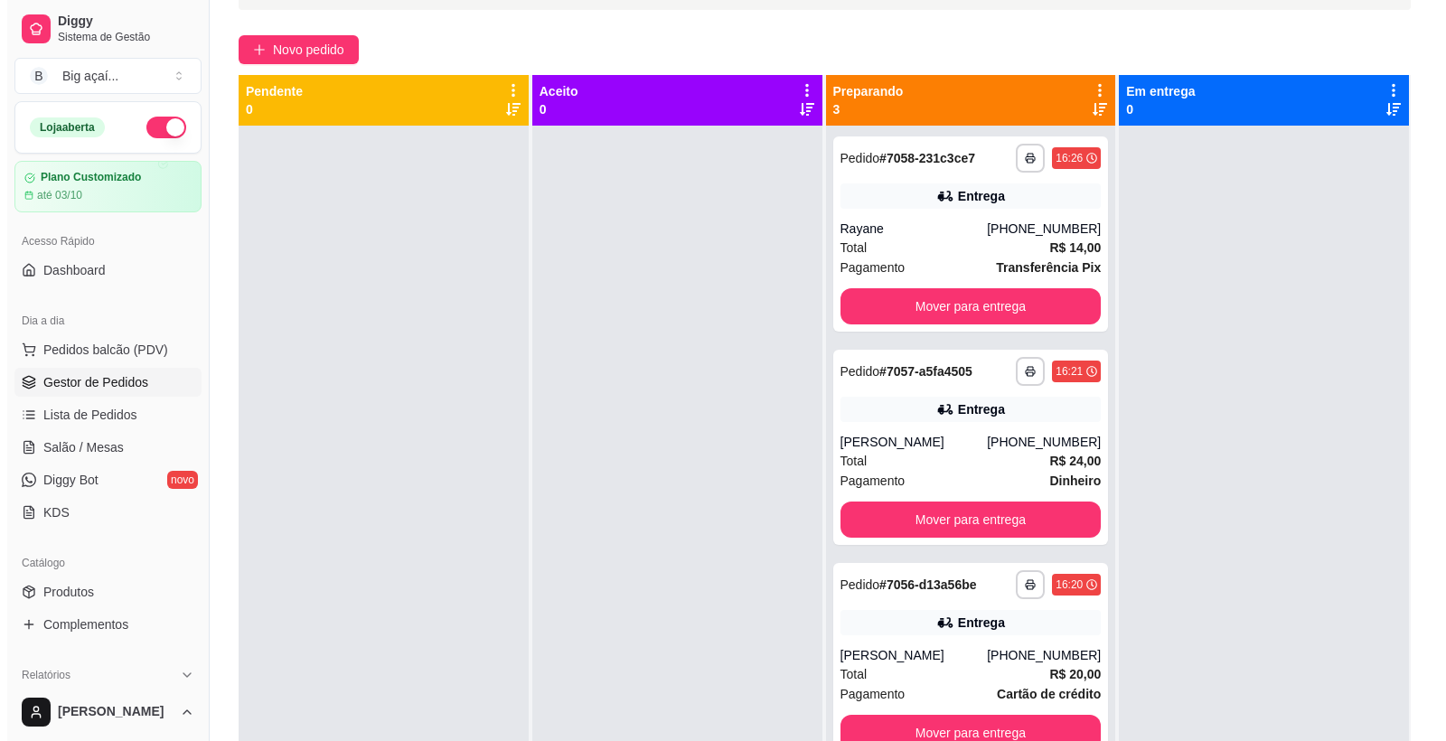
scroll to position [276, 0]
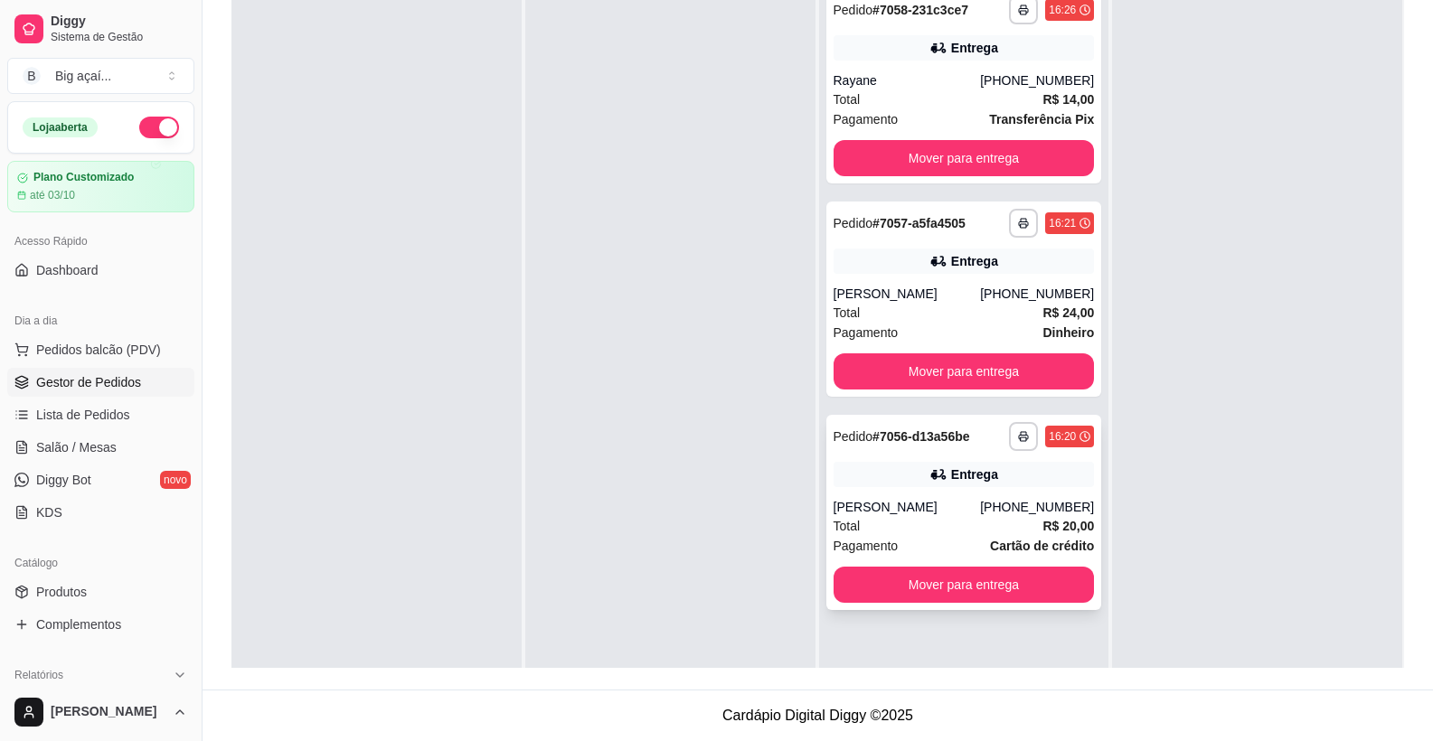
click at [969, 509] on div "[PERSON_NAME]" at bounding box center [906, 507] width 147 height 18
click at [983, 314] on div "Total R$ 24,00" at bounding box center [963, 313] width 261 height 20
click at [1015, 101] on div "Total R$ 14,00" at bounding box center [963, 99] width 261 height 20
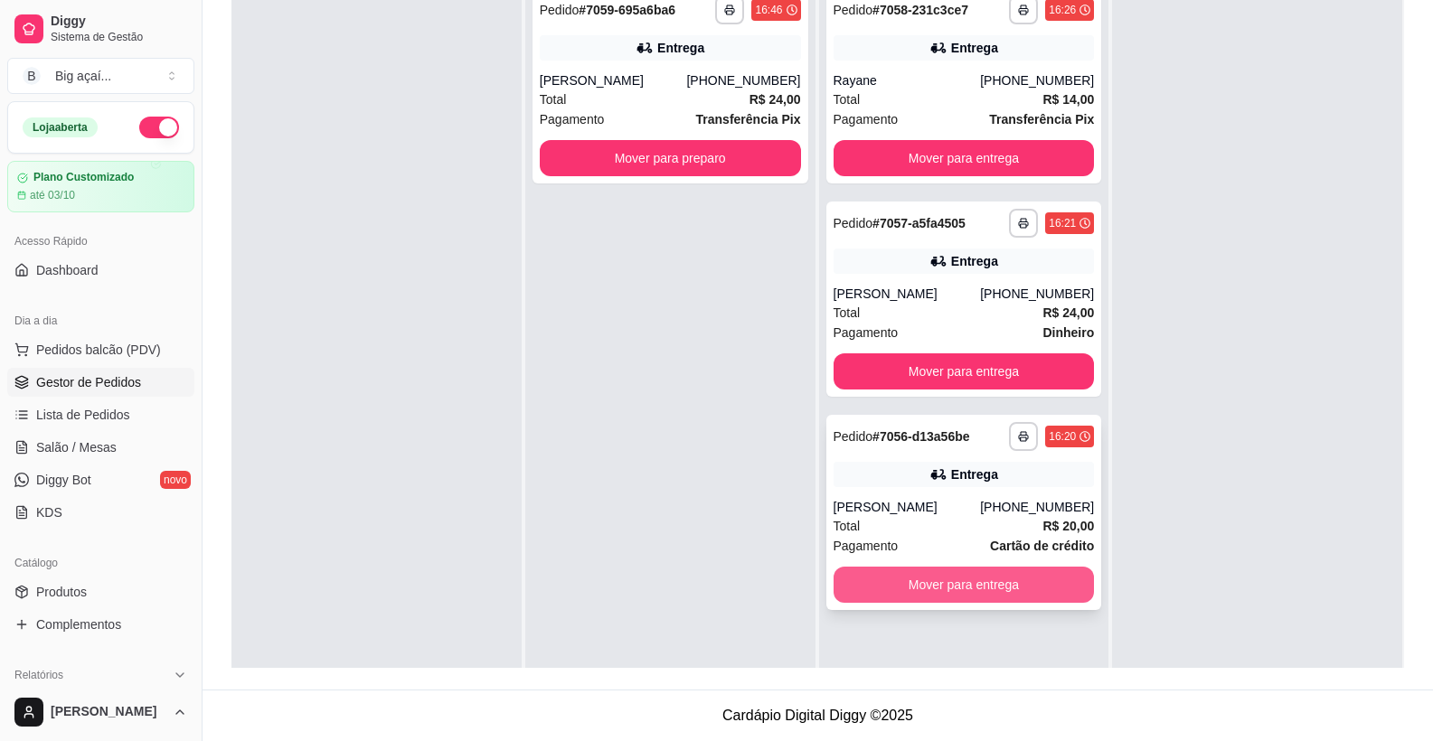
click at [1028, 581] on button "Mover para entrega" at bounding box center [963, 585] width 261 height 36
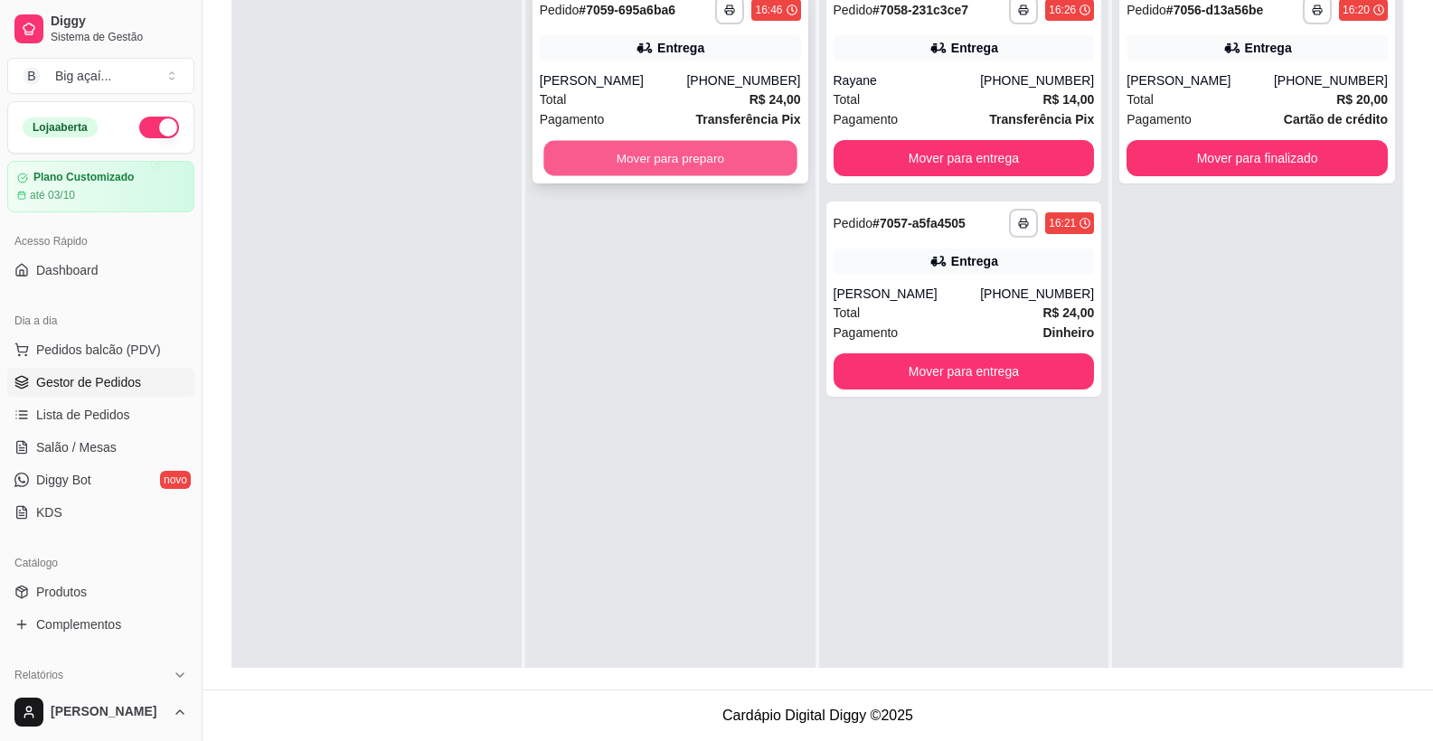
click at [748, 154] on button "Mover para preparo" at bounding box center [669, 158] width 253 height 35
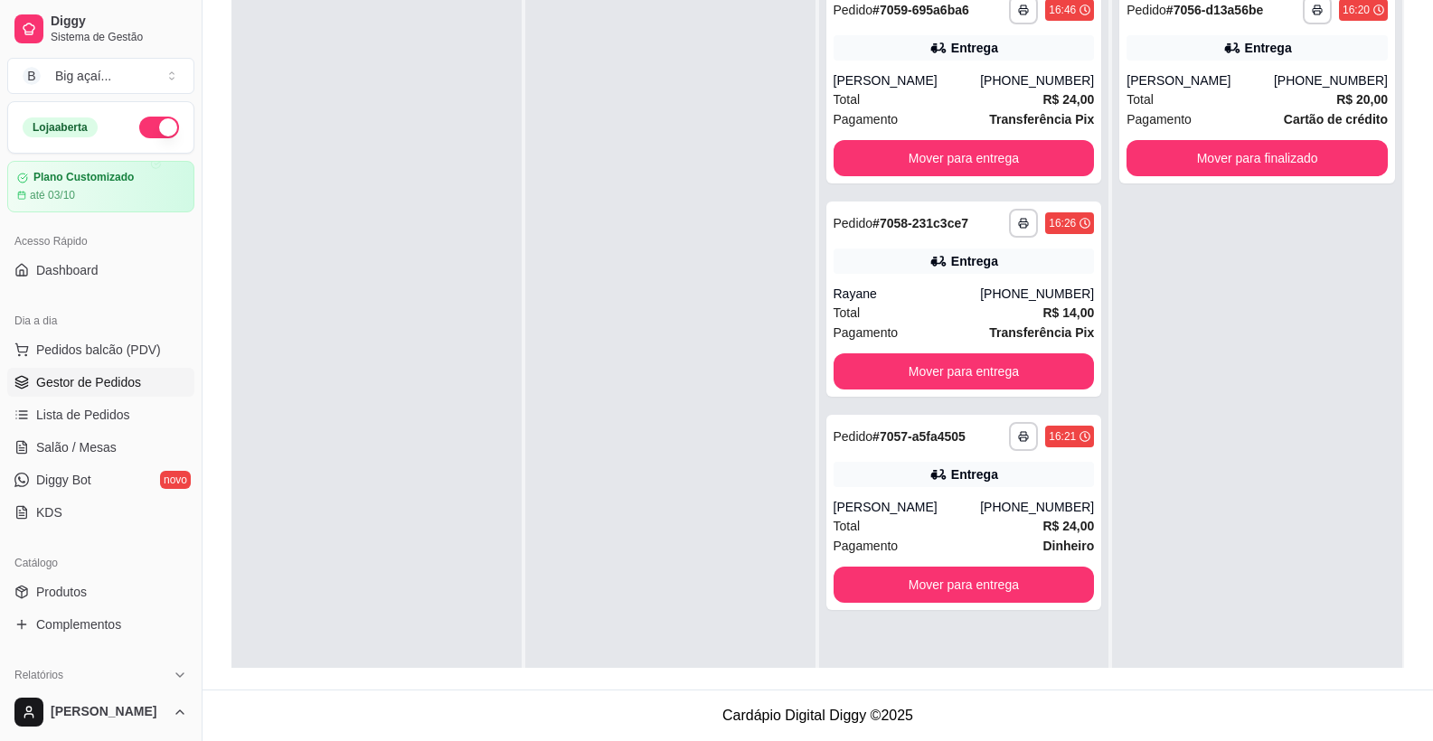
click at [146, 367] on ul "Pedidos balcão (PDV) Gestor de Pedidos Lista de Pedidos Salão / Mesas Diggy Bot…" at bounding box center [100, 431] width 187 height 192
click at [158, 345] on button "Pedidos balcão (PDV)" at bounding box center [100, 349] width 187 height 29
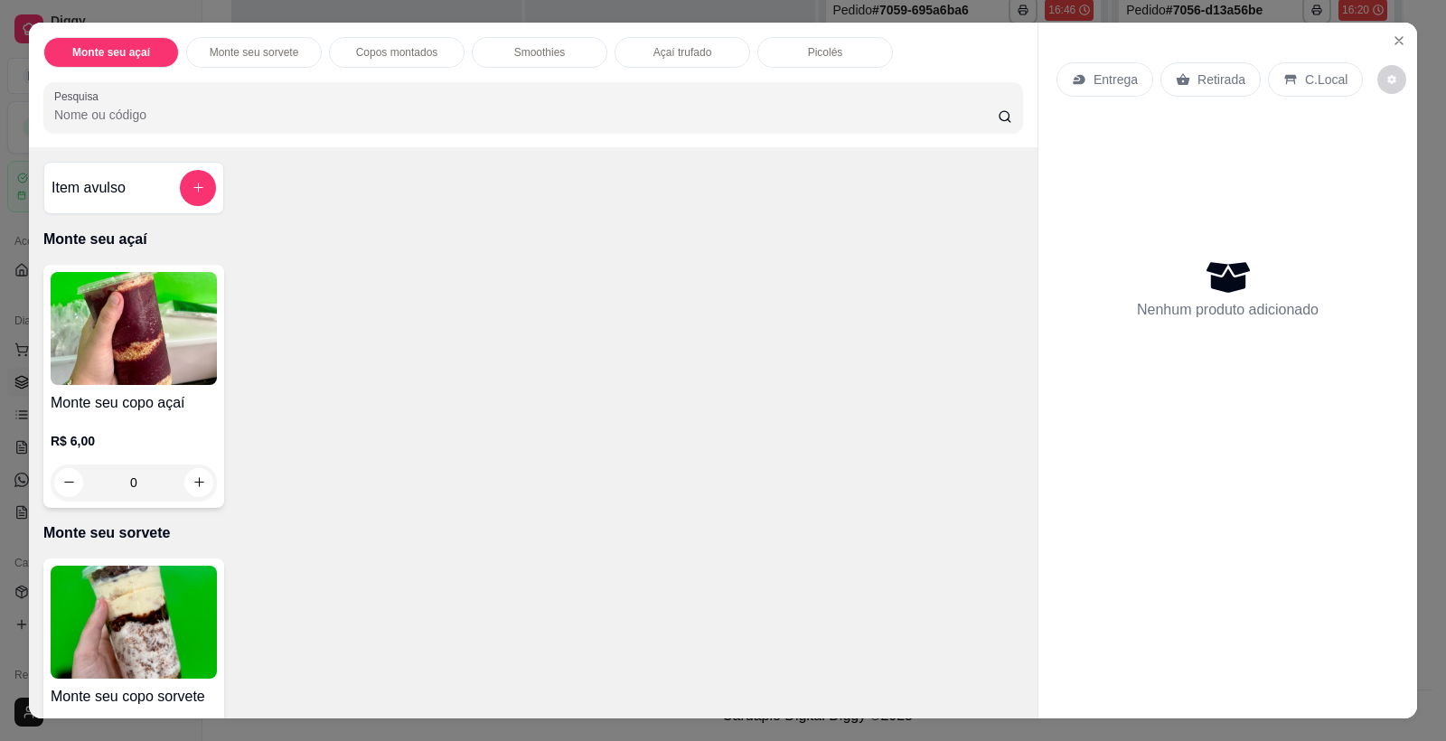
click at [166, 343] on img at bounding box center [134, 328] width 166 height 113
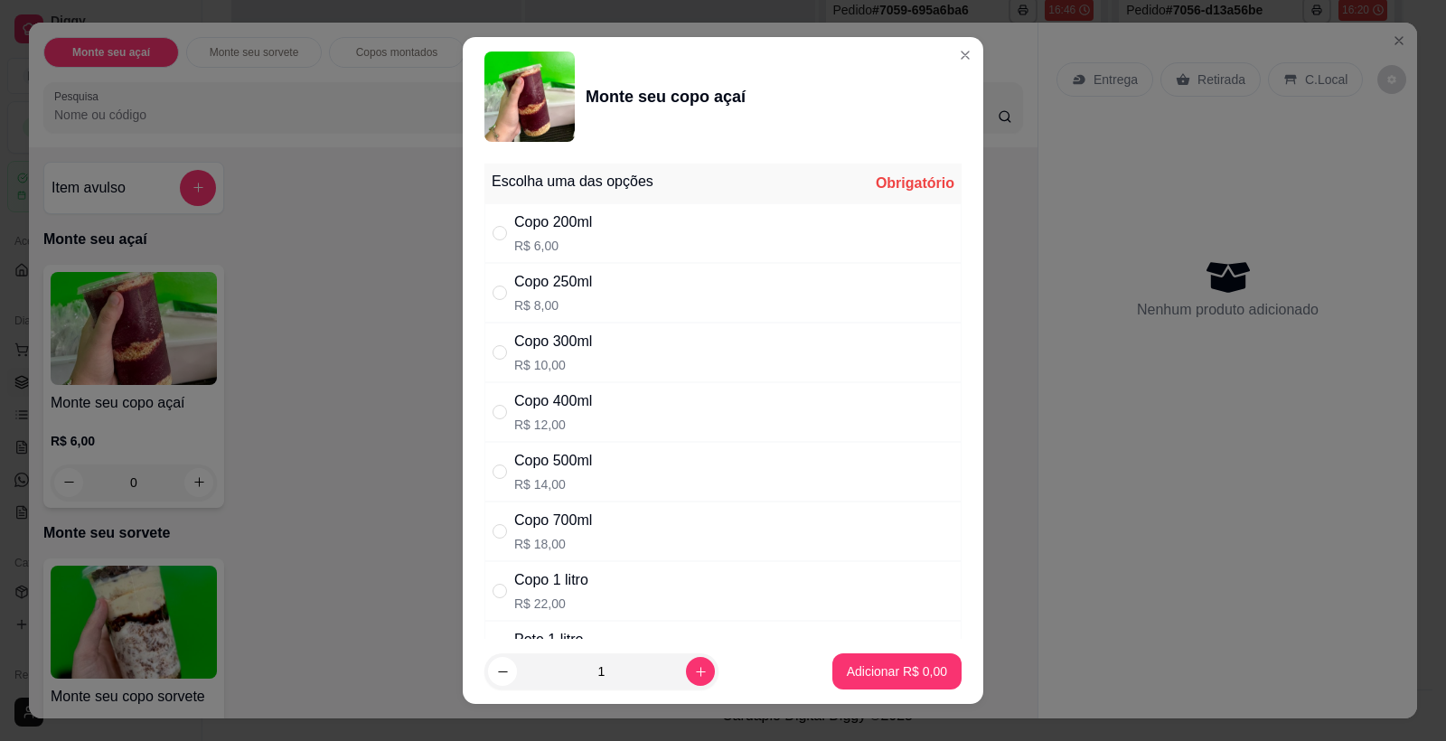
click at [622, 408] on div "Copo 400ml R$ 12,00" at bounding box center [723, 412] width 477 height 60
radio input "true"
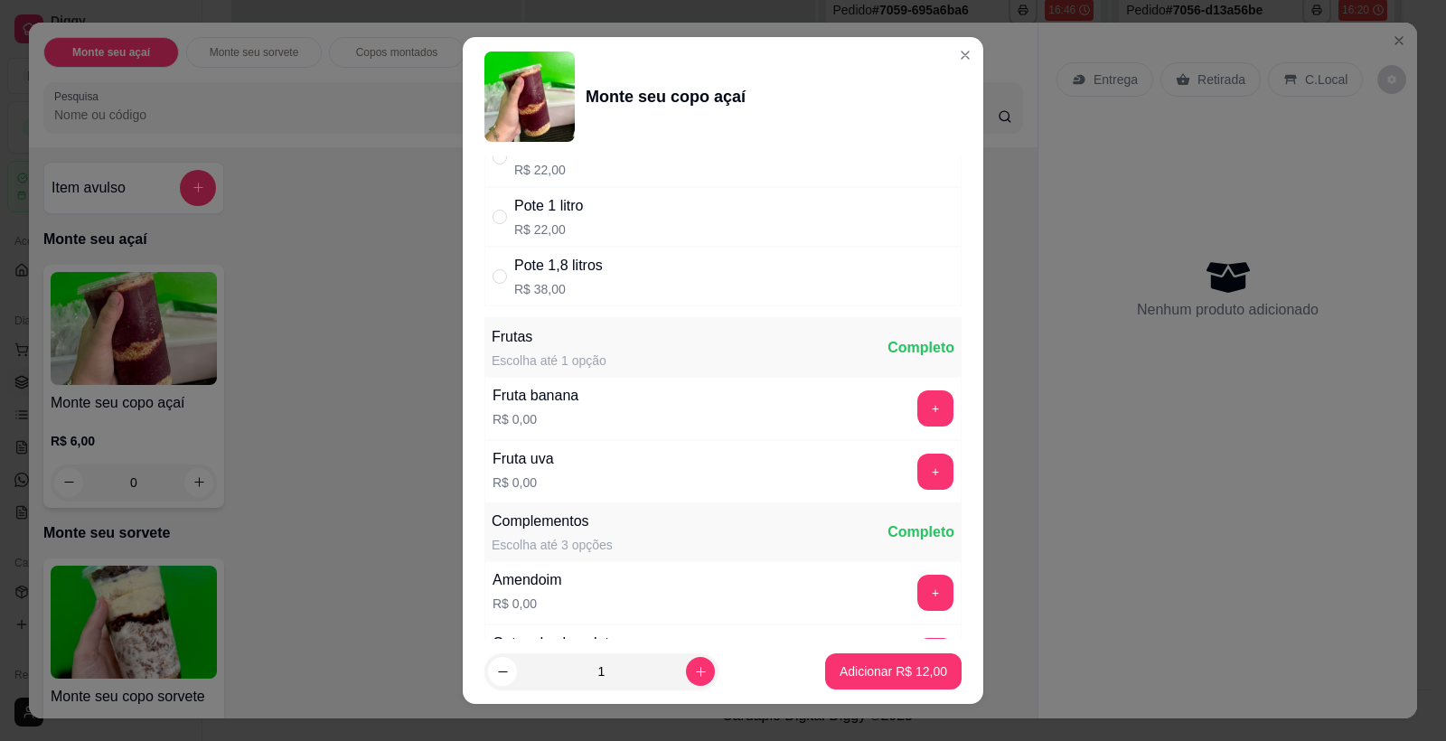
scroll to position [639, 0]
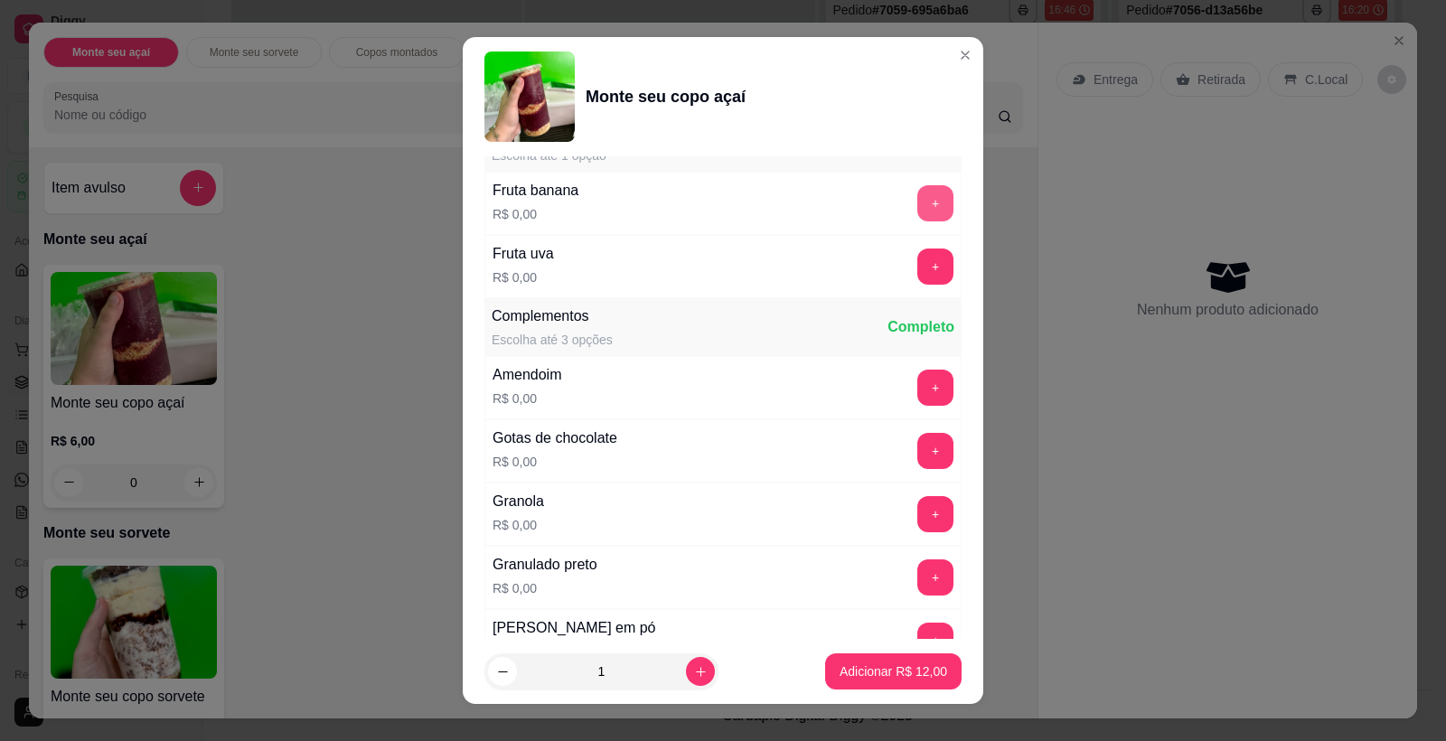
click at [917, 205] on button "+" at bounding box center [935, 203] width 36 height 36
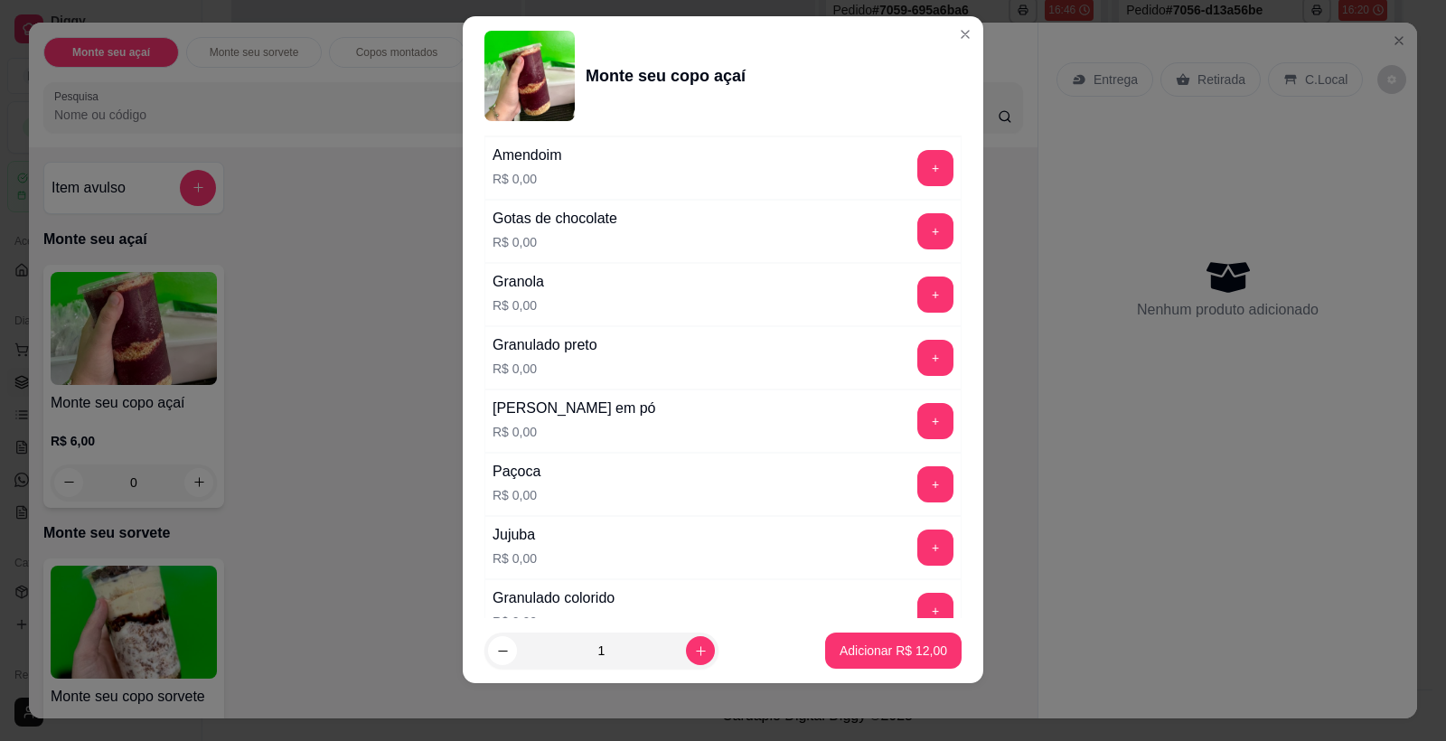
scroll to position [850, 0]
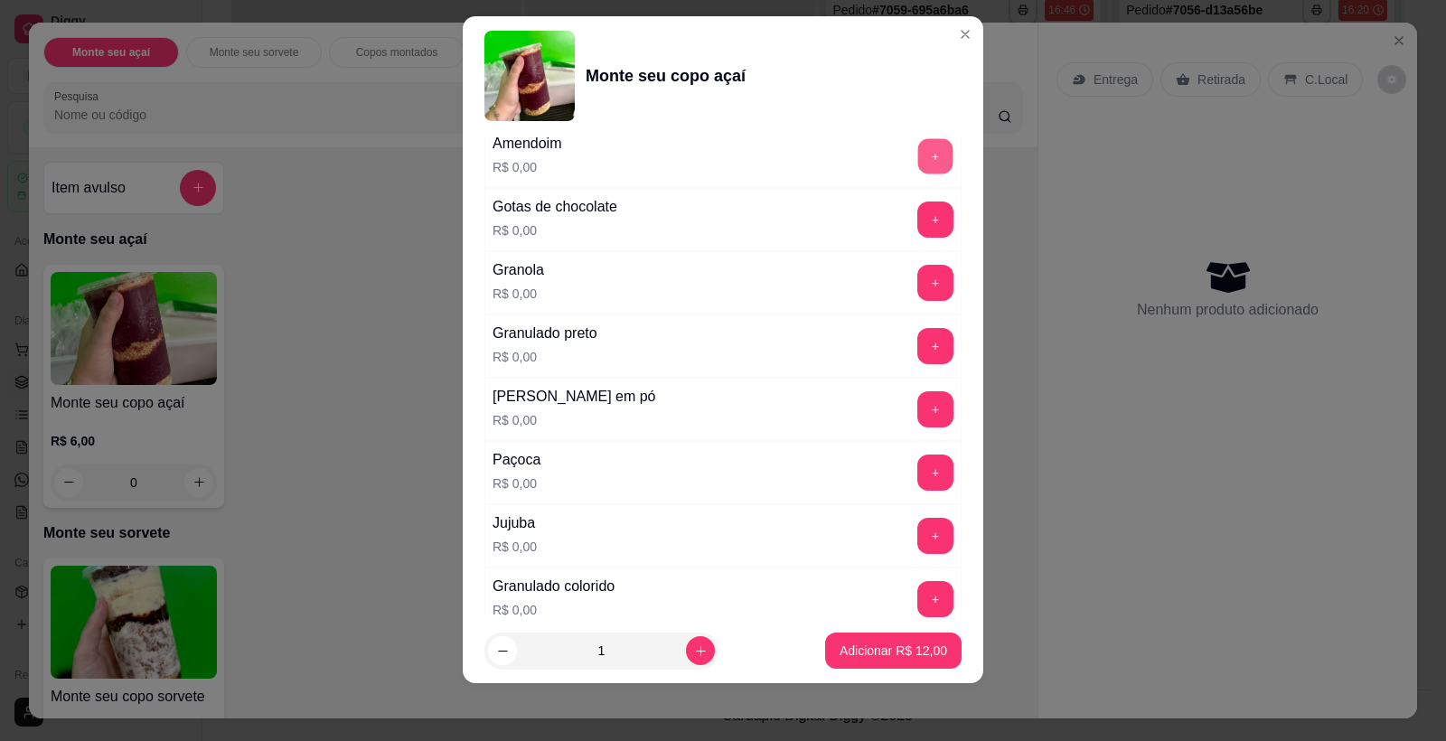
click at [918, 158] on button "+" at bounding box center [935, 156] width 35 height 35
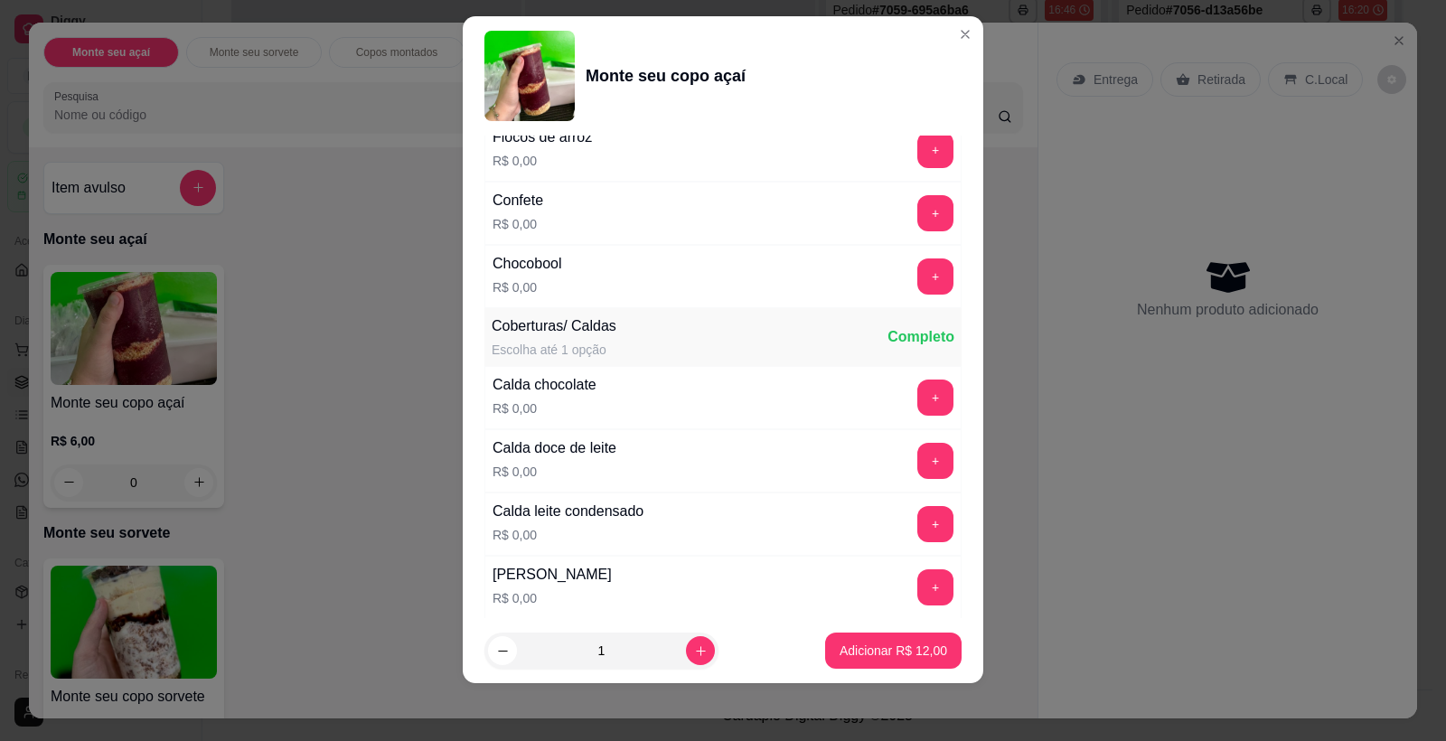
scroll to position [1629, 0]
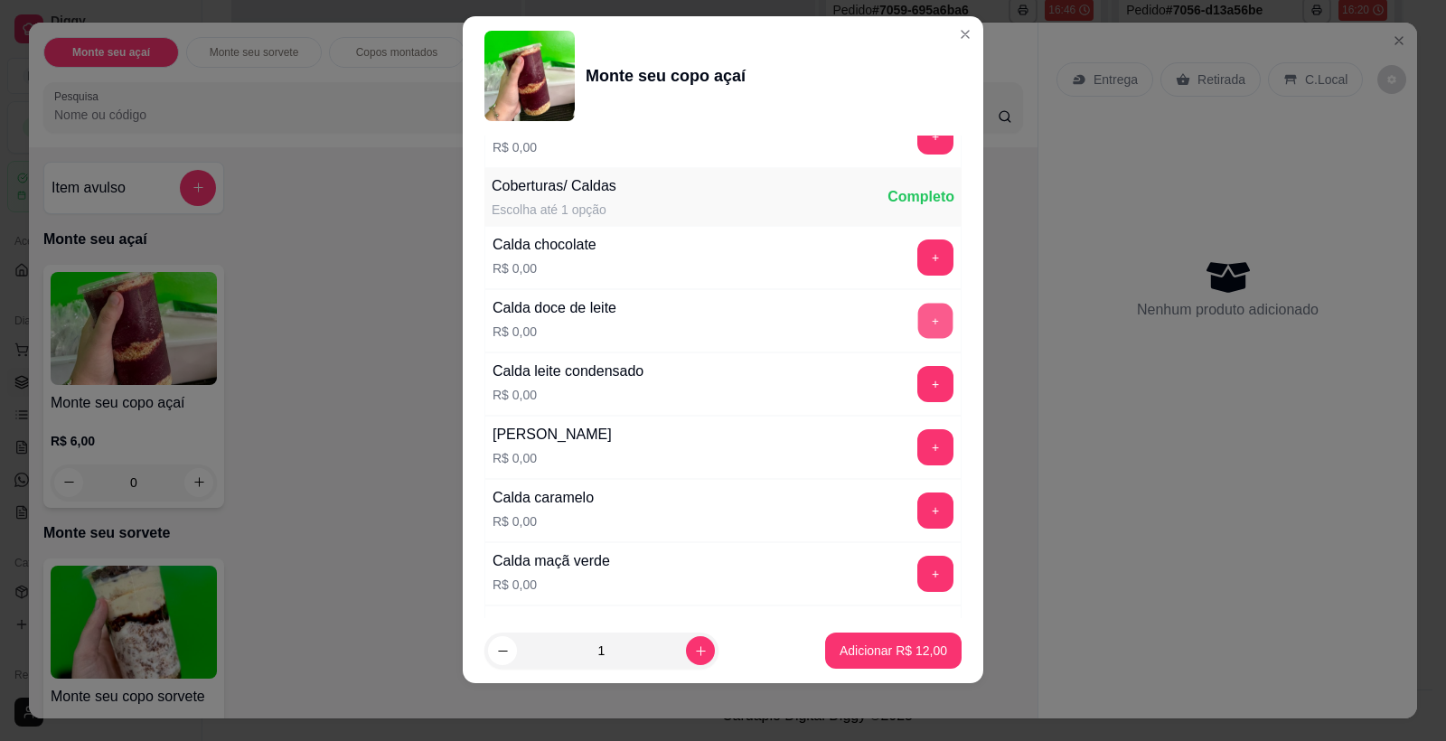
click at [918, 325] on button "+" at bounding box center [935, 321] width 35 height 35
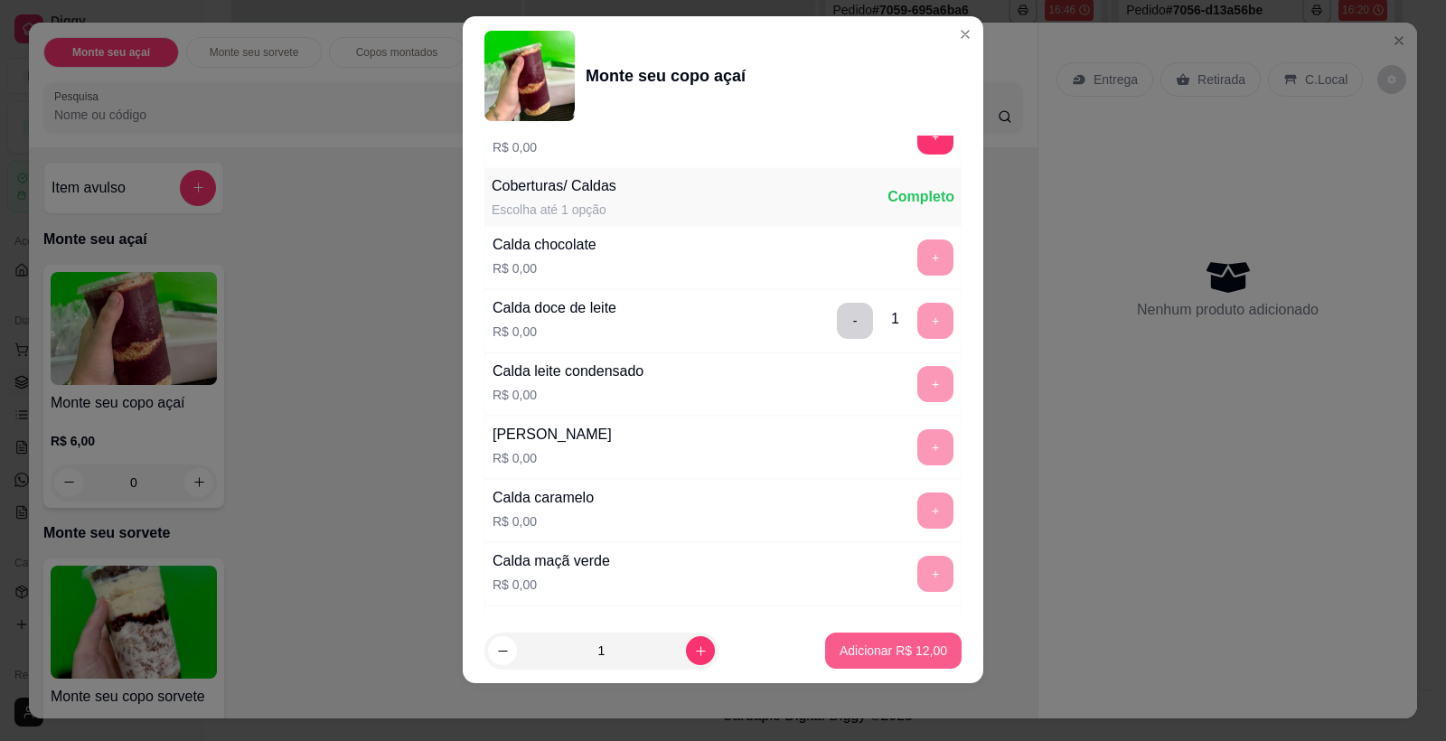
click at [868, 645] on p "Adicionar R$ 12,00" at bounding box center [894, 651] width 108 height 18
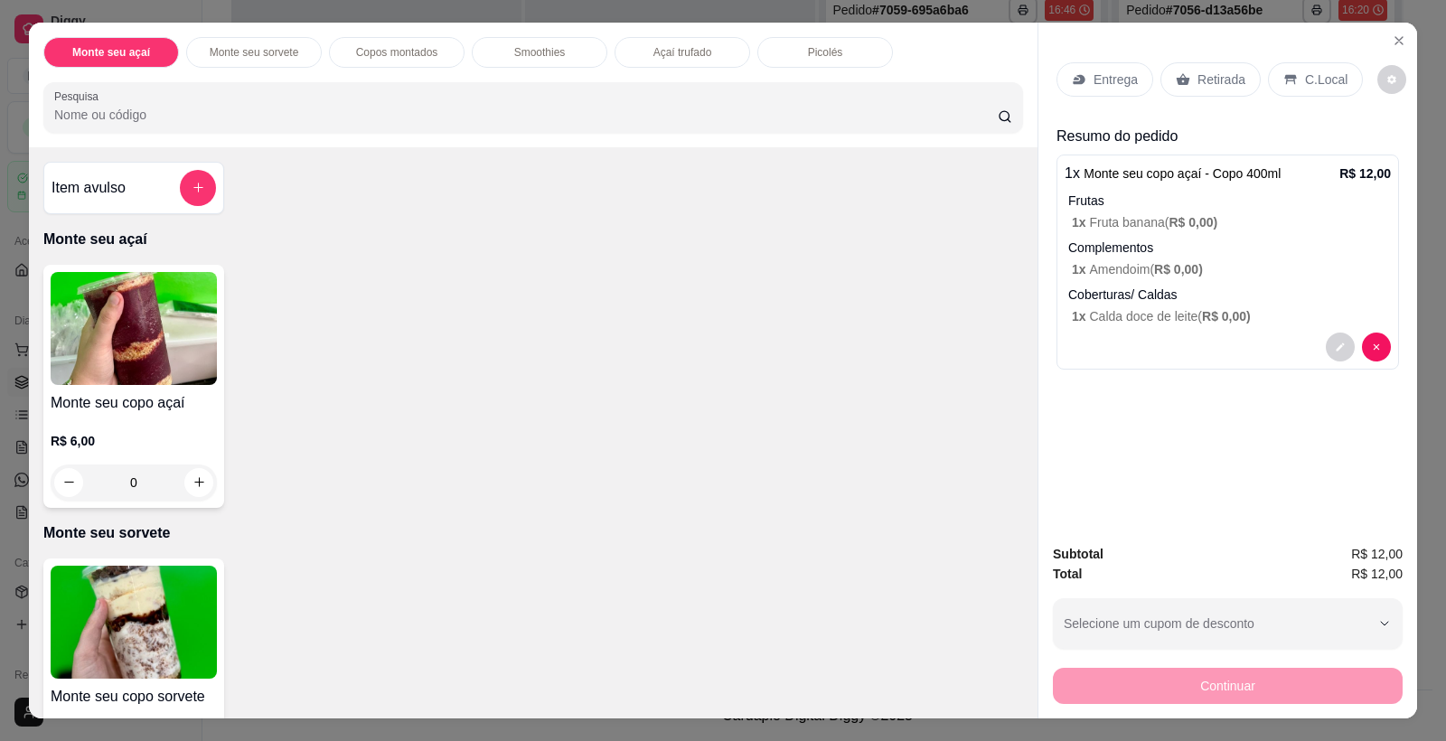
click at [1211, 100] on div "Entrega Retirada C.Local" at bounding box center [1228, 79] width 343 height 63
click at [1211, 72] on p "Retirada" at bounding box center [1222, 80] width 48 height 18
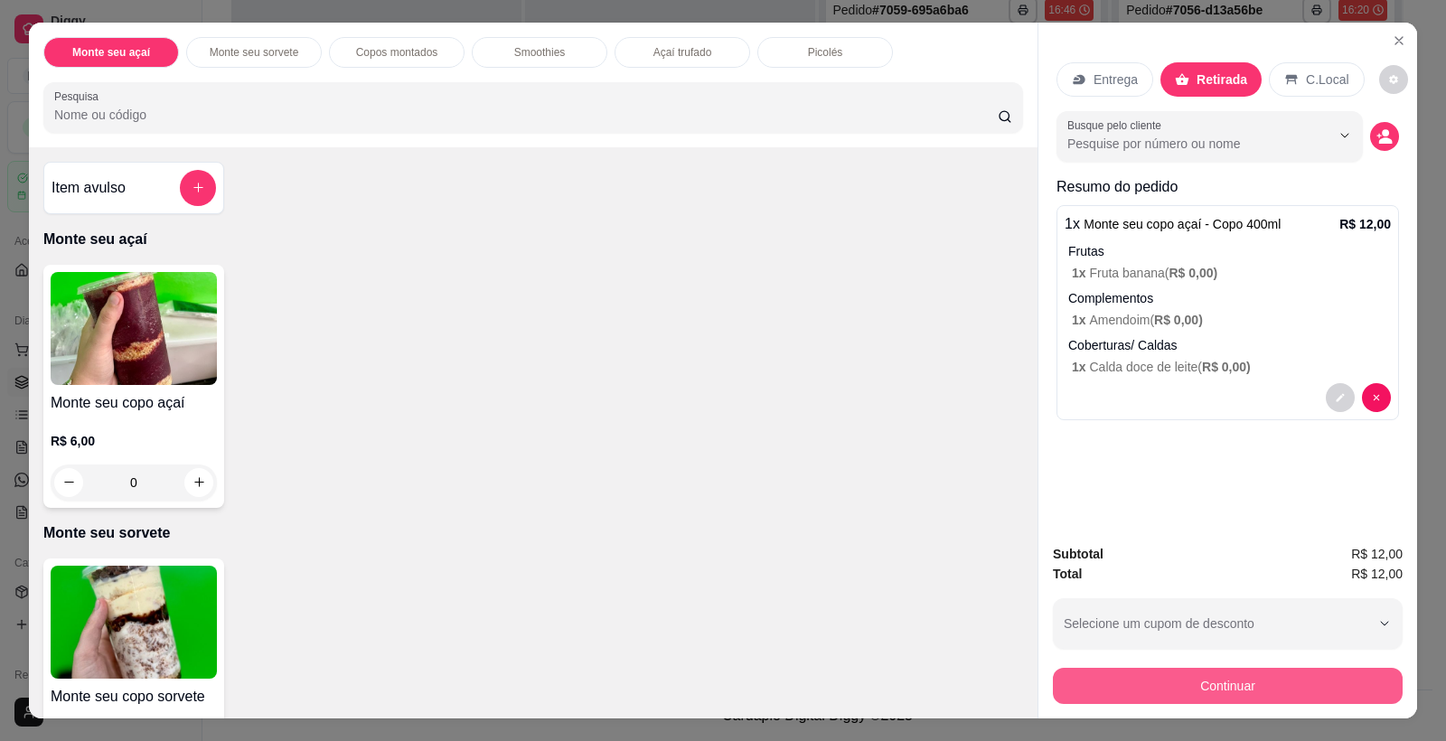
click at [1200, 682] on button "Continuar" at bounding box center [1228, 686] width 350 height 36
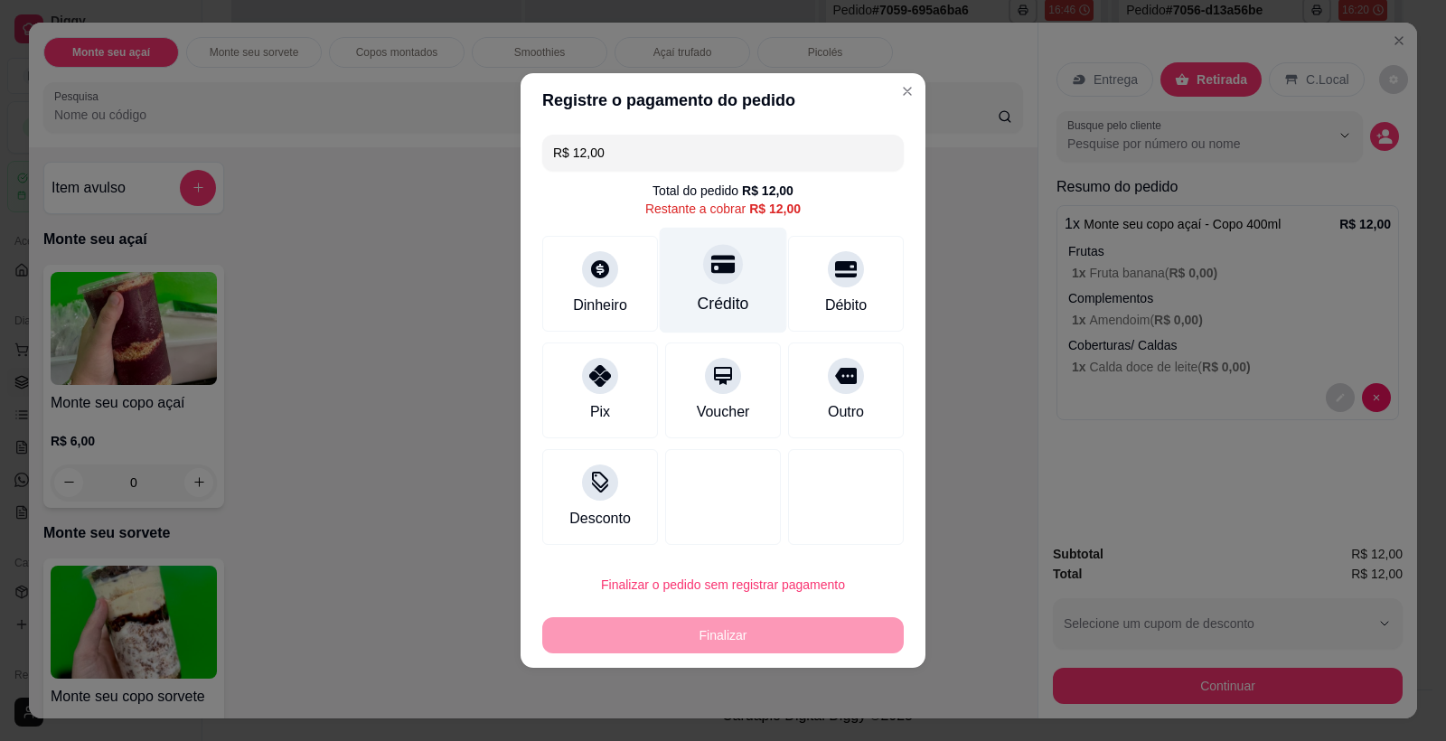
click at [711, 254] on icon at bounding box center [723, 264] width 24 height 24
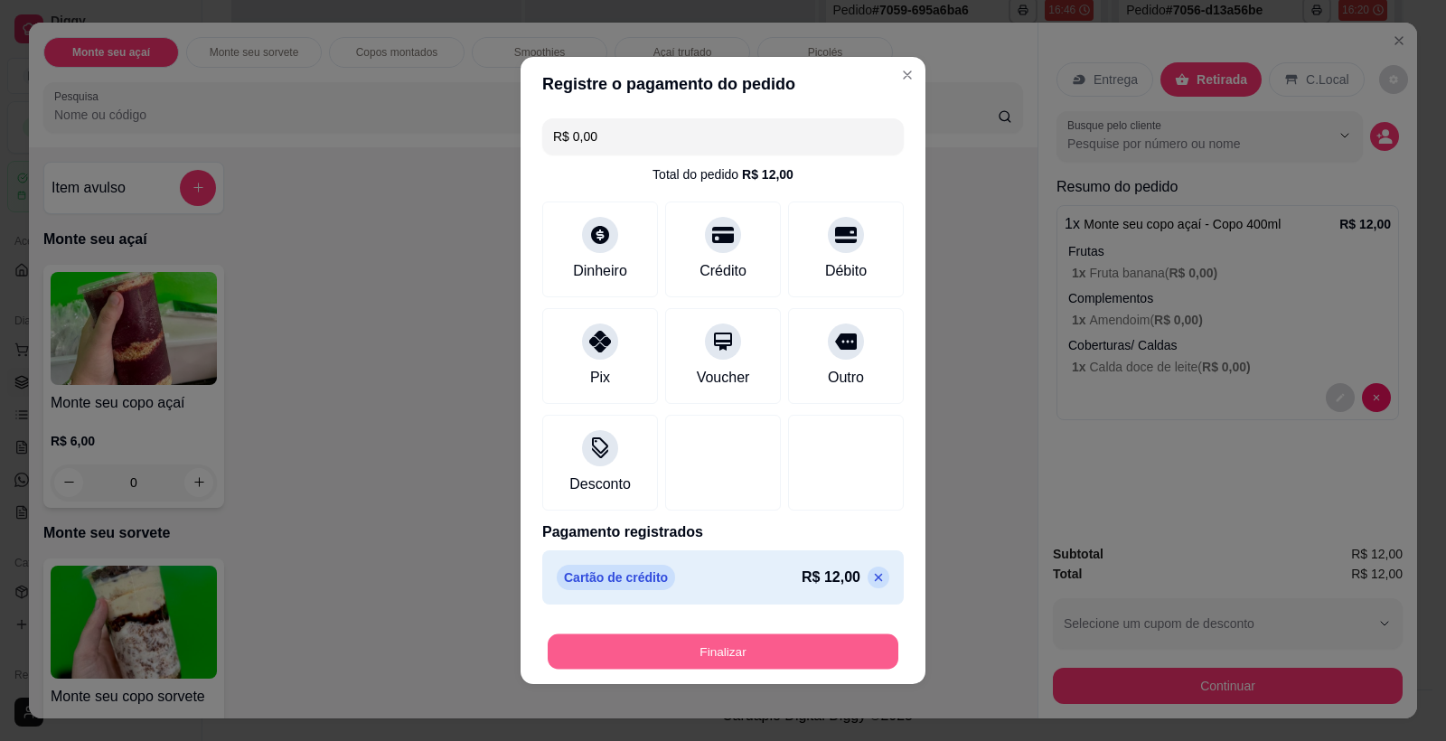
click at [751, 642] on button "Finalizar" at bounding box center [723, 652] width 351 height 35
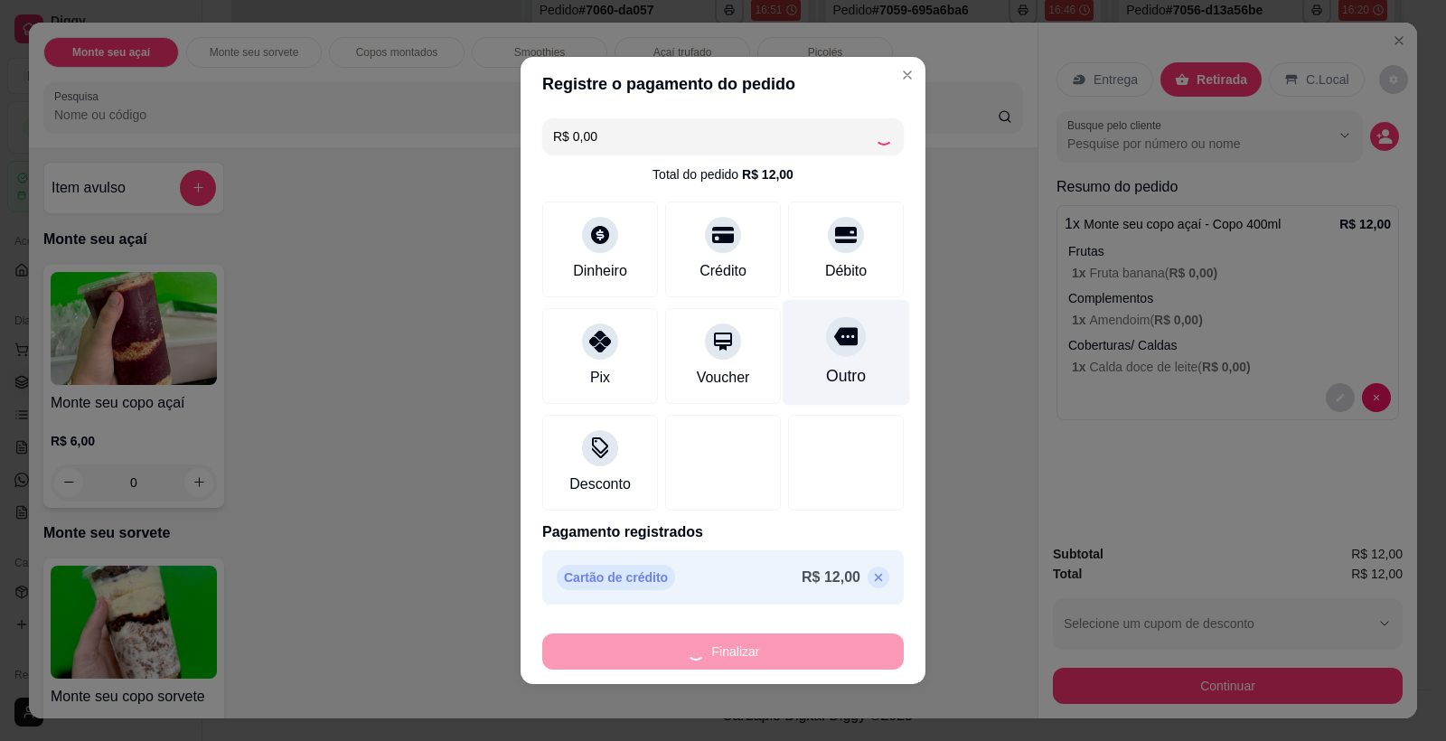
type input "-R$ 12,00"
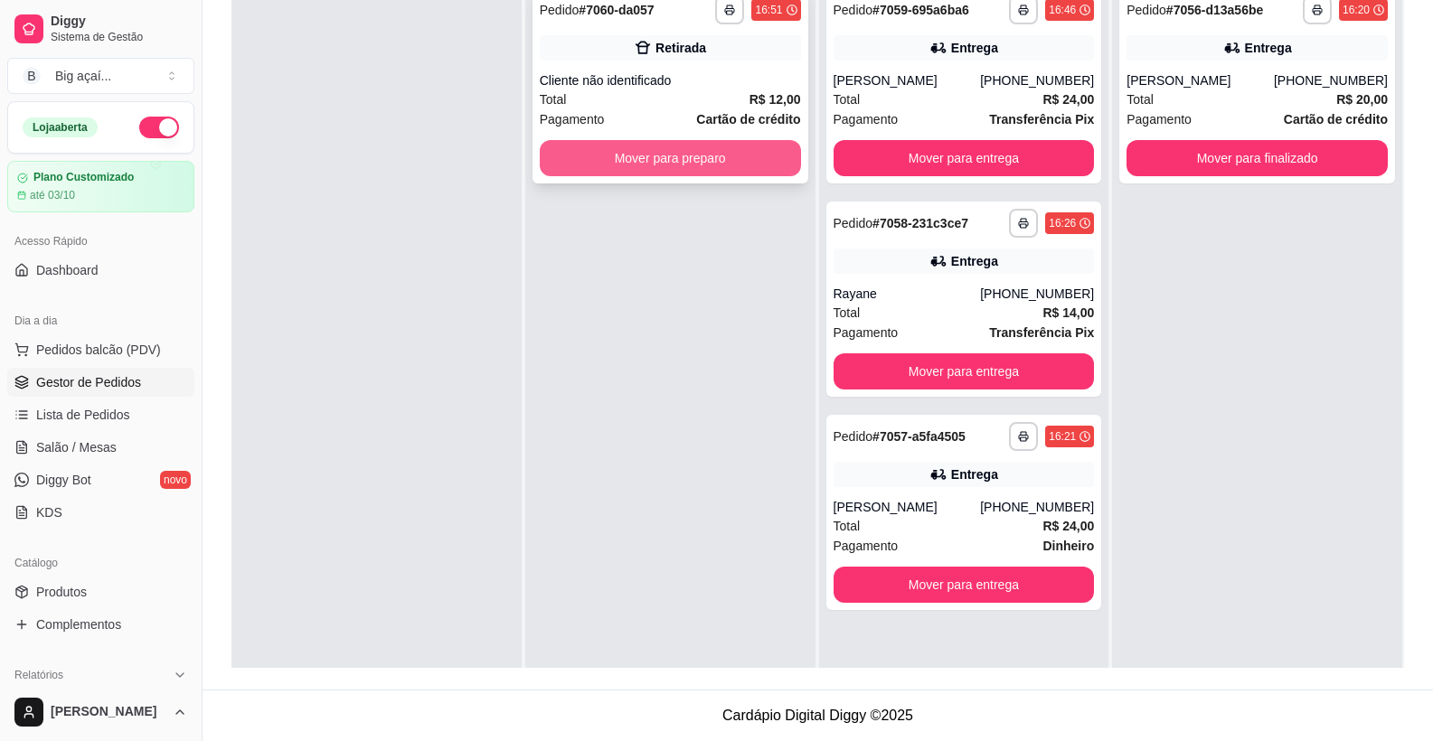
click at [714, 163] on button "Mover para preparo" at bounding box center [670, 158] width 261 height 36
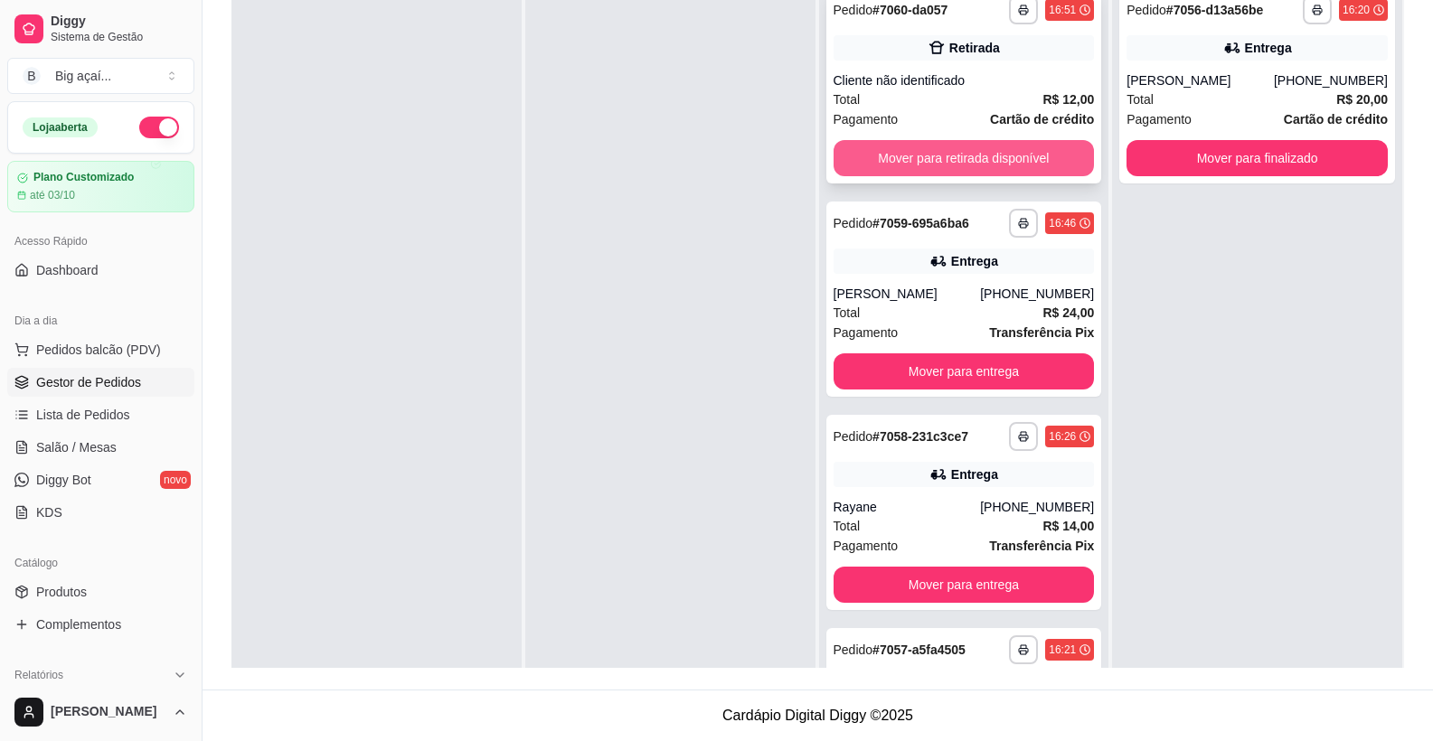
click at [1022, 147] on button "Mover para retirada disponível" at bounding box center [963, 158] width 261 height 36
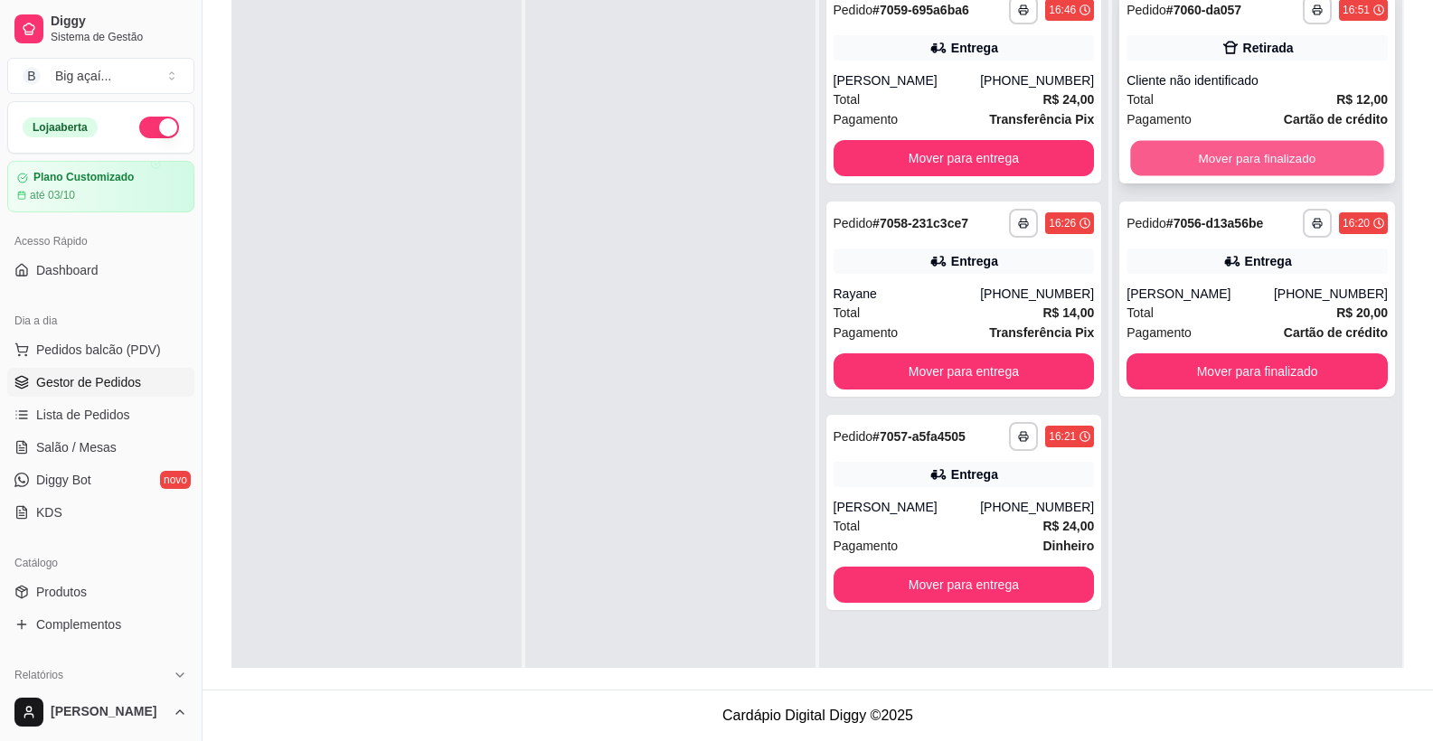
click at [1290, 146] on button "Mover para finalizado" at bounding box center [1257, 158] width 253 height 35
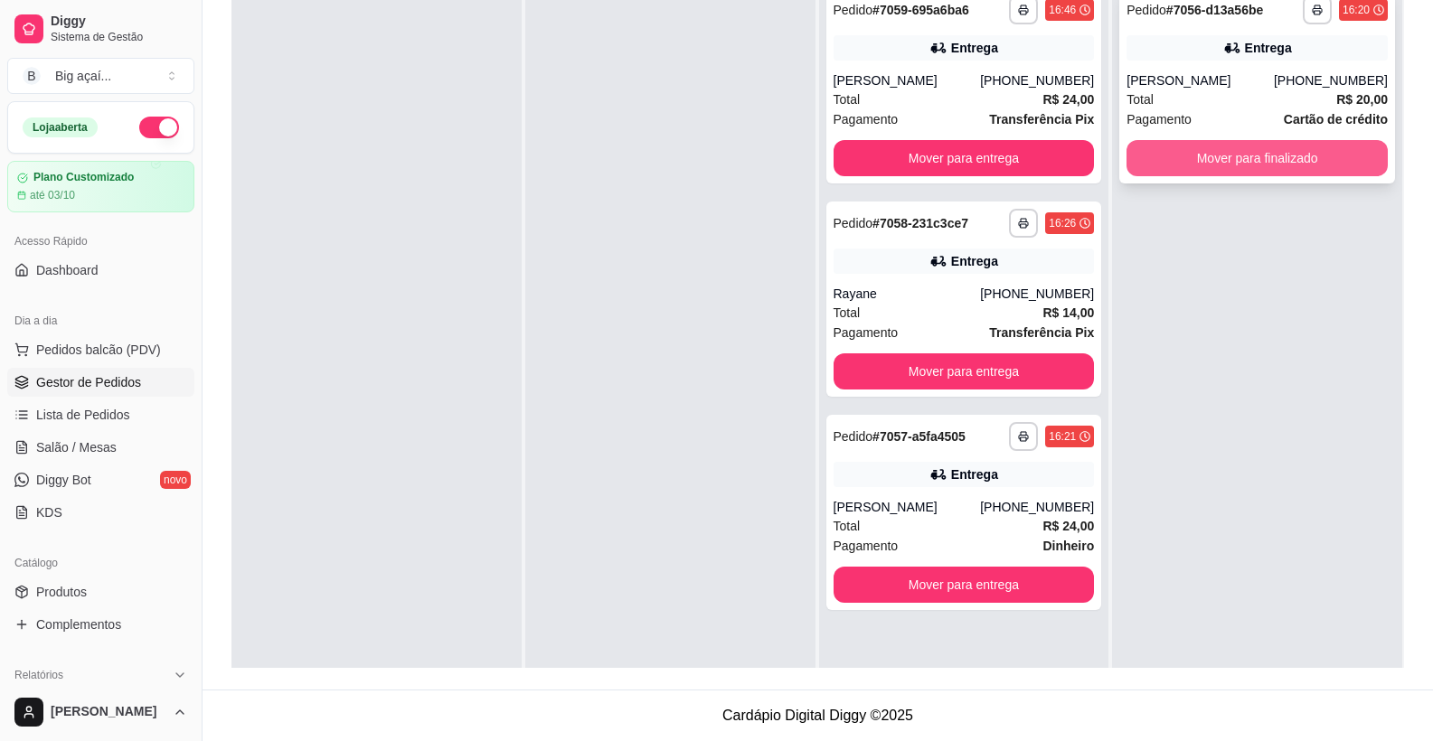
click at [1264, 157] on button "Mover para finalizado" at bounding box center [1256, 158] width 261 height 36
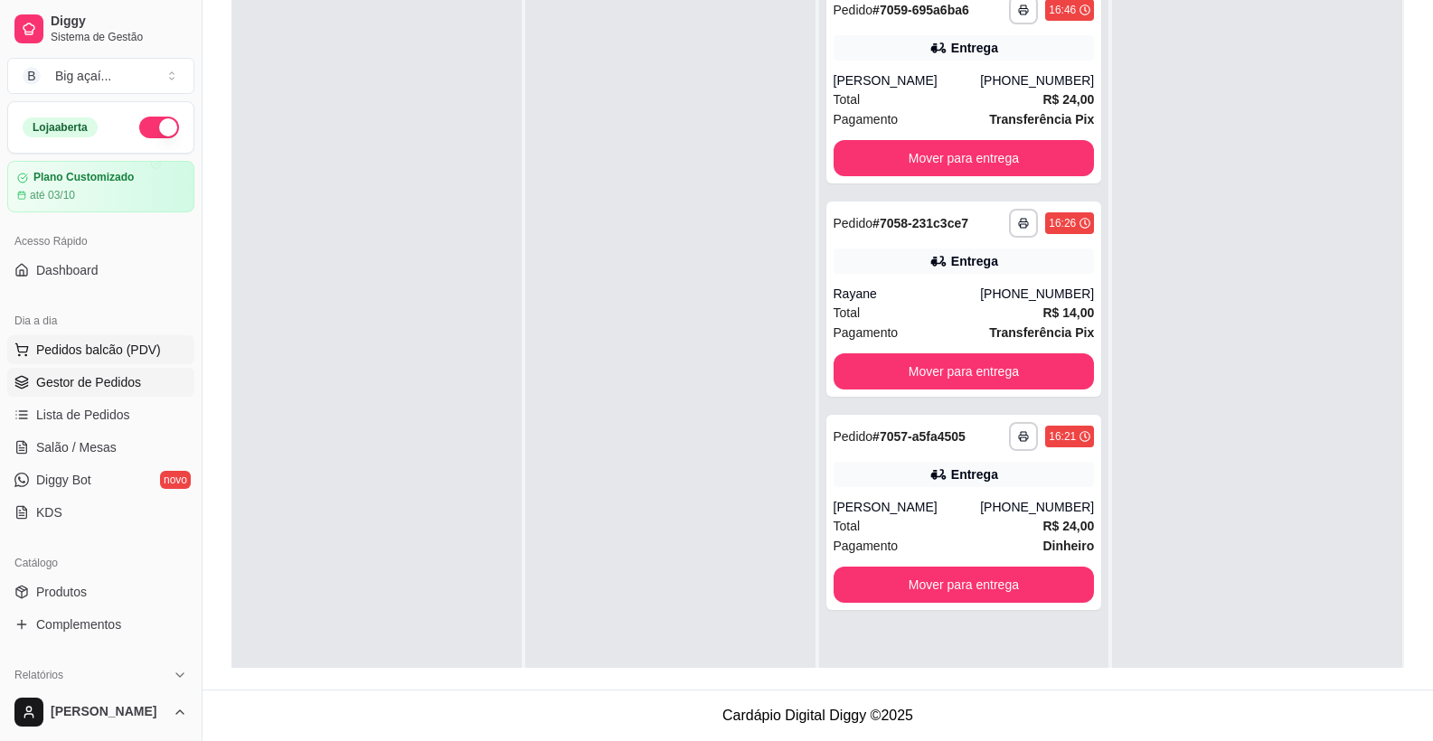
click at [108, 362] on button "Pedidos balcão (PDV)" at bounding box center [100, 349] width 187 height 29
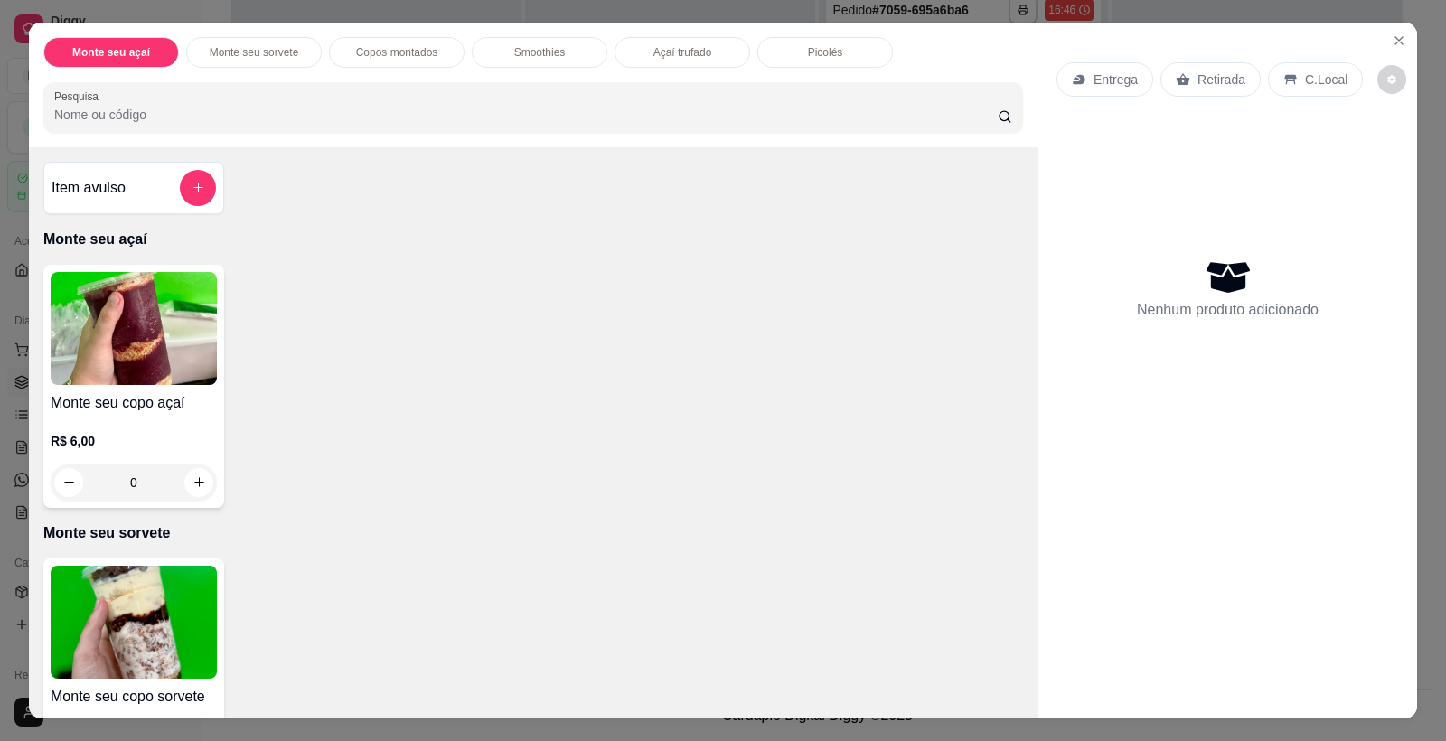
click at [166, 592] on img at bounding box center [134, 622] width 166 height 113
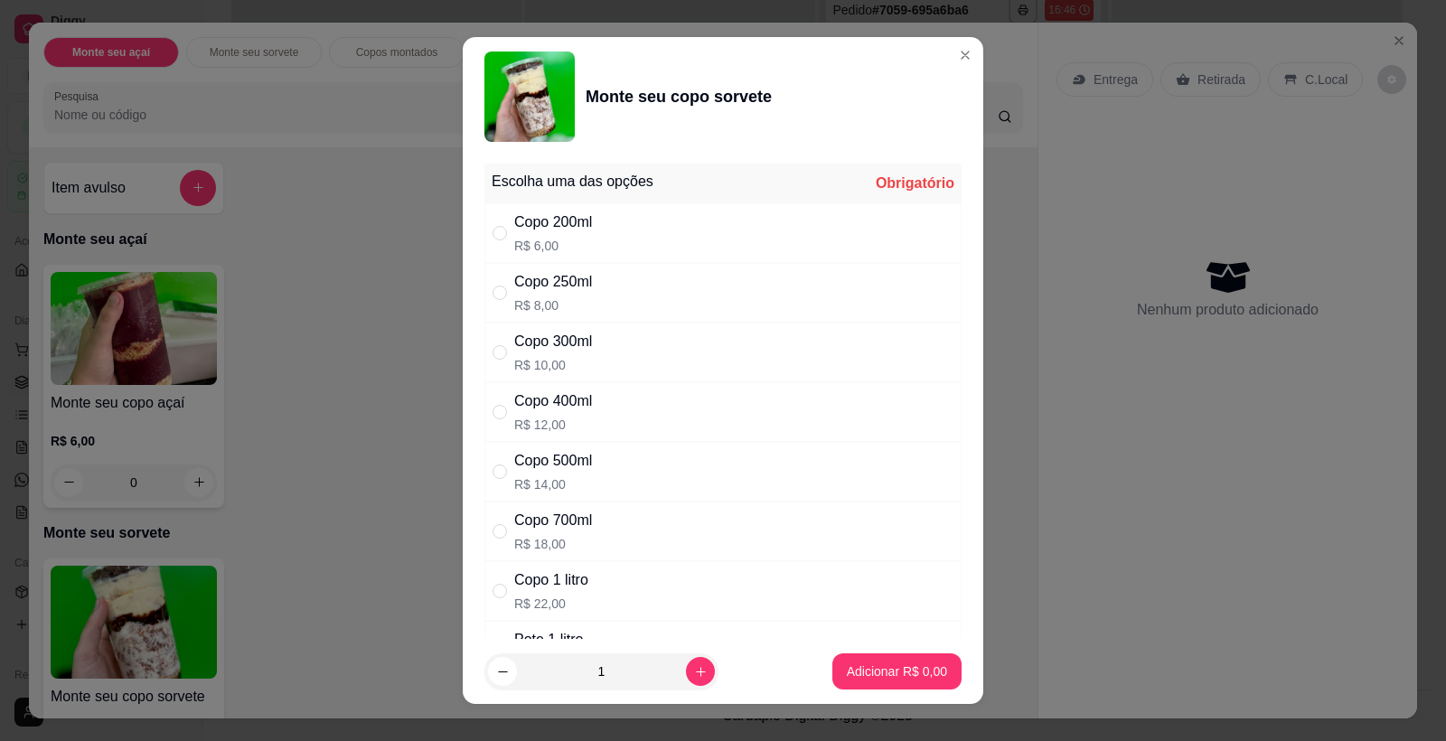
click at [607, 232] on div "Copo 200ml R$ 6,00" at bounding box center [723, 233] width 477 height 60
radio input "true"
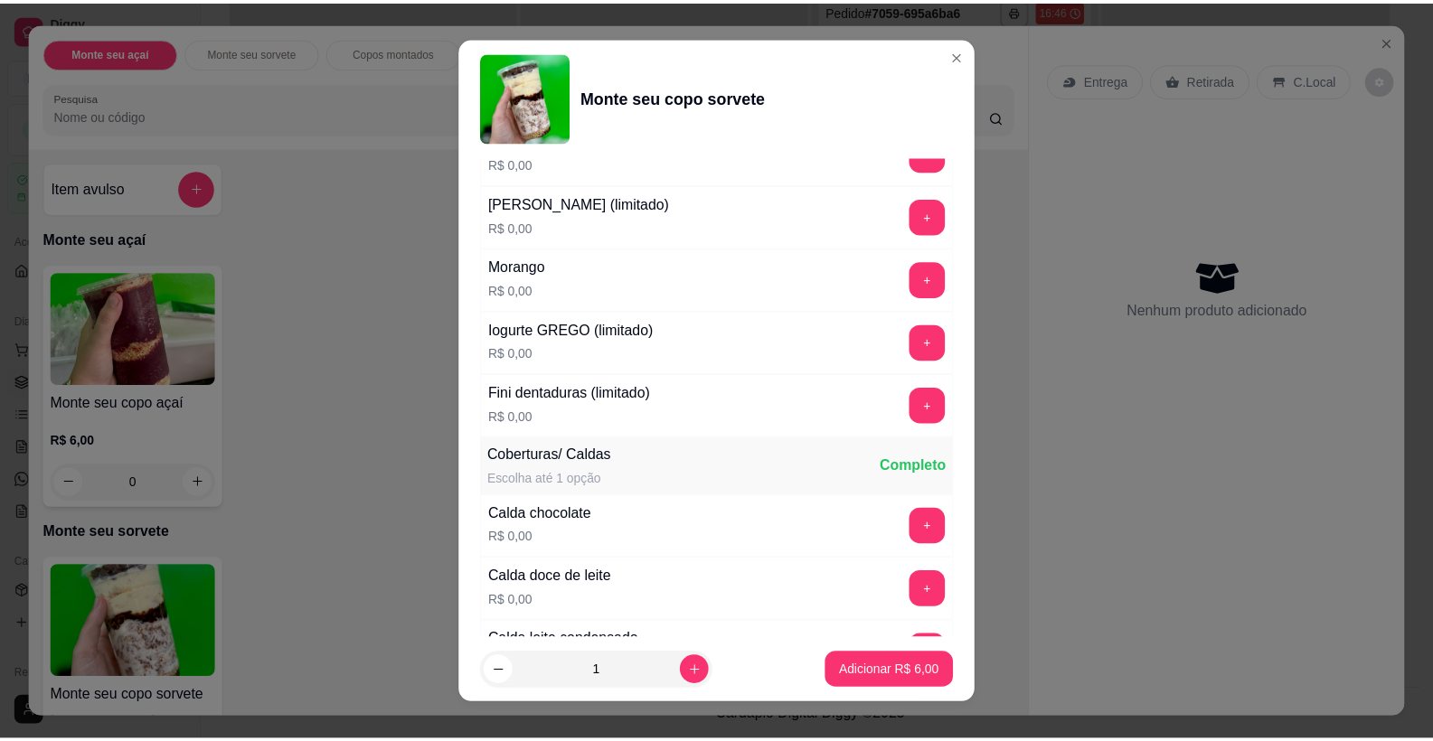
scroll to position [714, 0]
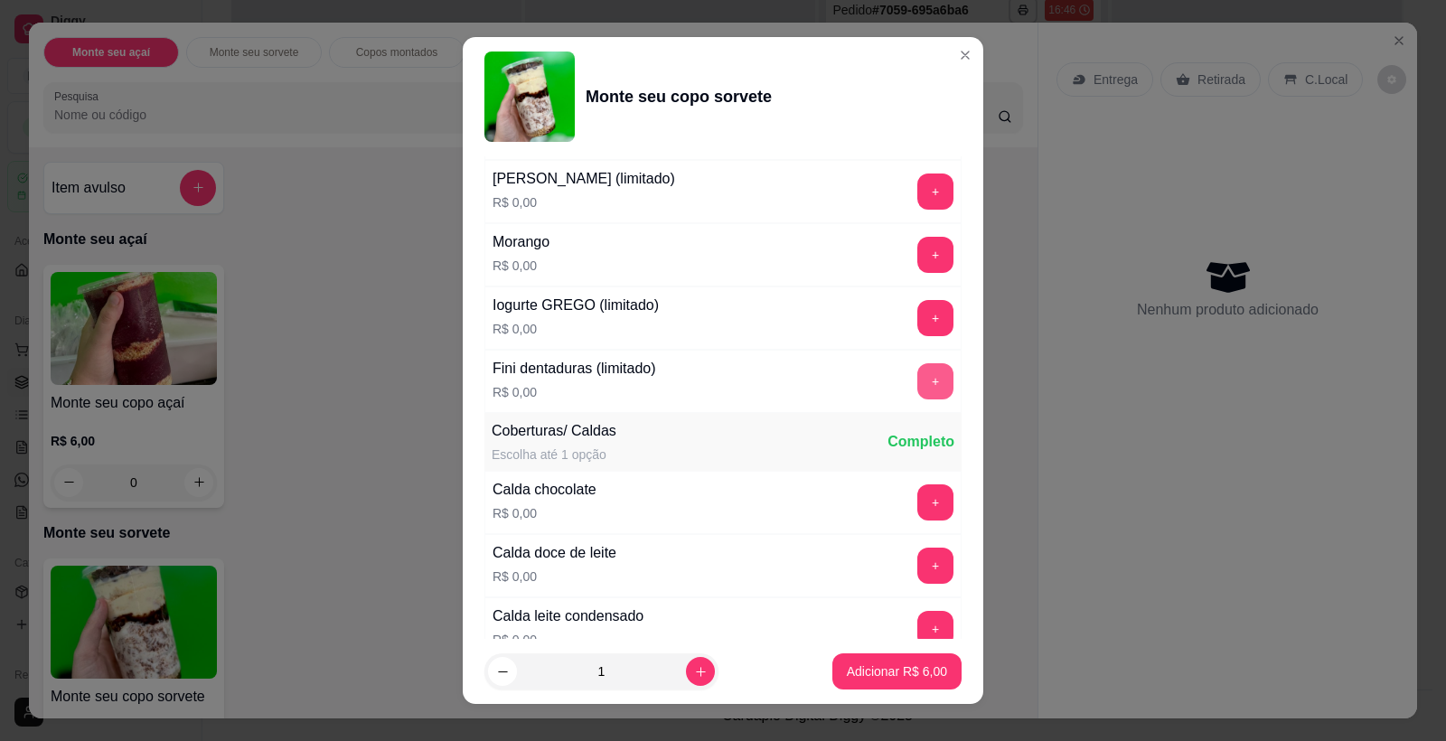
click at [917, 377] on button "+" at bounding box center [935, 381] width 36 height 36
click at [887, 674] on p "Adicionar R$ 6,00" at bounding box center [897, 672] width 100 height 18
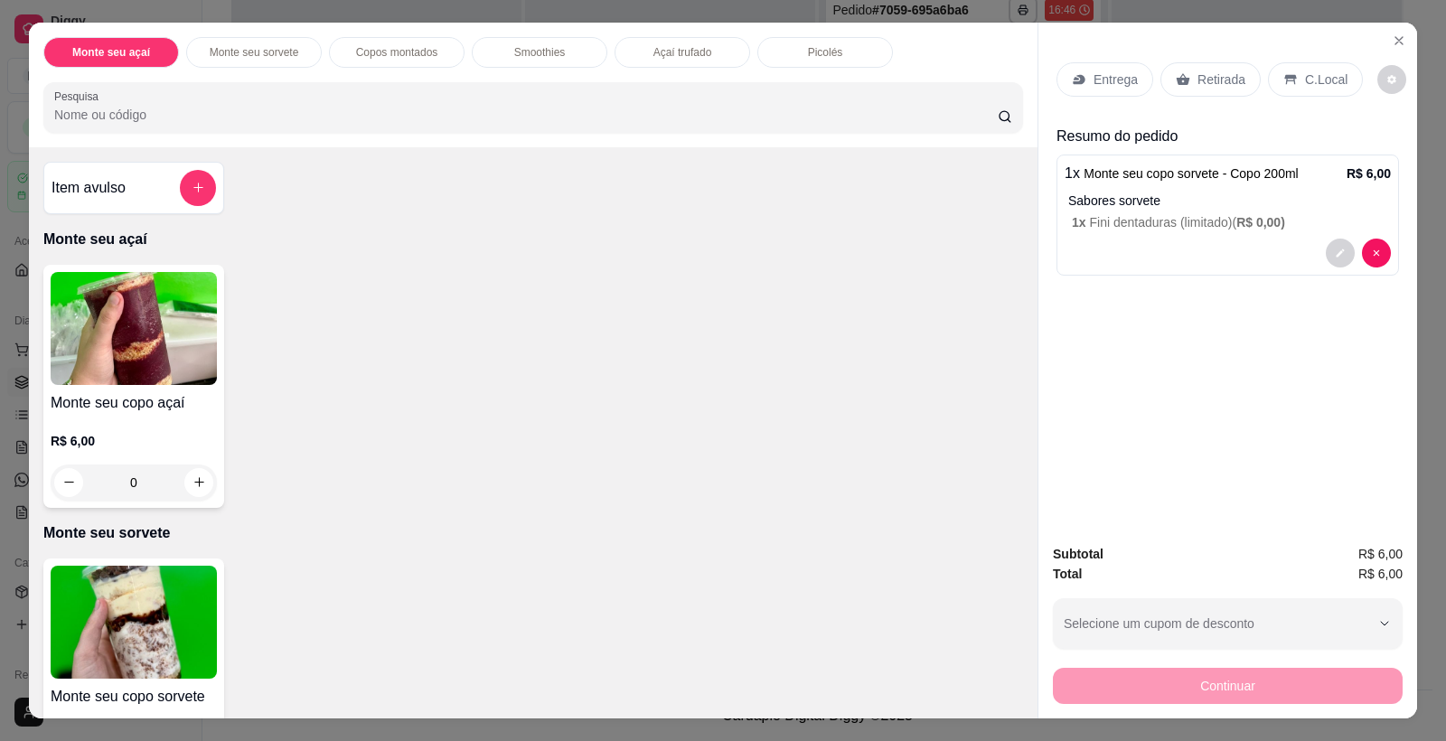
click at [1198, 89] on div "Retirada" at bounding box center [1211, 79] width 100 height 34
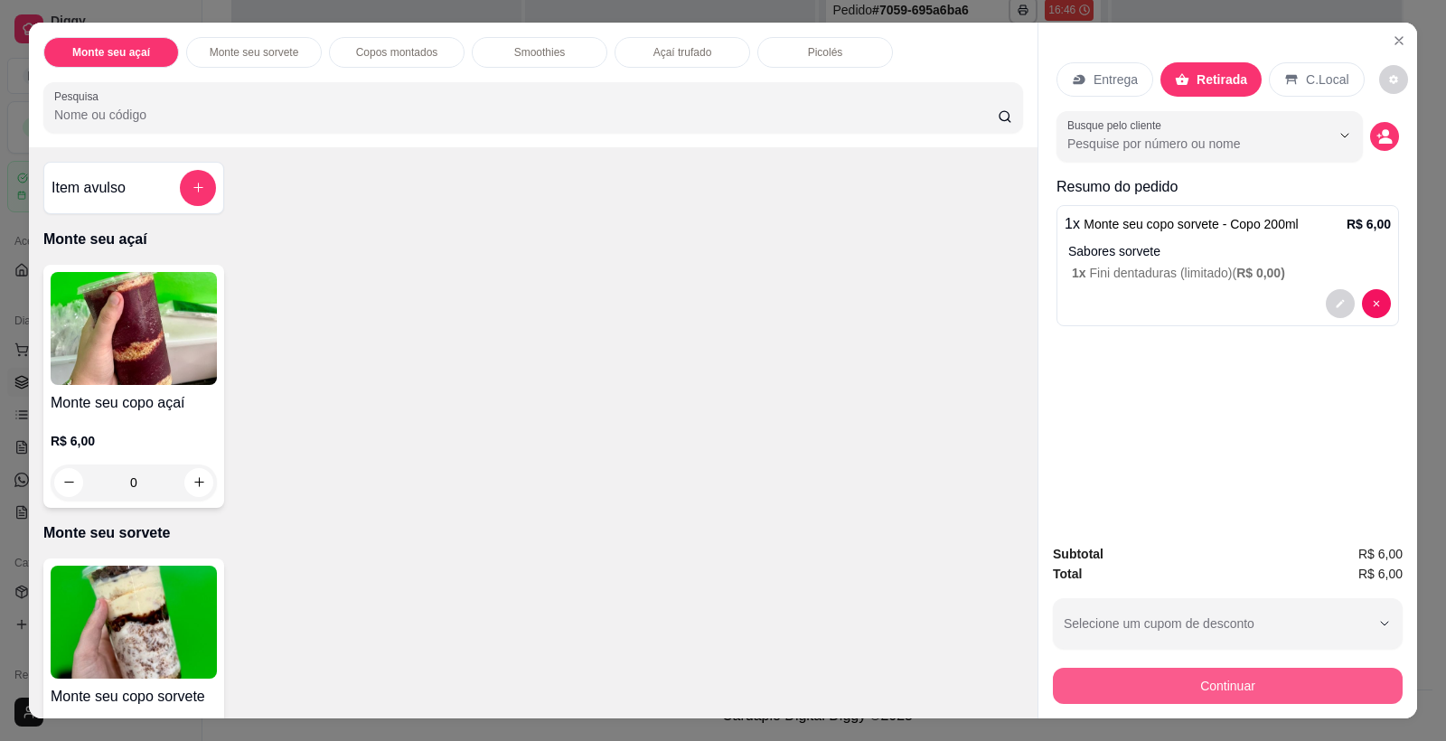
click at [1235, 682] on button "Continuar" at bounding box center [1228, 686] width 350 height 36
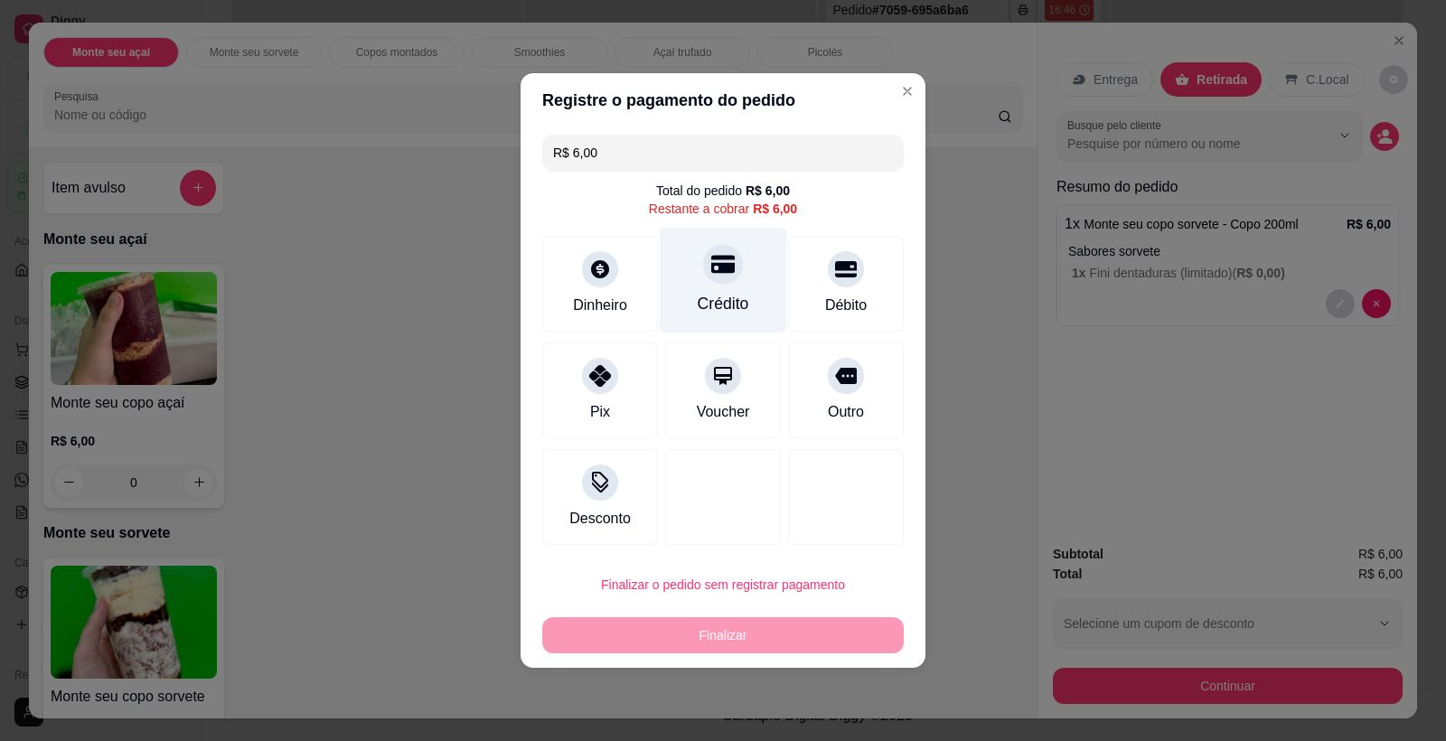
click at [725, 249] on div at bounding box center [723, 264] width 40 height 40
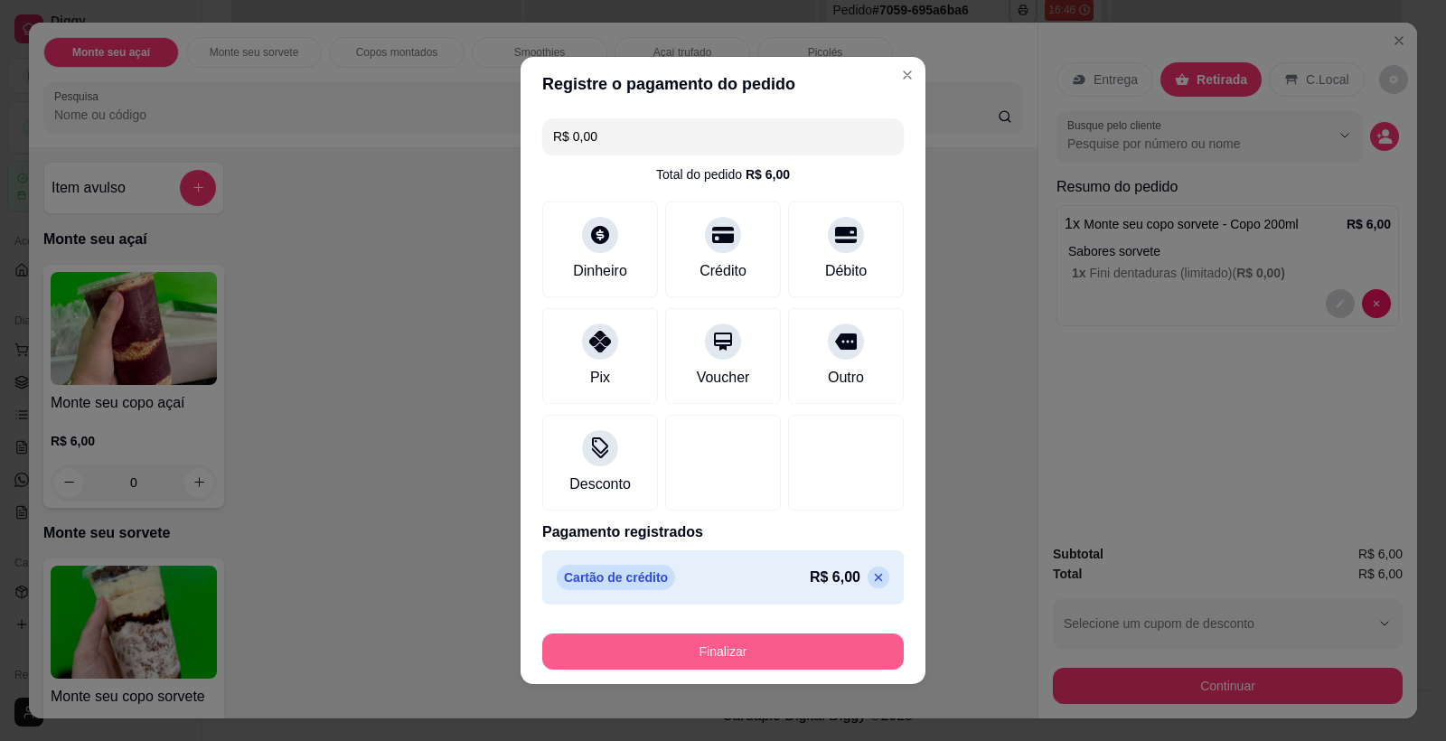
click at [677, 642] on button "Finalizar" at bounding box center [723, 652] width 362 height 36
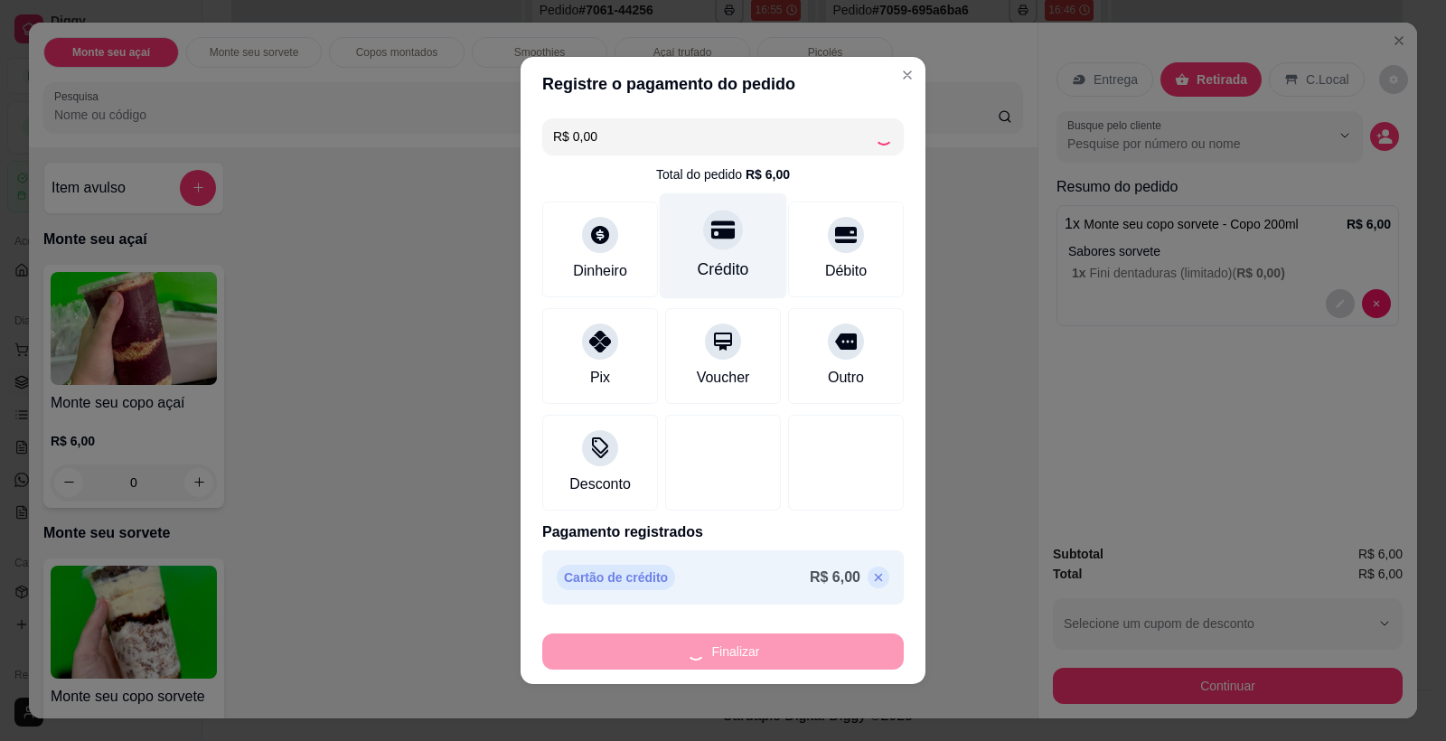
type input "-R$ 6,00"
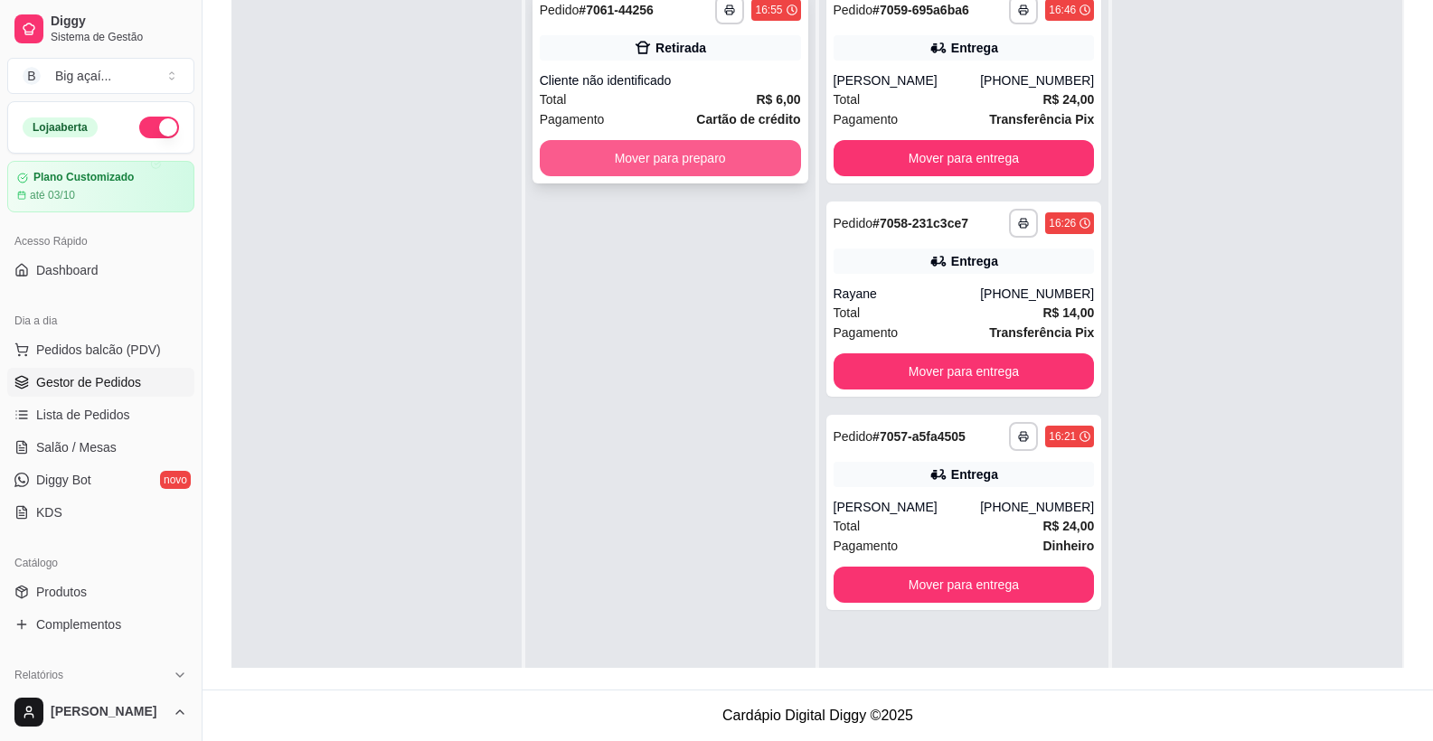
click at [728, 170] on button "Mover para preparo" at bounding box center [670, 158] width 261 height 36
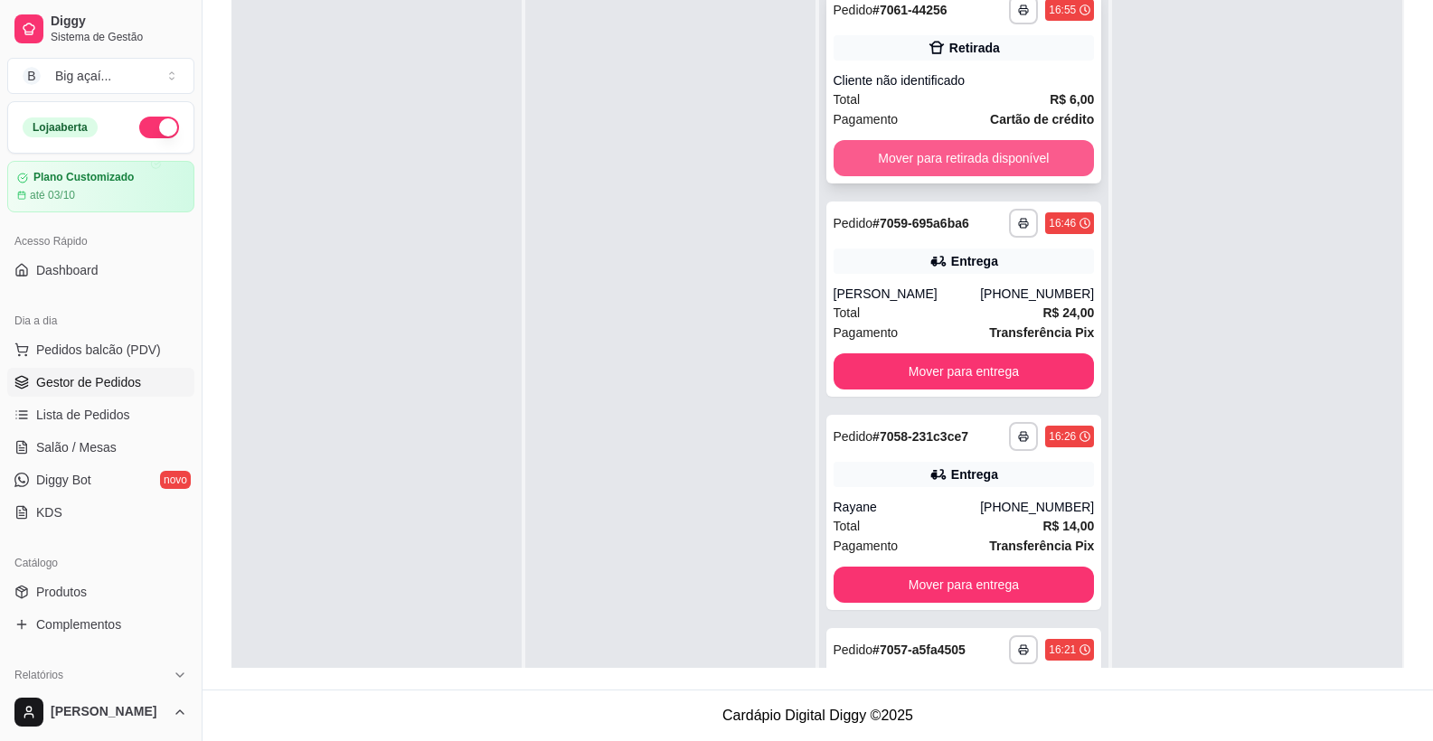
click at [987, 160] on button "Mover para retirada disponível" at bounding box center [963, 158] width 261 height 36
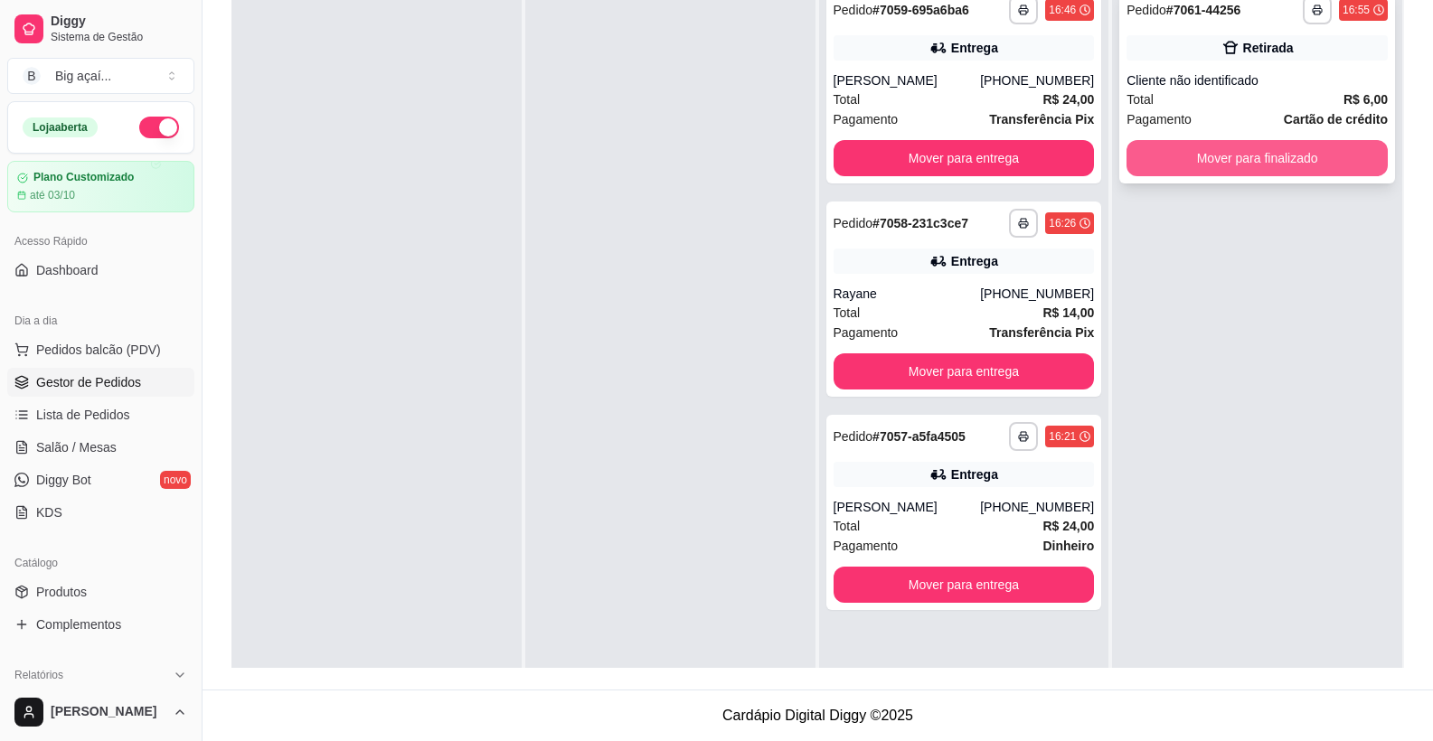
click at [1220, 161] on button "Mover para finalizado" at bounding box center [1256, 158] width 261 height 36
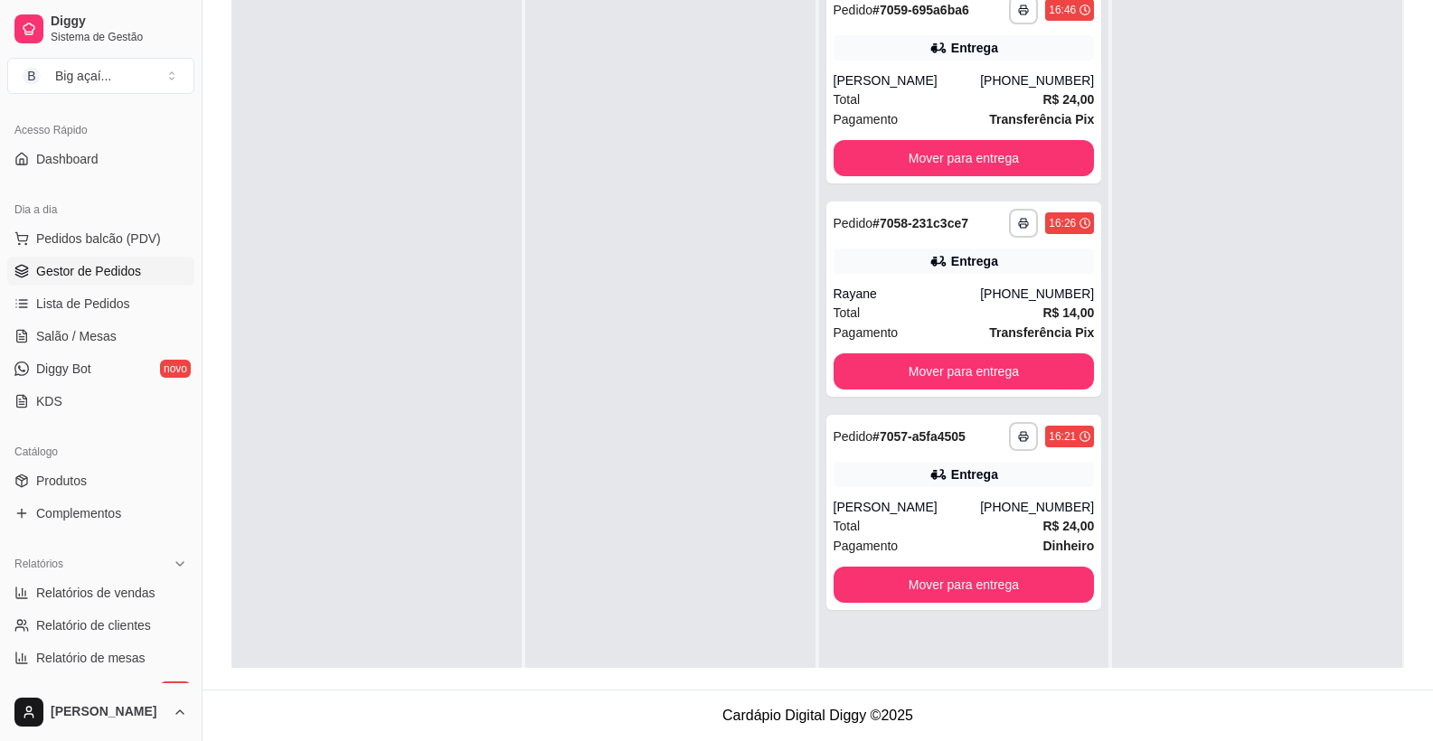
scroll to position [204, 0]
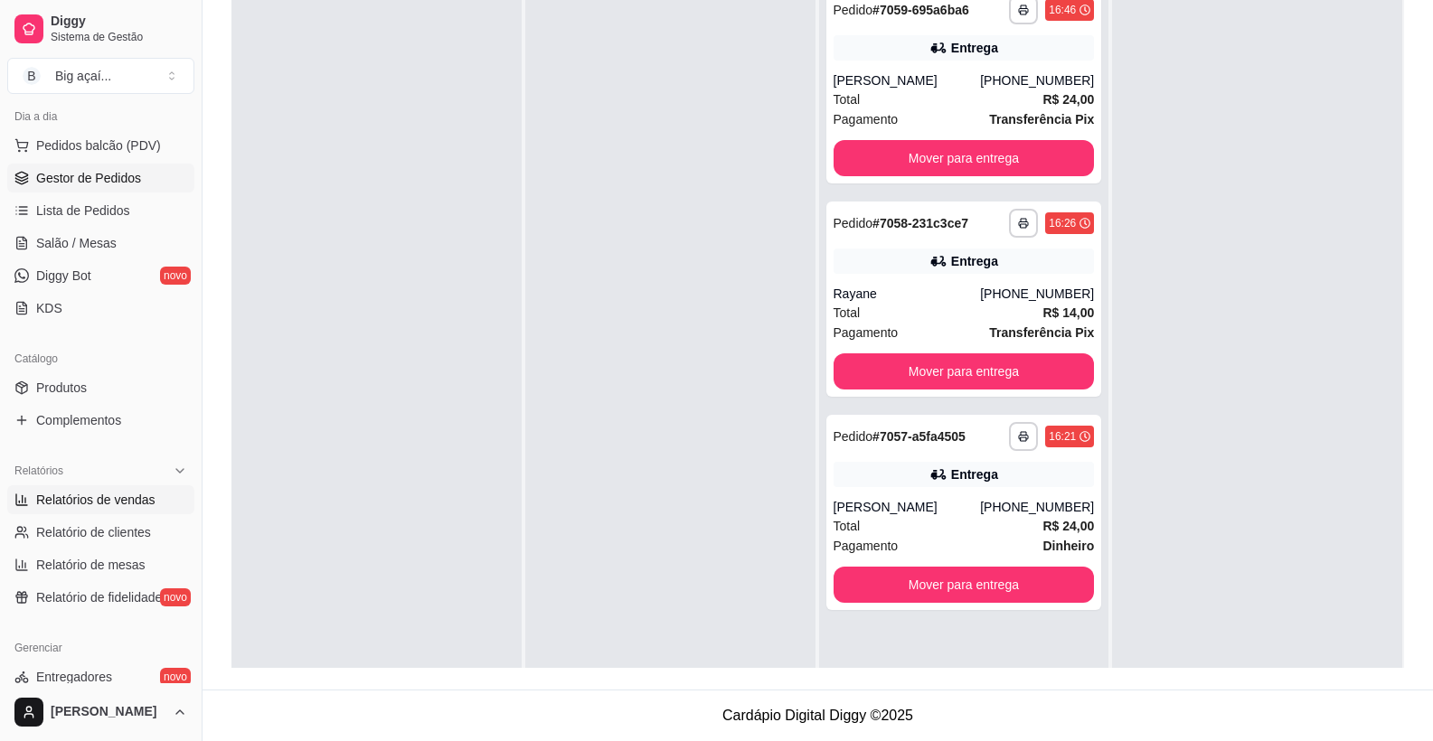
click at [128, 494] on span "Relatórios de vendas" at bounding box center [95, 500] width 119 height 18
select select "ALL"
select select "0"
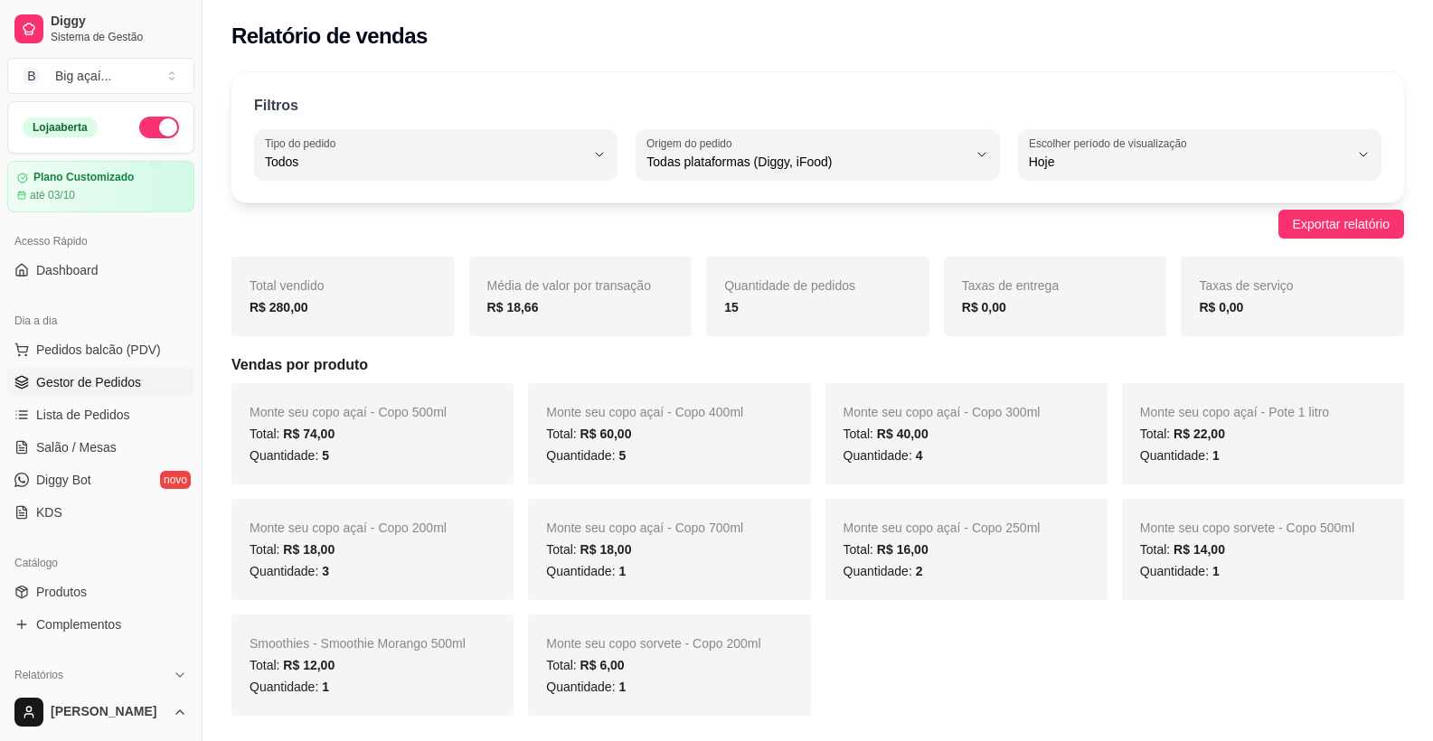
click at [106, 372] on link "Gestor de Pedidos" at bounding box center [100, 382] width 187 height 29
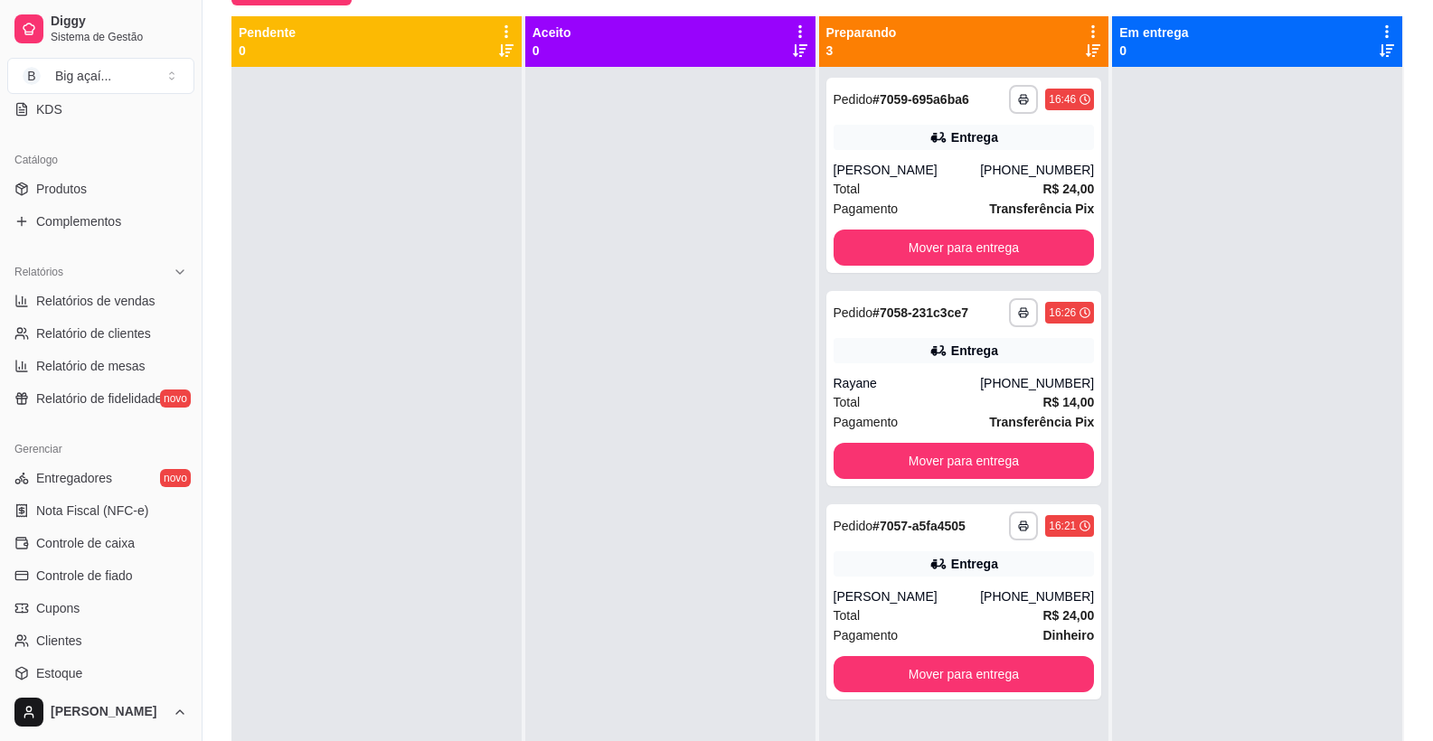
scroll to position [491, 0]
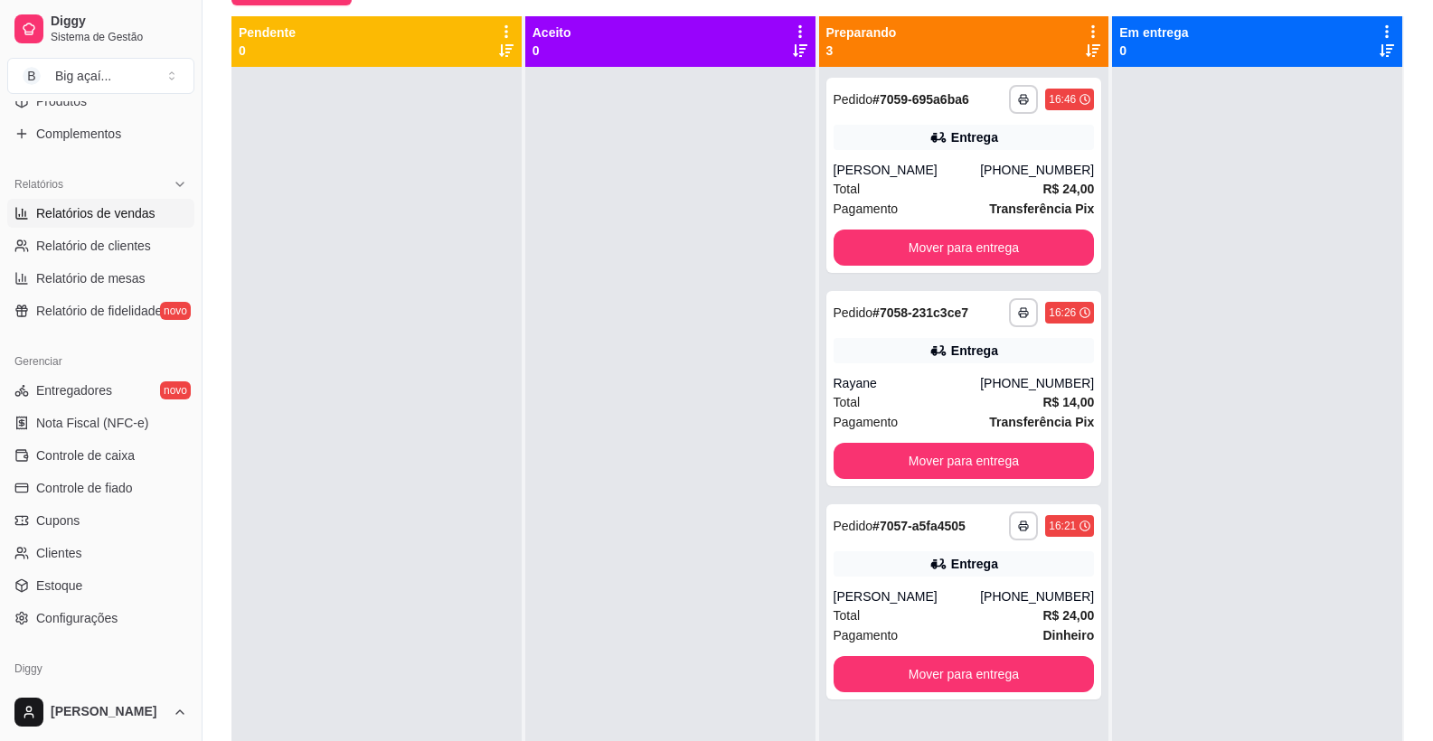
click at [110, 216] on span "Relatórios de vendas" at bounding box center [95, 213] width 119 height 18
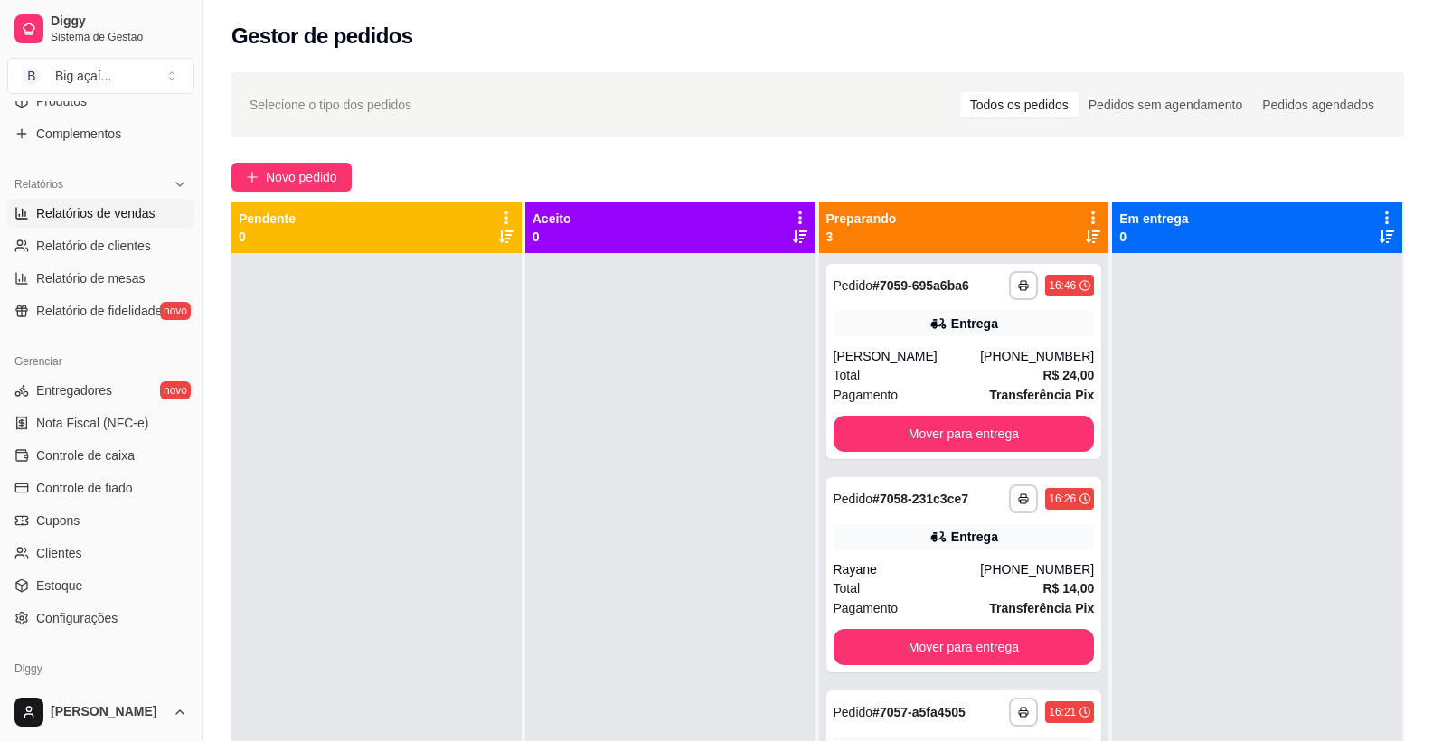
select select "ALL"
select select "0"
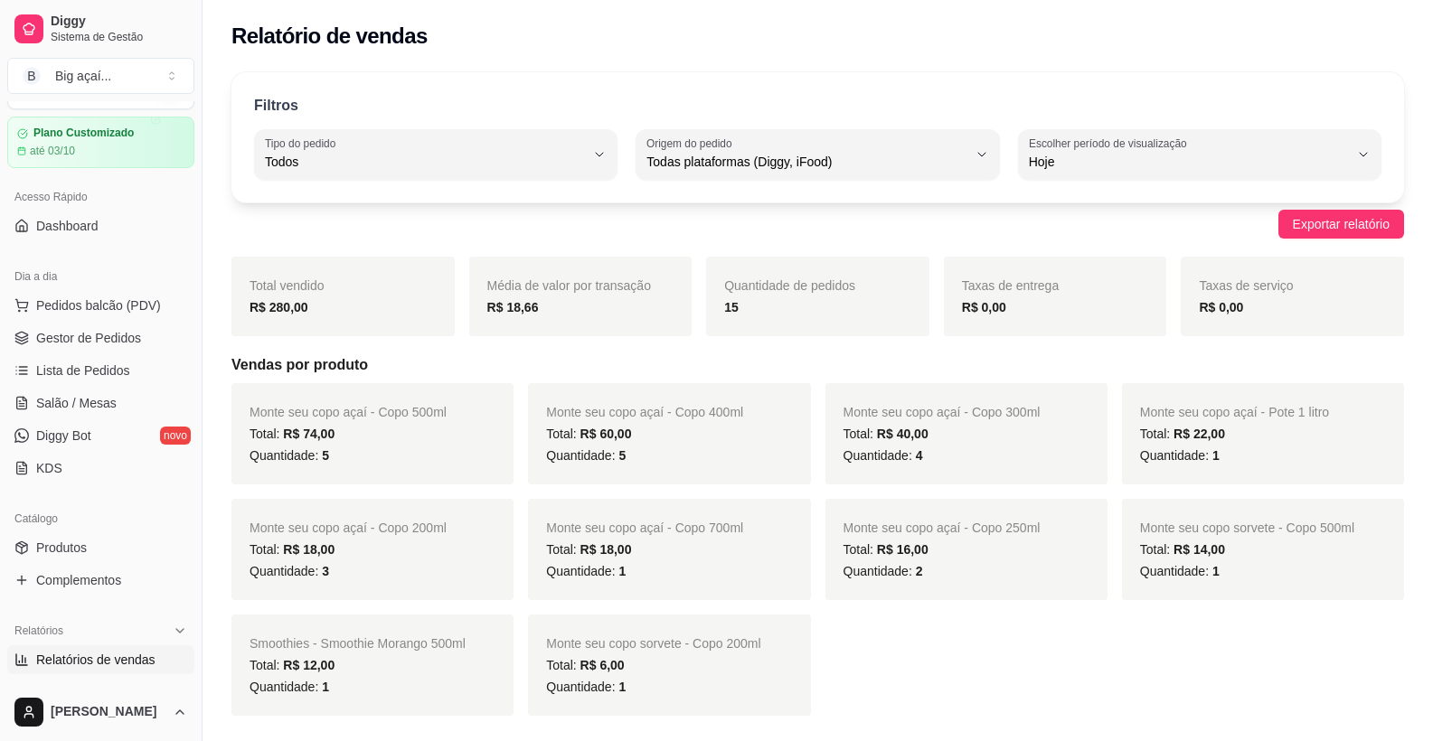
scroll to position [7, 0]
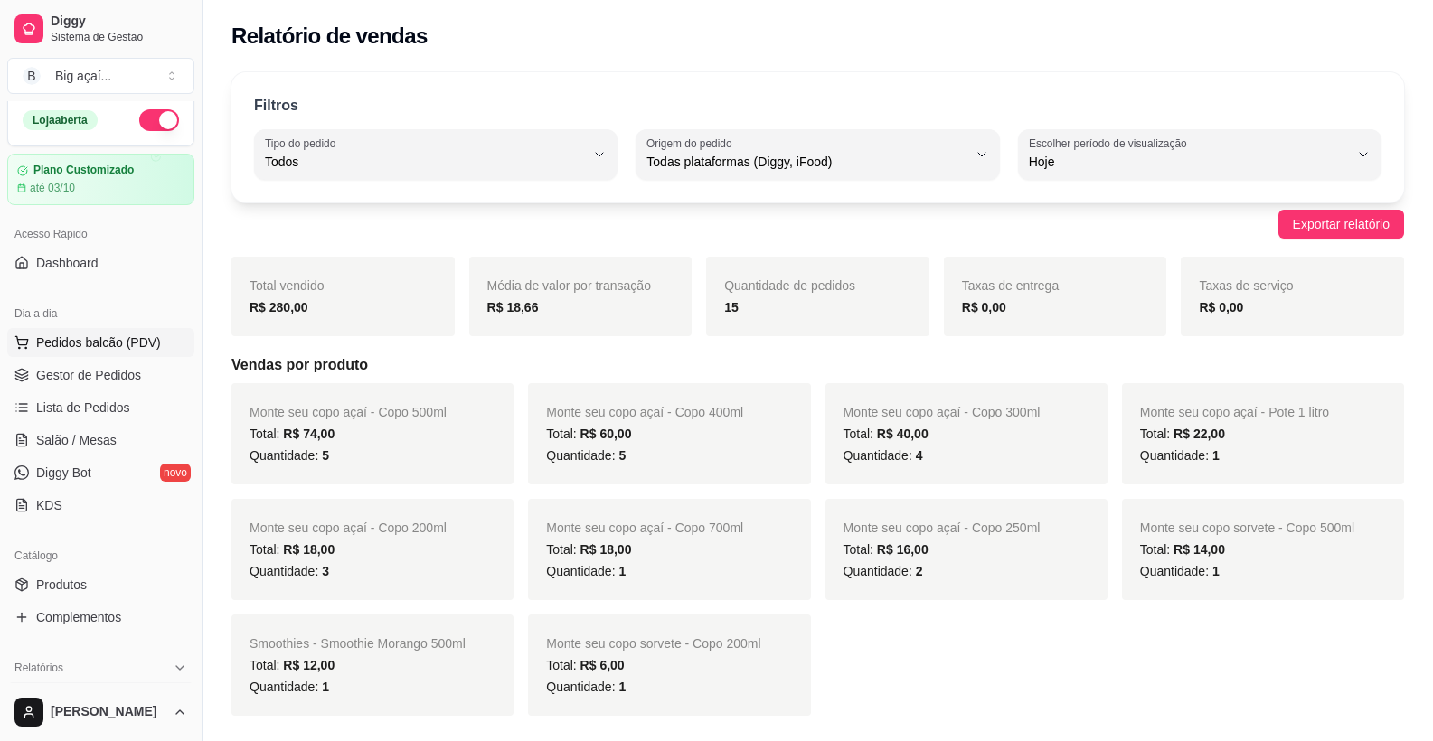
click at [73, 336] on span "Pedidos balcão (PDV)" at bounding box center [98, 343] width 125 height 18
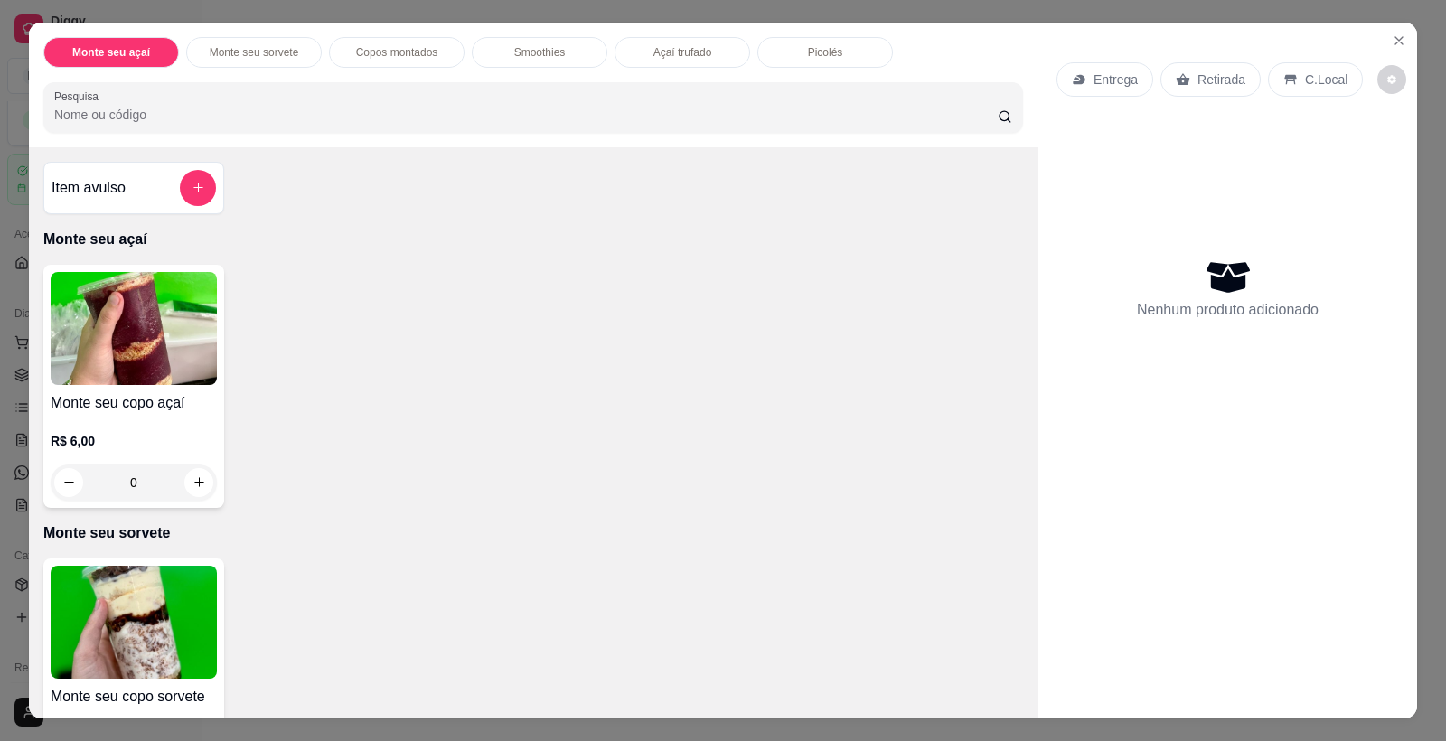
click at [1391, 49] on button "Close" at bounding box center [1399, 40] width 29 height 29
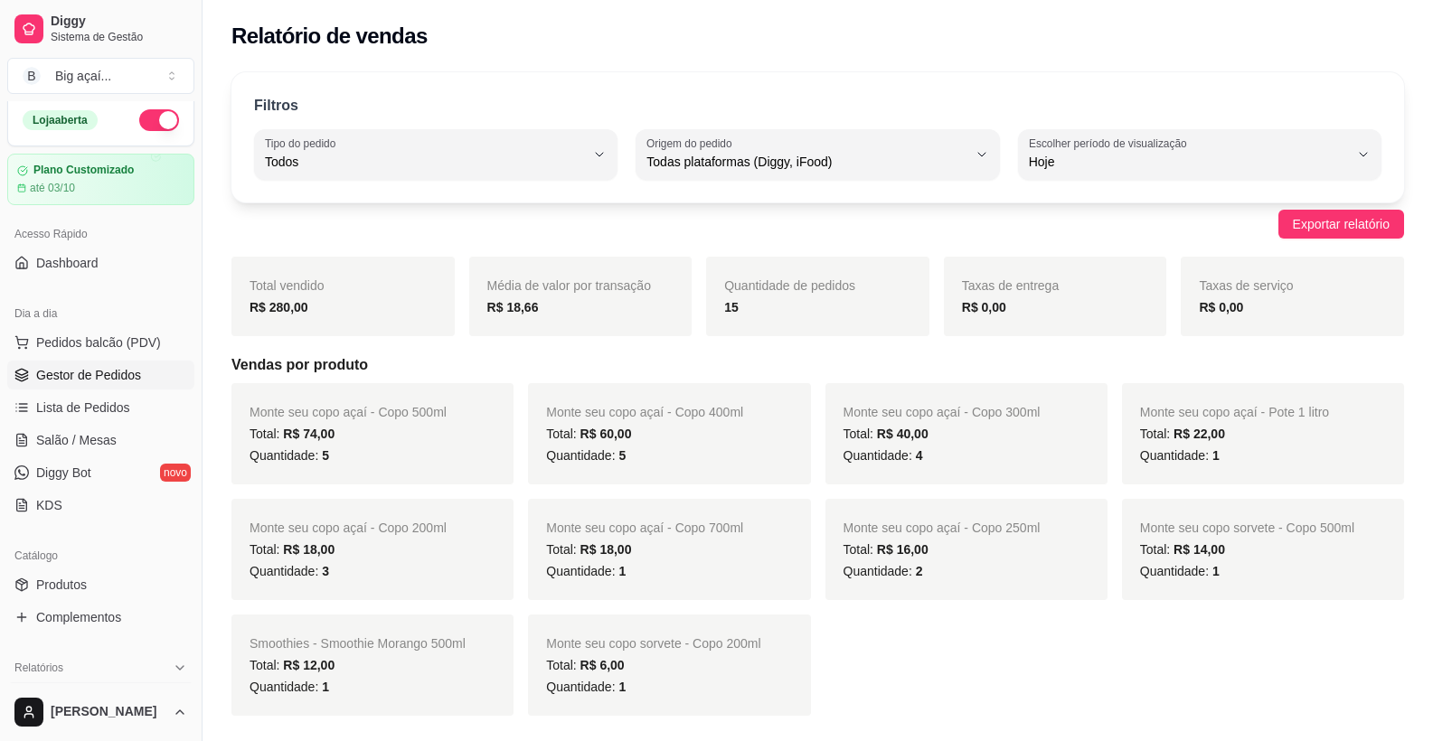
click at [59, 380] on span "Gestor de Pedidos" at bounding box center [88, 375] width 105 height 18
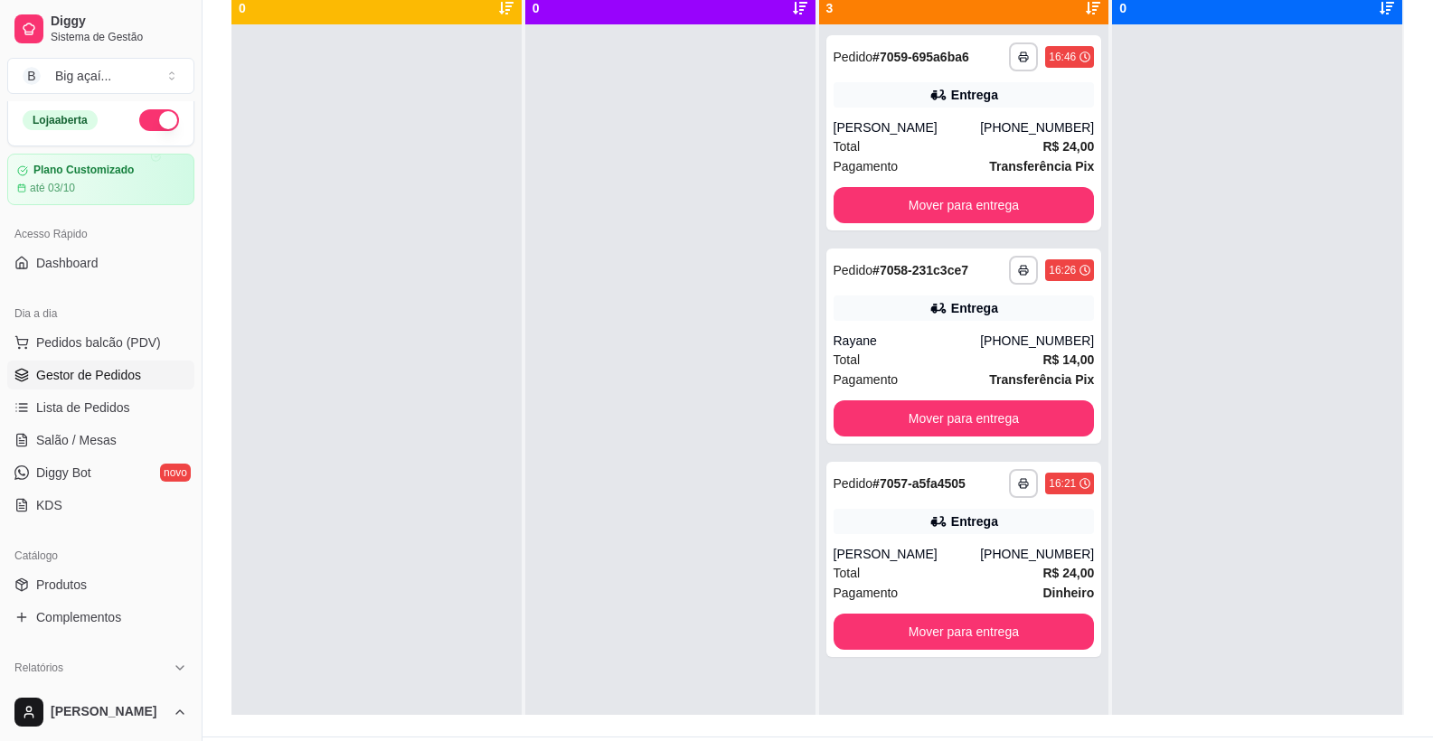
scroll to position [276, 0]
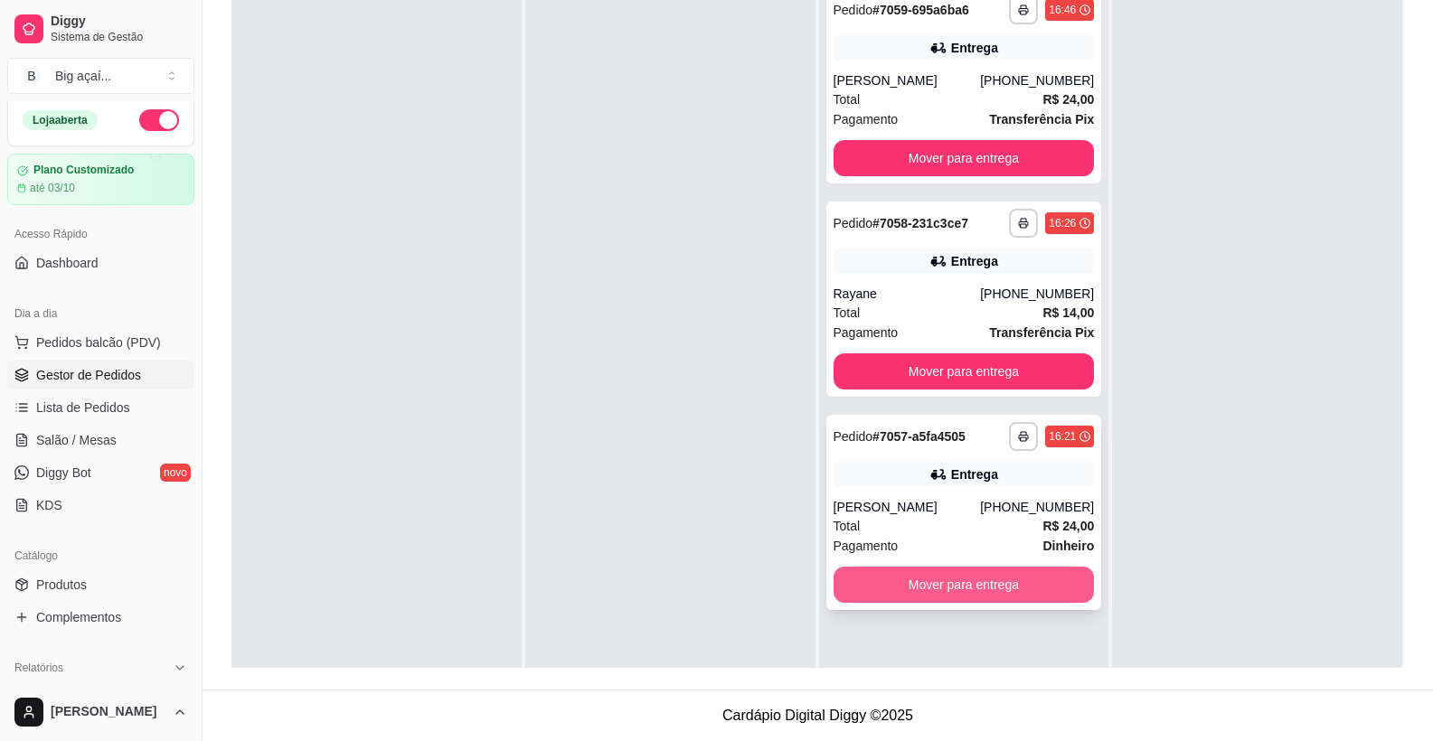
click at [963, 583] on button "Mover para entrega" at bounding box center [963, 585] width 261 height 36
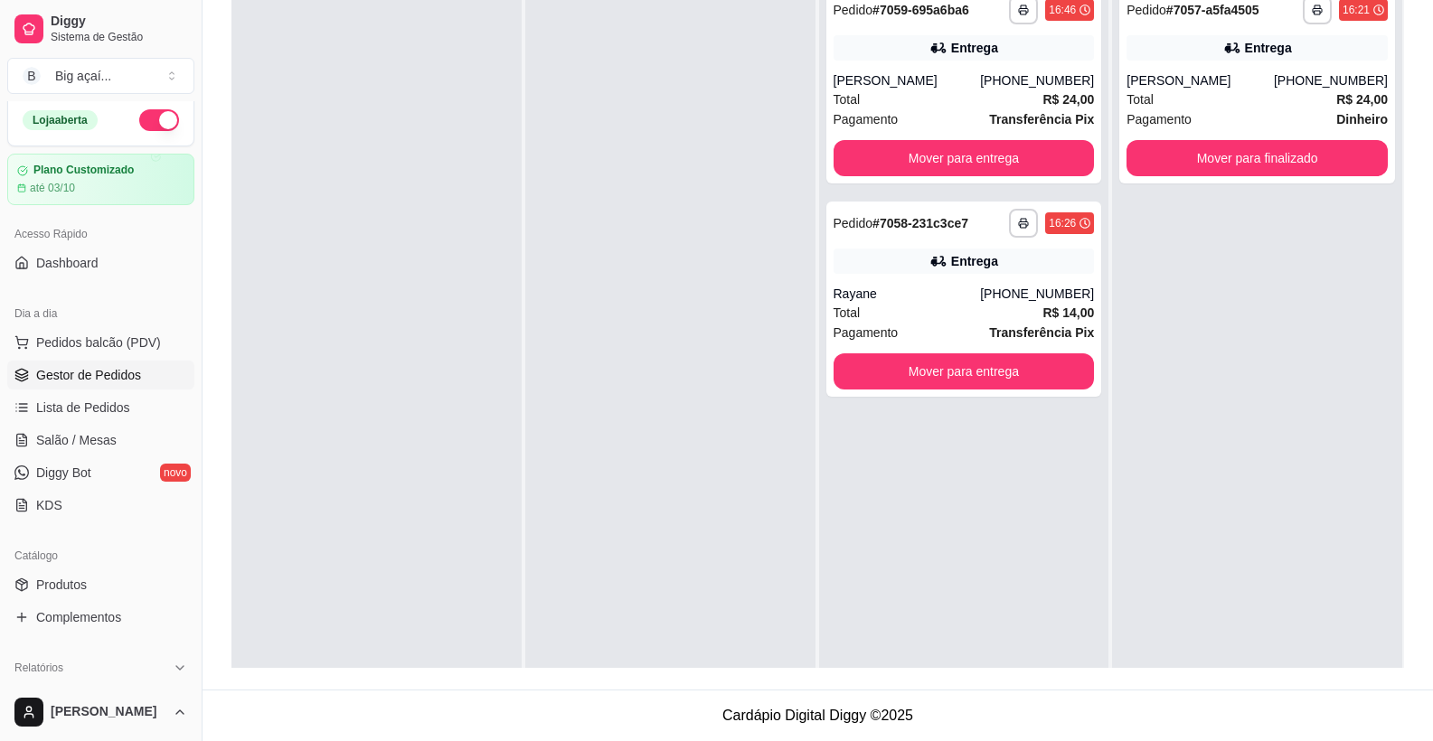
click at [1256, 76] on div "[PERSON_NAME]" at bounding box center [1199, 80] width 147 height 18
click at [963, 250] on div "Entrega" at bounding box center [963, 261] width 261 height 25
click at [997, 66] on div "**********" at bounding box center [964, 85] width 276 height 195
click at [147, 120] on button "button" at bounding box center [159, 120] width 40 height 22
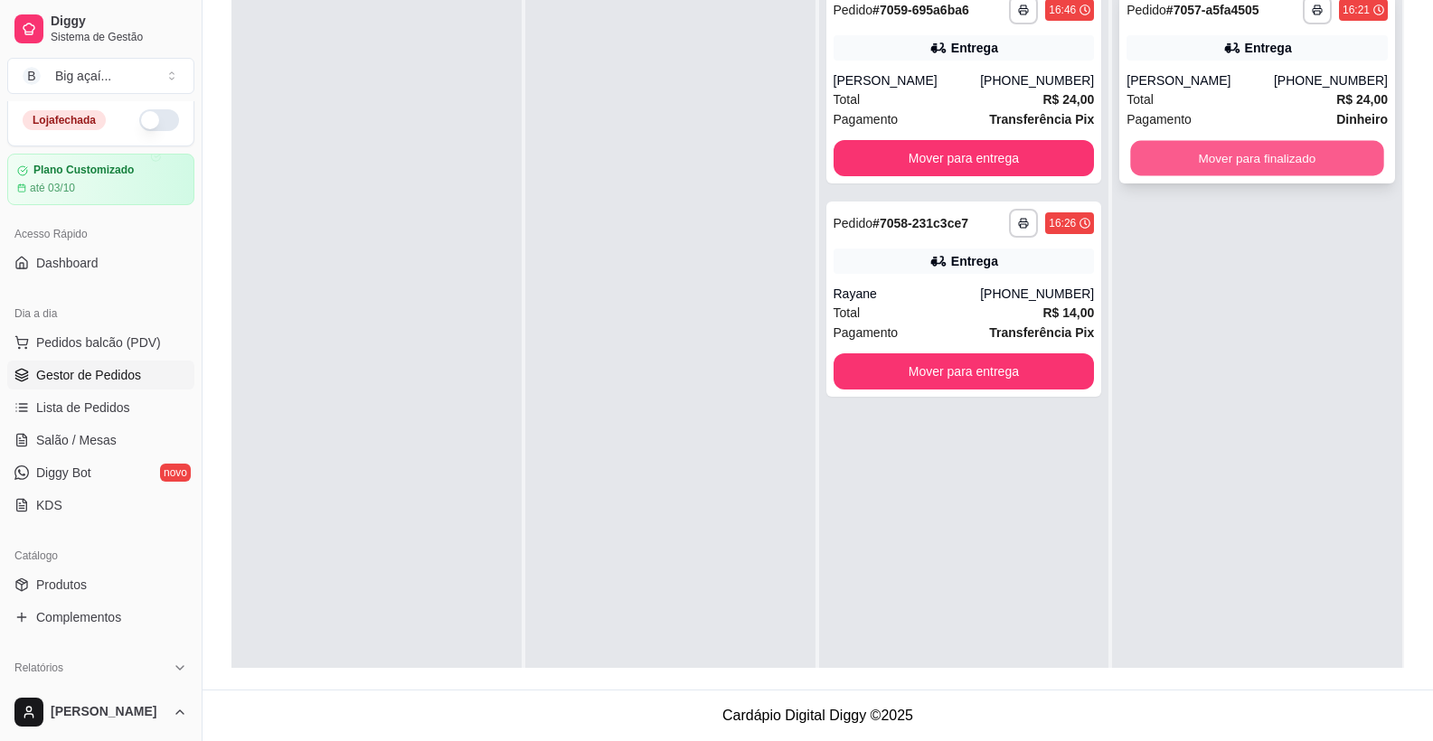
click at [1308, 148] on button "Mover para finalizado" at bounding box center [1257, 158] width 253 height 35
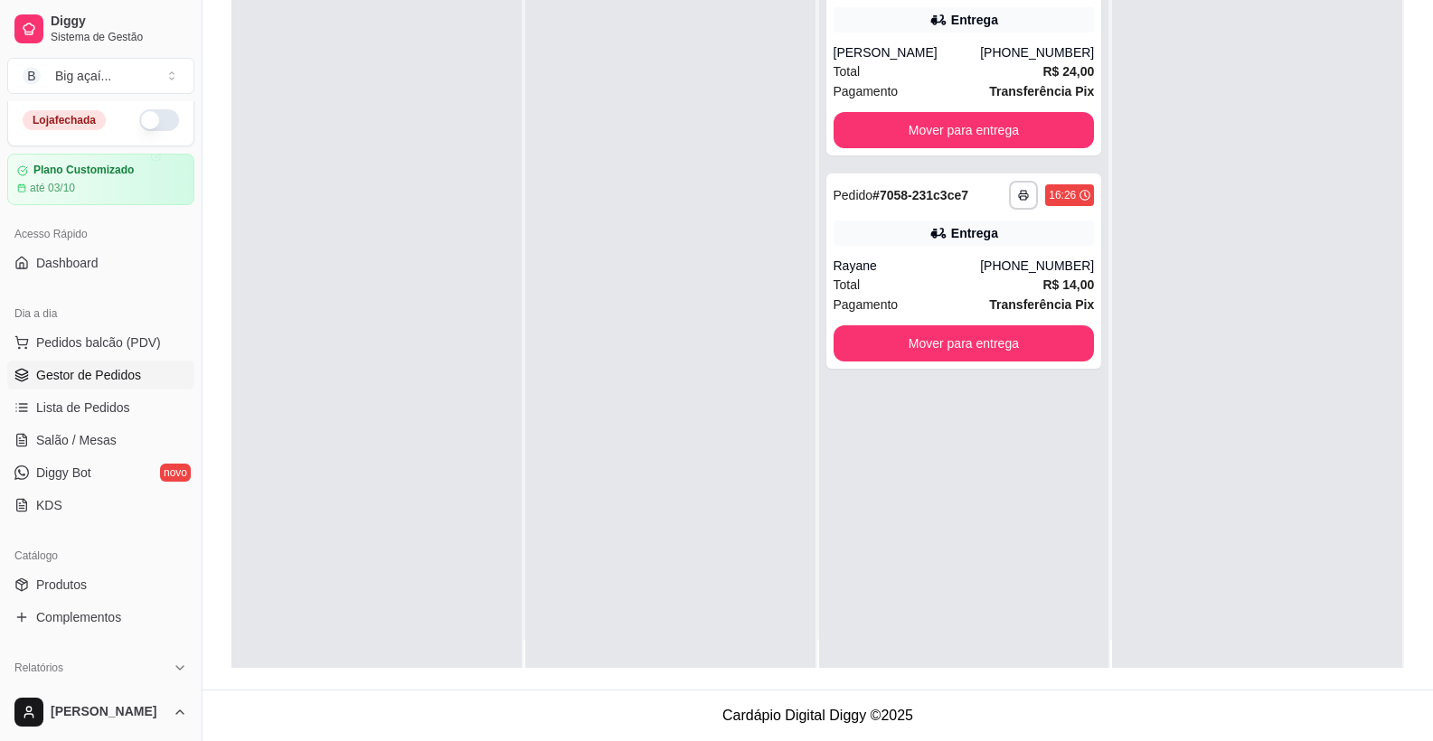
scroll to position [51, 0]
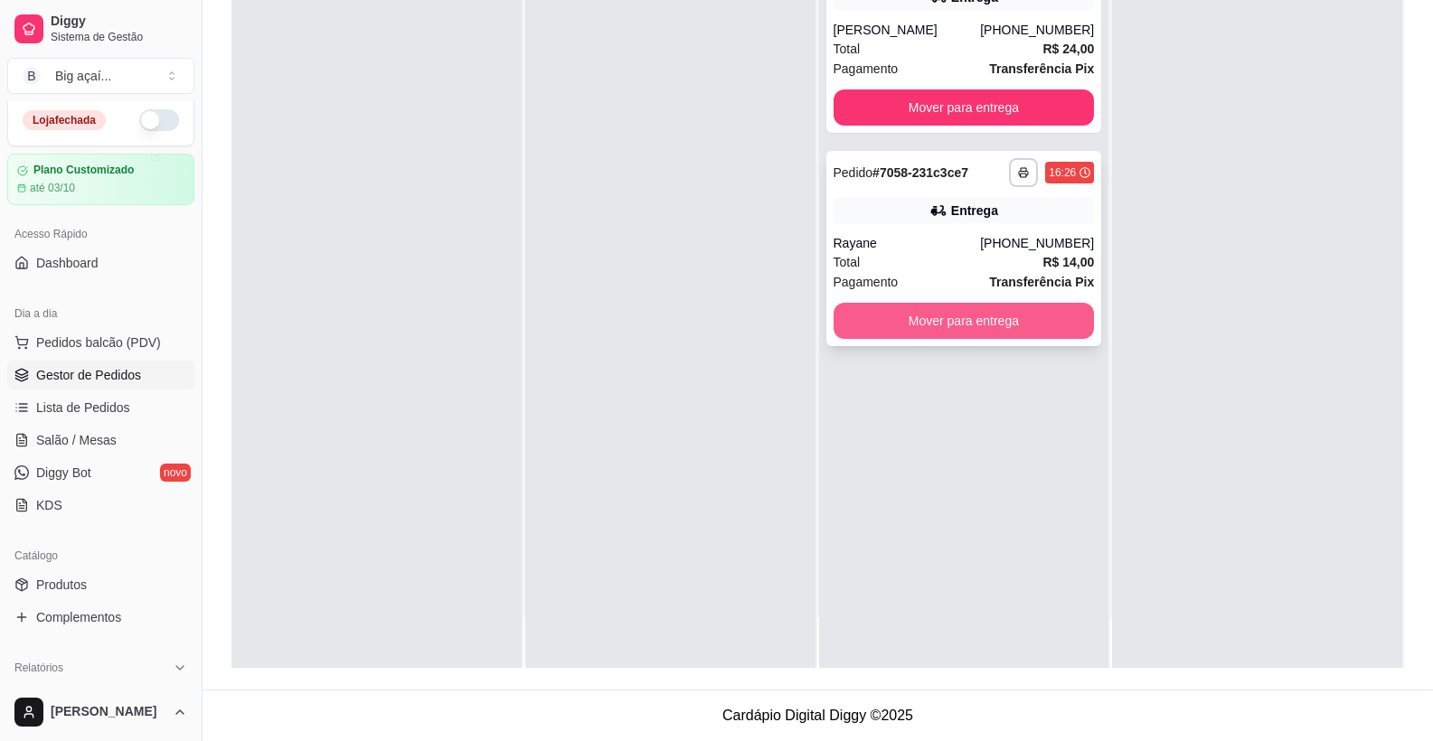
click at [901, 328] on button "Mover para entrega" at bounding box center [963, 321] width 261 height 36
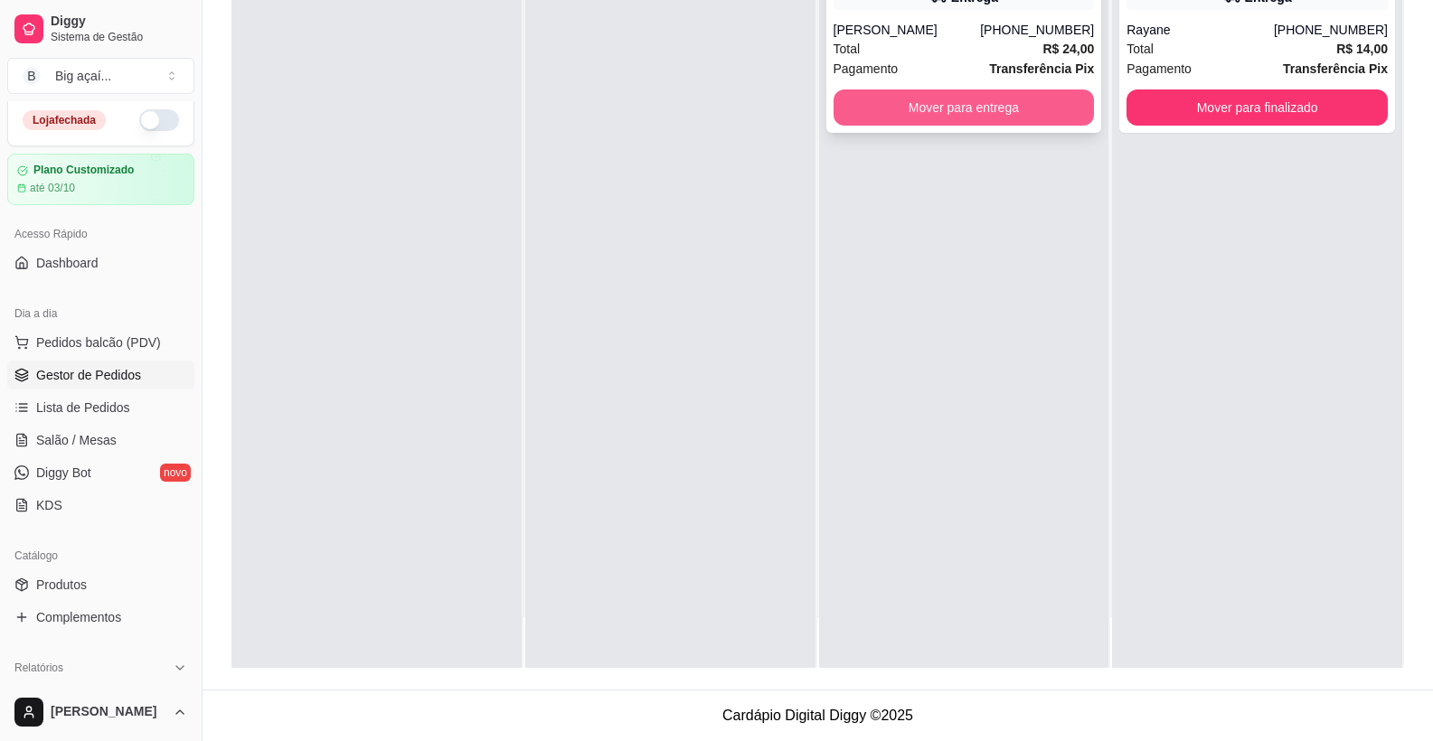
click at [975, 120] on button "Mover para entrega" at bounding box center [963, 107] width 261 height 36
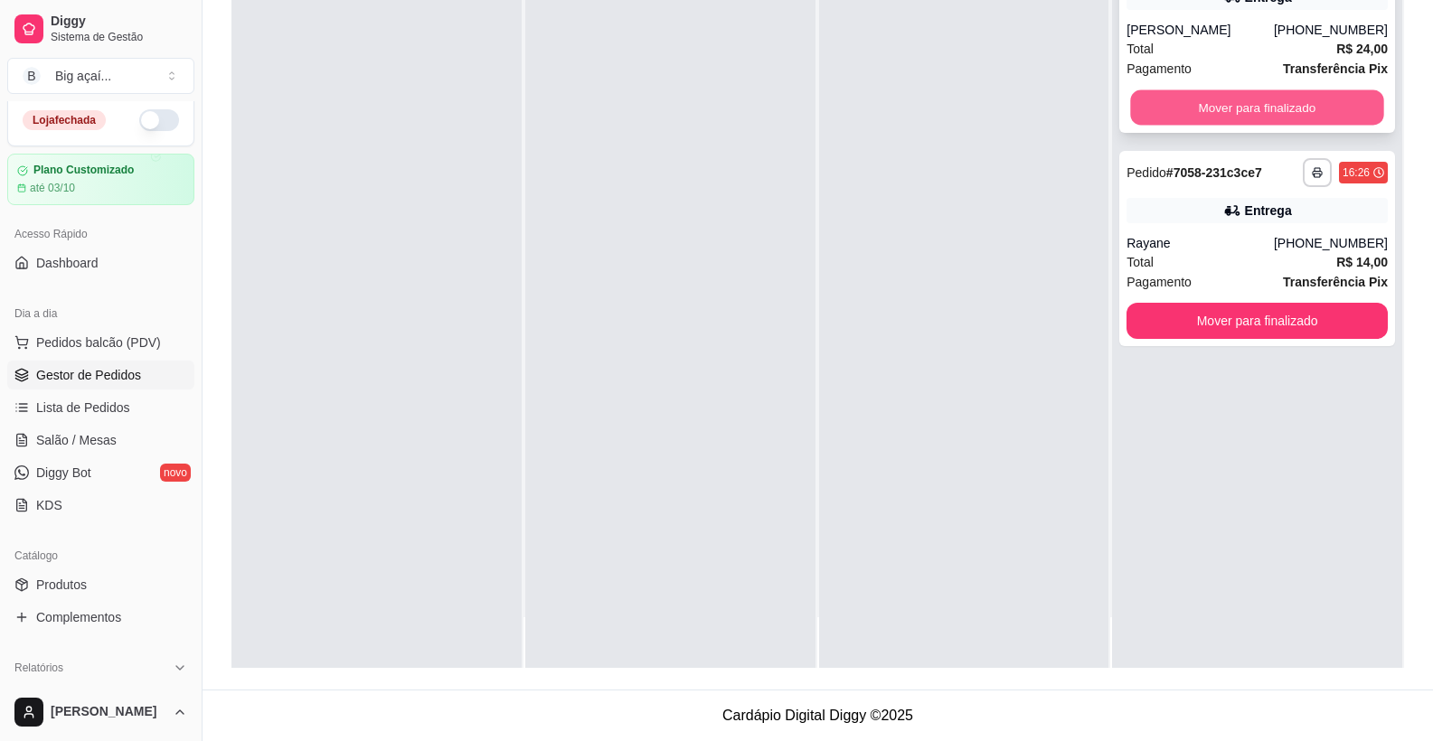
click at [1236, 95] on button "Mover para finalizado" at bounding box center [1257, 107] width 253 height 35
click at [1293, 108] on button "Mover para finalizado" at bounding box center [1256, 107] width 261 height 36
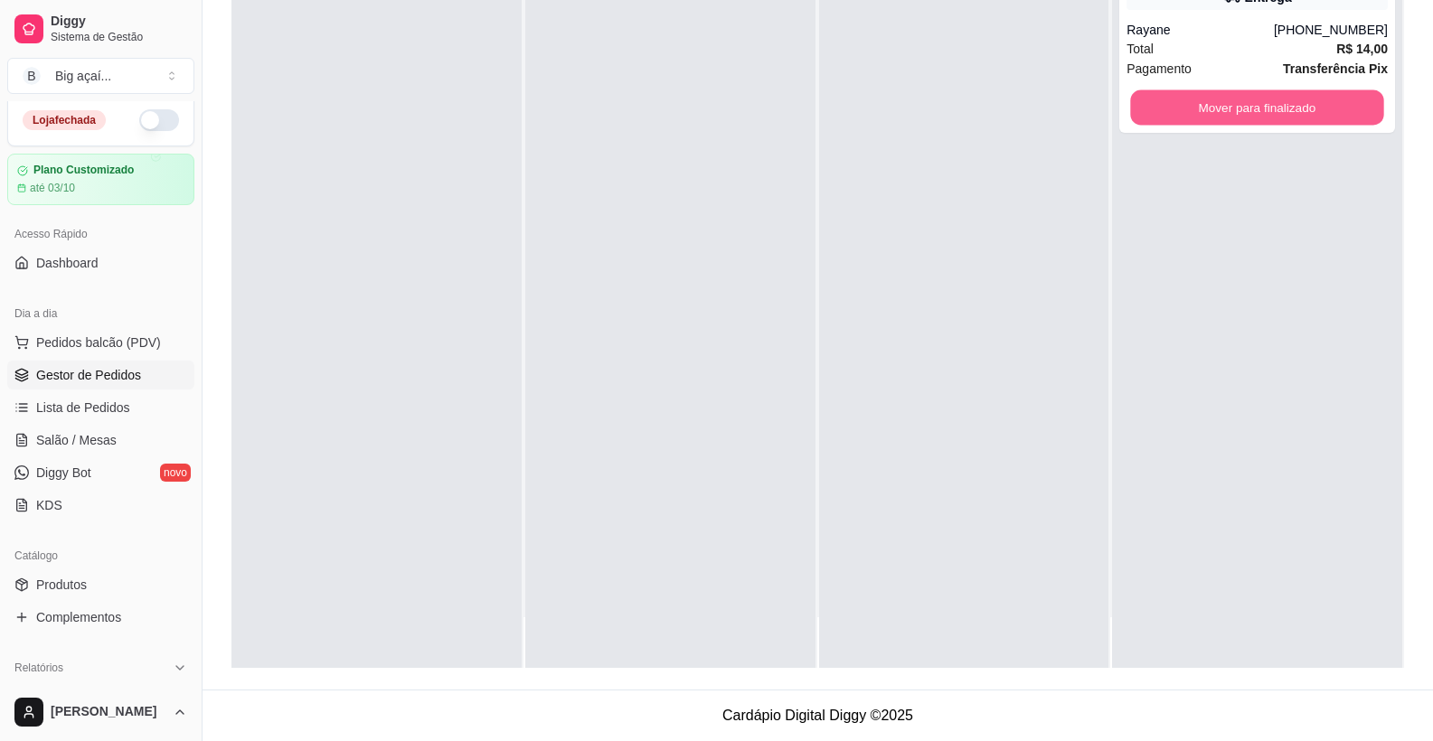
click at [1293, 108] on button "Mover para finalizado" at bounding box center [1257, 107] width 253 height 35
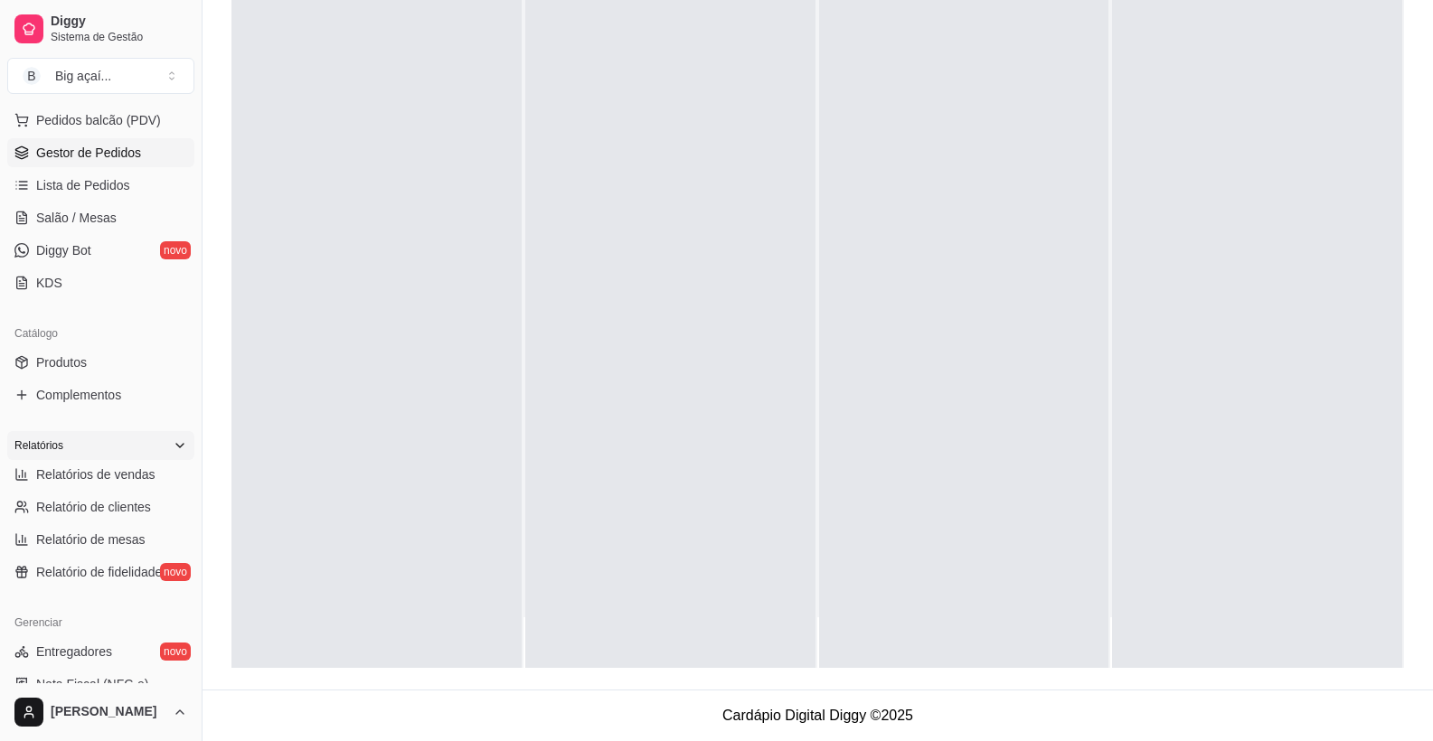
scroll to position [240, 0]
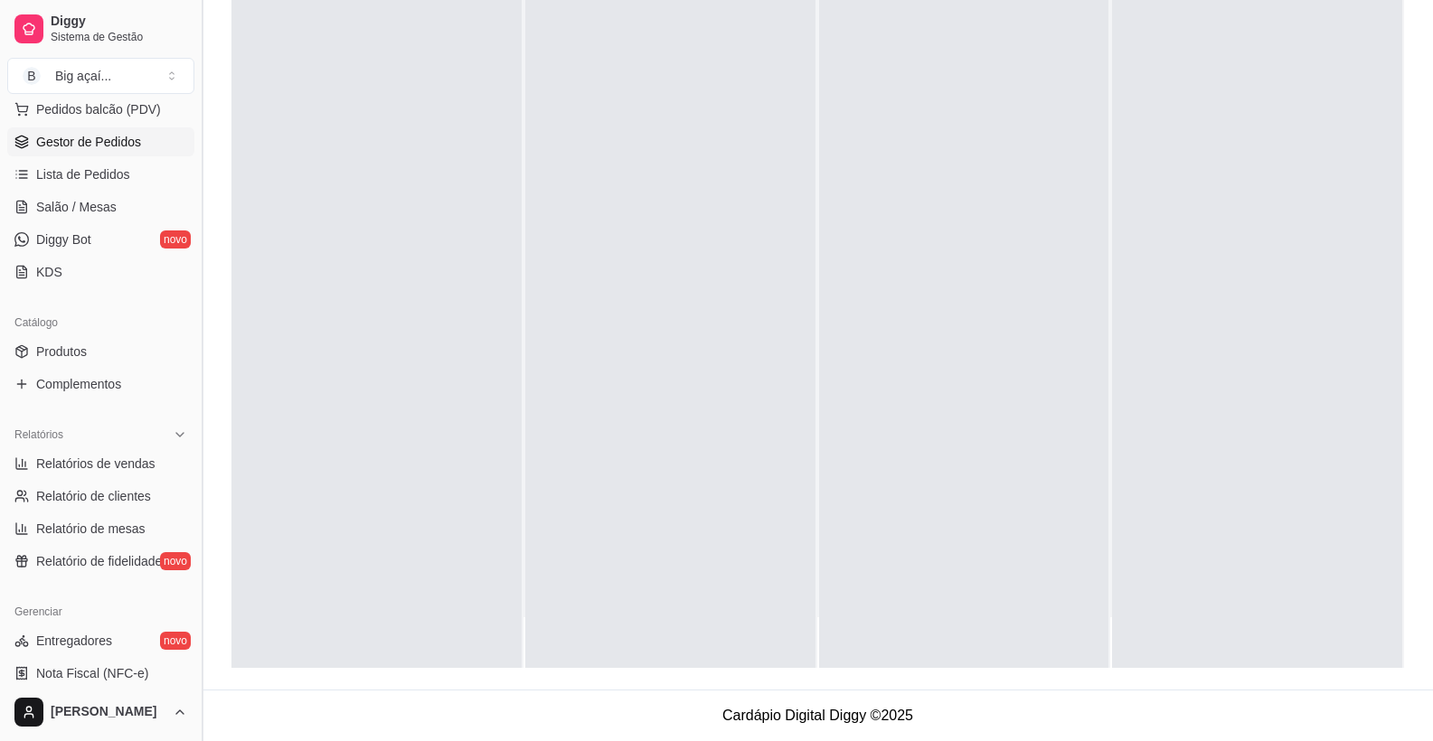
drag, startPoint x: 194, startPoint y: 440, endPoint x: 203, endPoint y: 400, distance: 41.7
click at [203, 400] on button "Toggle Sidebar" at bounding box center [201, 370] width 14 height 741
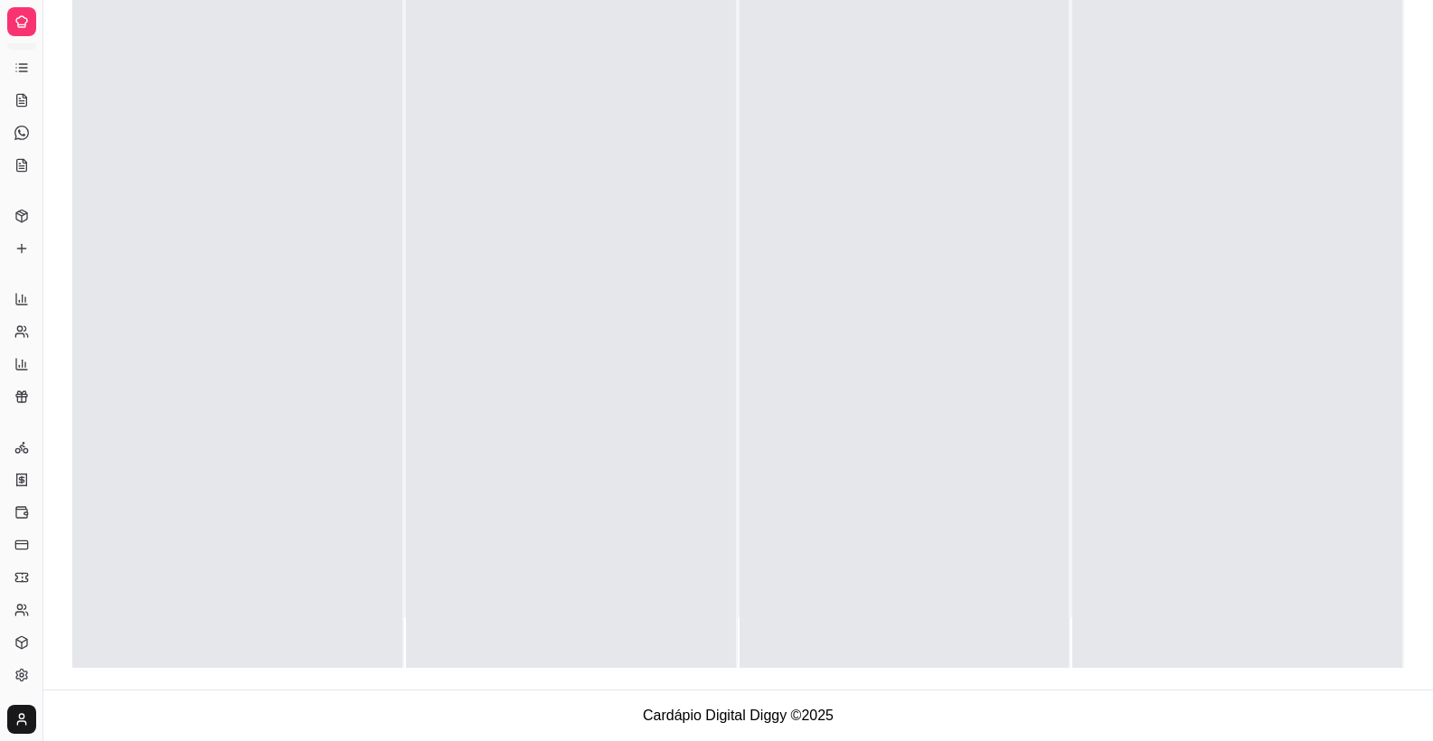
scroll to position [89, 0]
